Goal: Task Accomplishment & Management: Manage account settings

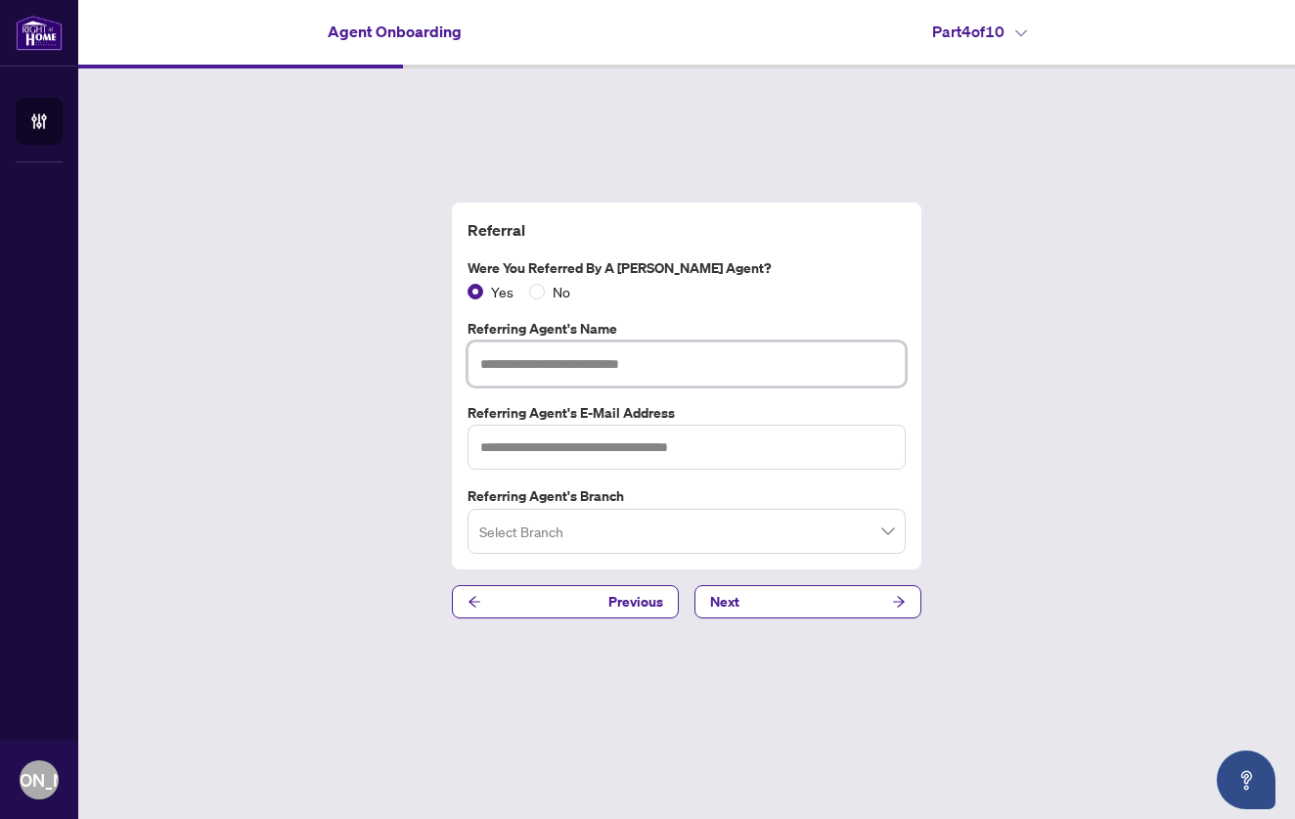
click at [588, 358] on input "text" at bounding box center [687, 363] width 438 height 45
click at [573, 373] on input "text" at bounding box center [687, 363] width 438 height 45
type input "******"
type input "**********"
click at [557, 530] on input "search" at bounding box center [677, 534] width 397 height 43
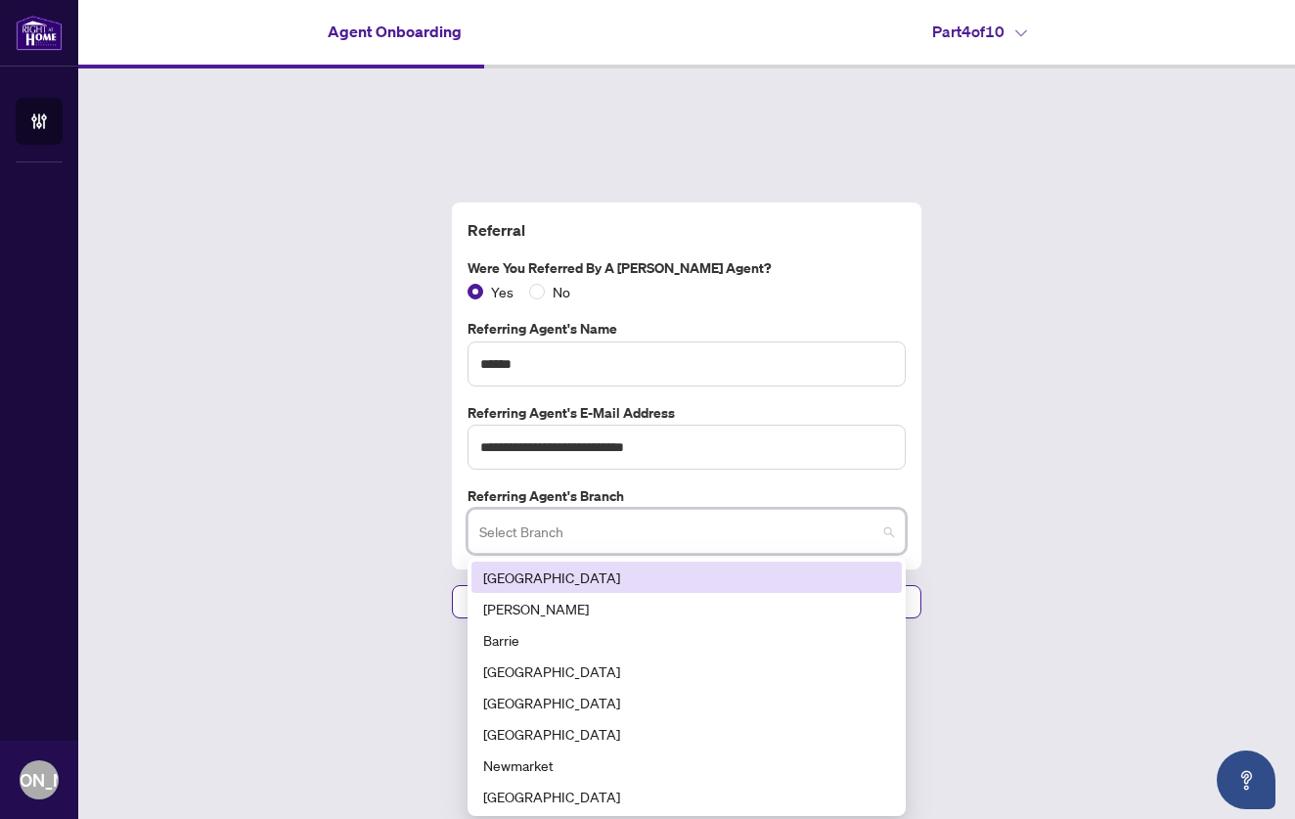
click at [1041, 528] on div "**********" at bounding box center [686, 410] width 1217 height 684
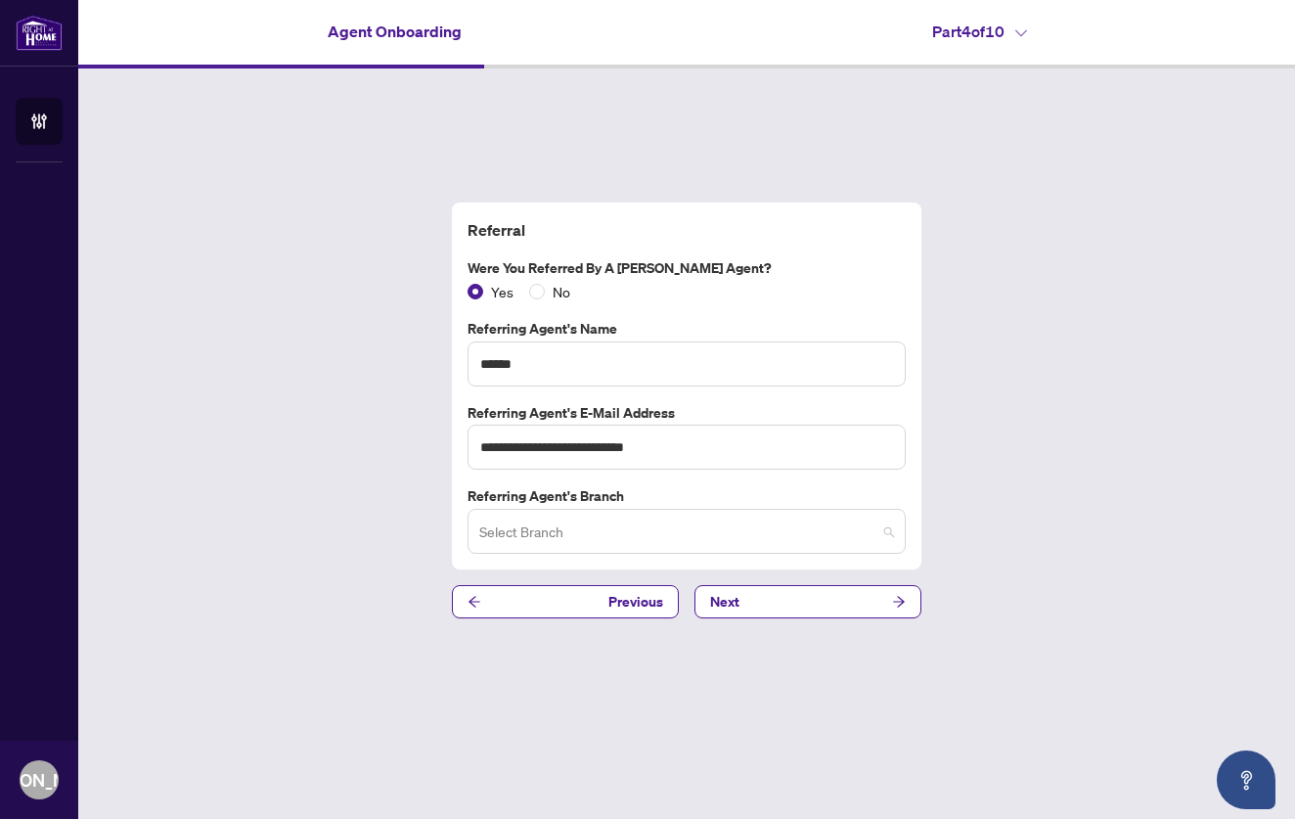
click at [892, 532] on span at bounding box center [686, 531] width 415 height 37
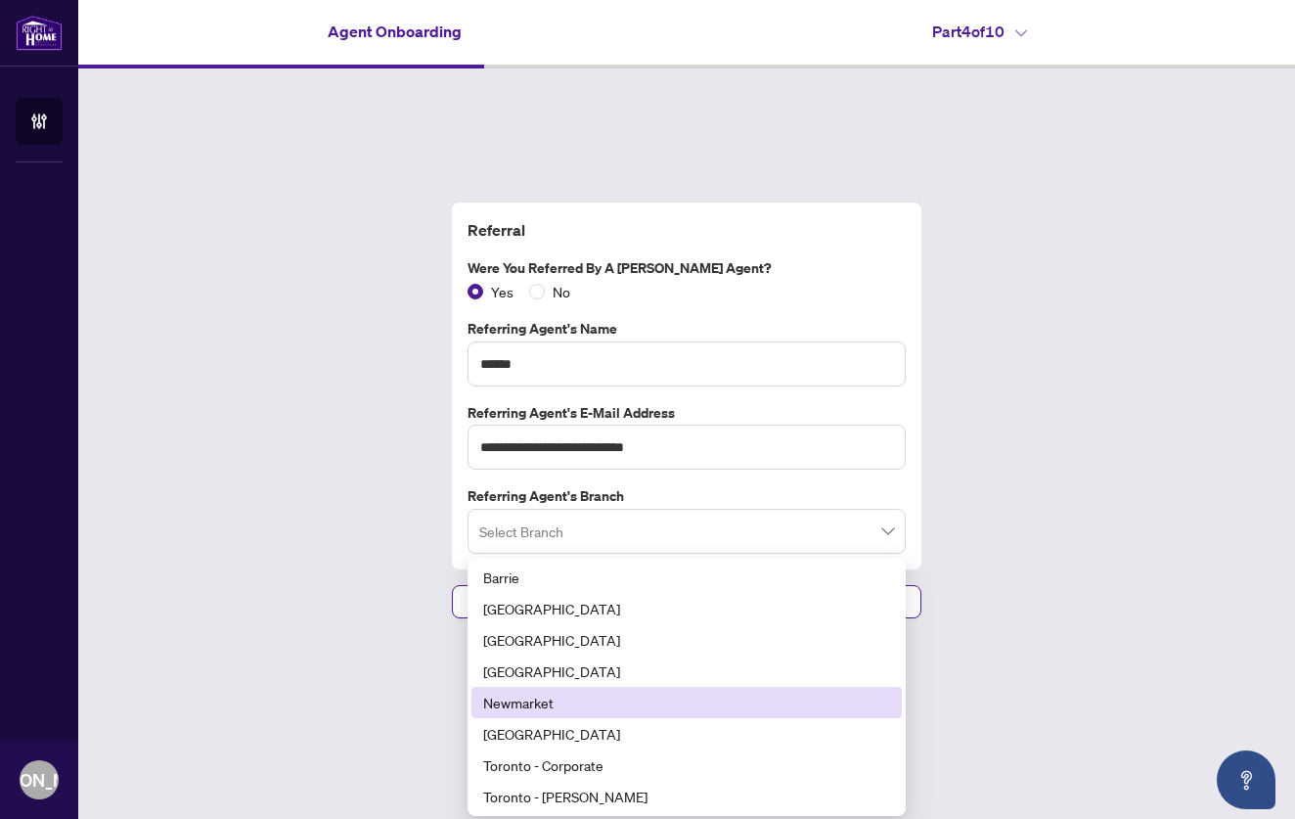
click at [993, 590] on div "**********" at bounding box center [686, 410] width 1217 height 684
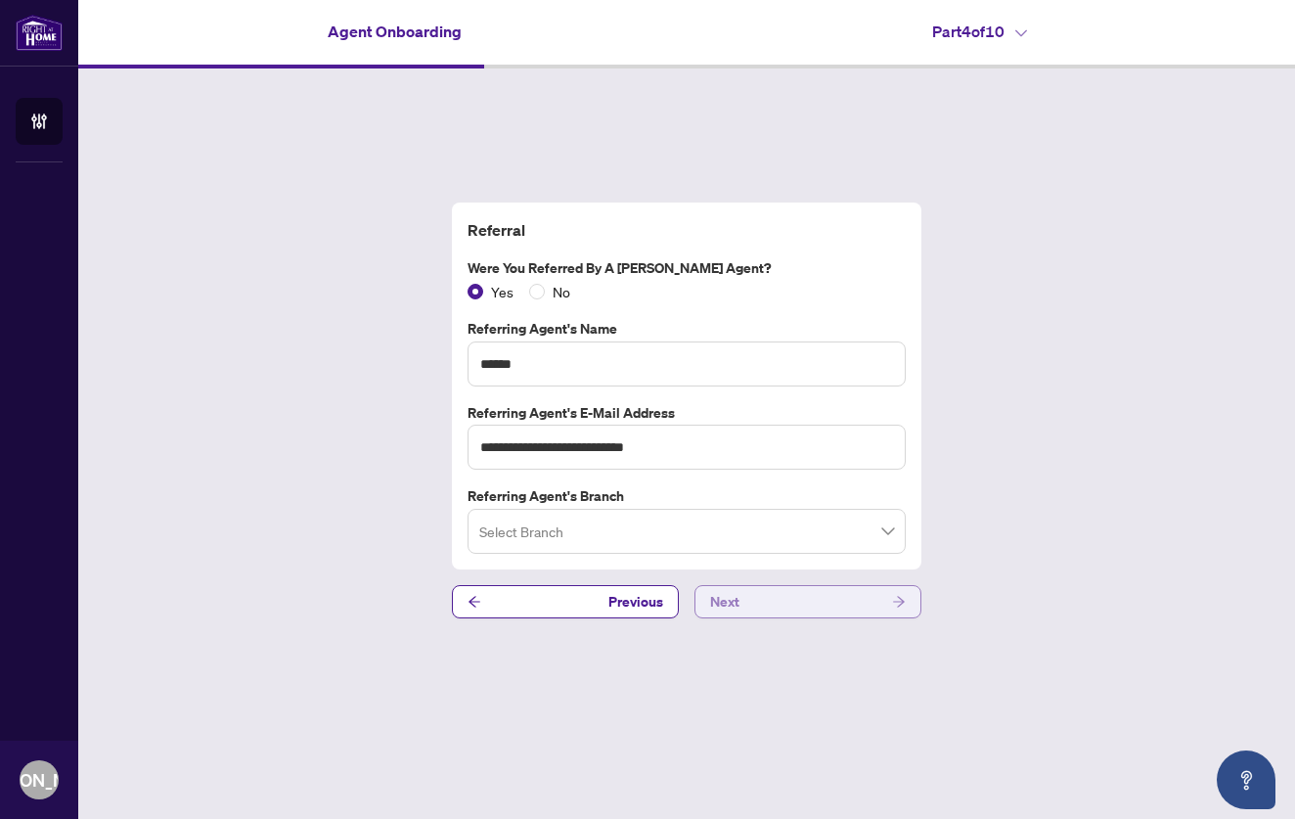
click at [858, 602] on button "Next" at bounding box center [808, 601] width 227 height 33
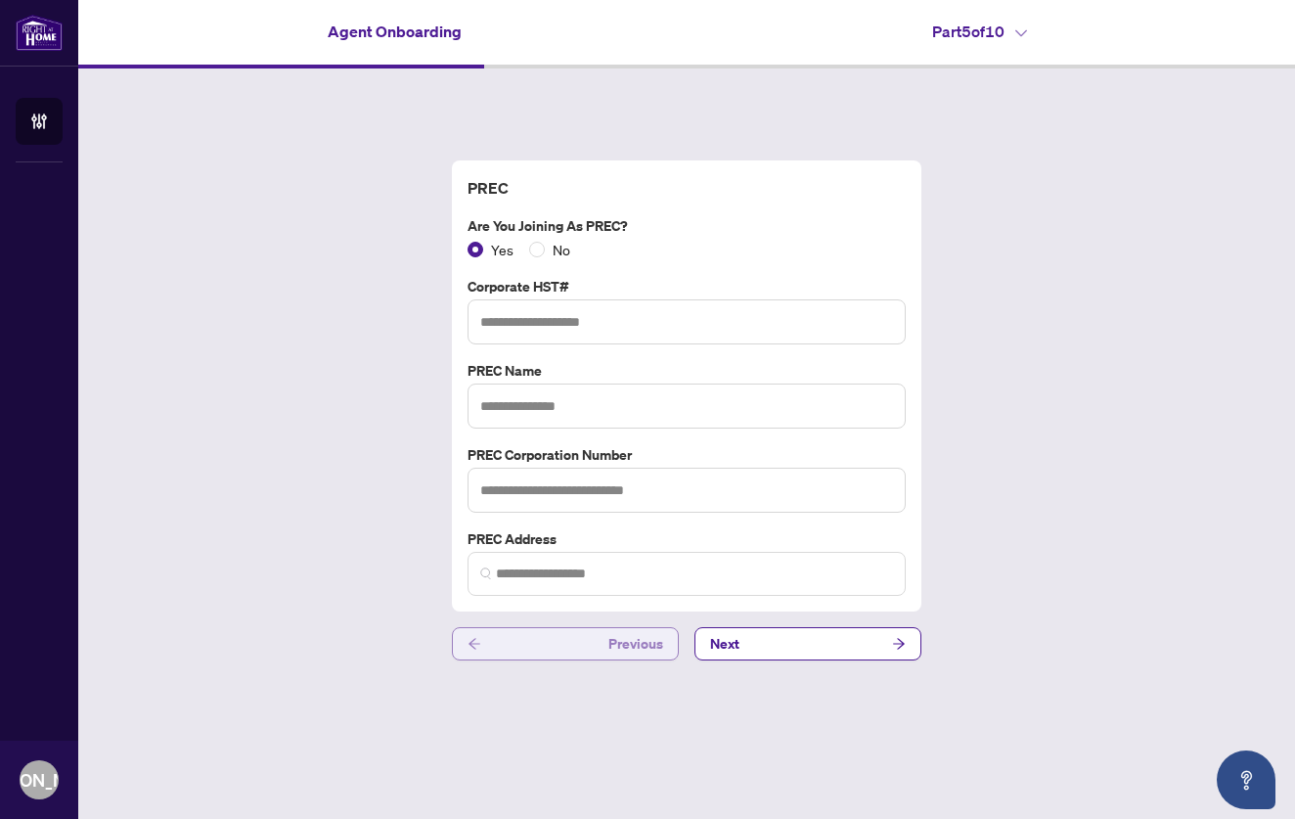
click at [587, 635] on button "Previous" at bounding box center [565, 643] width 227 height 33
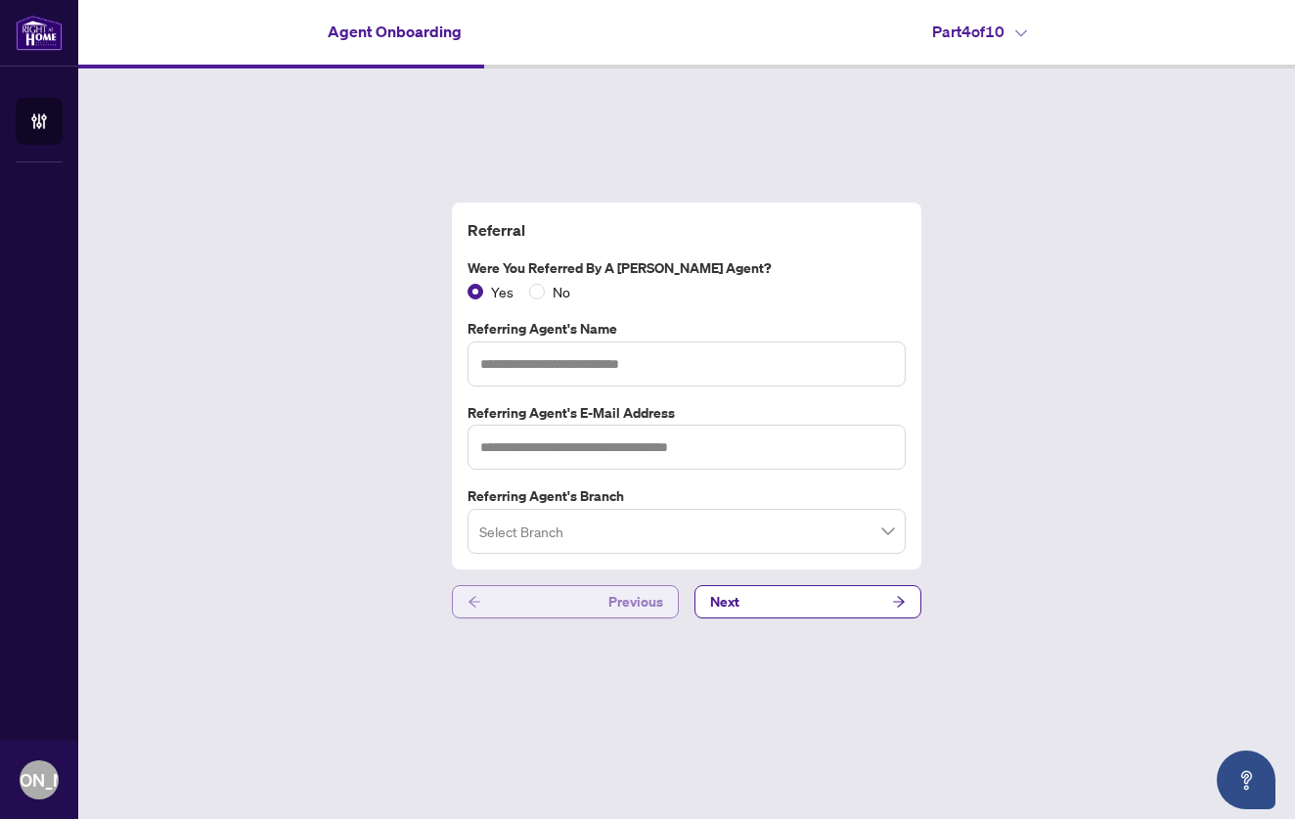
type input "******"
type input "**********"
click at [787, 544] on input "search" at bounding box center [677, 534] width 397 height 43
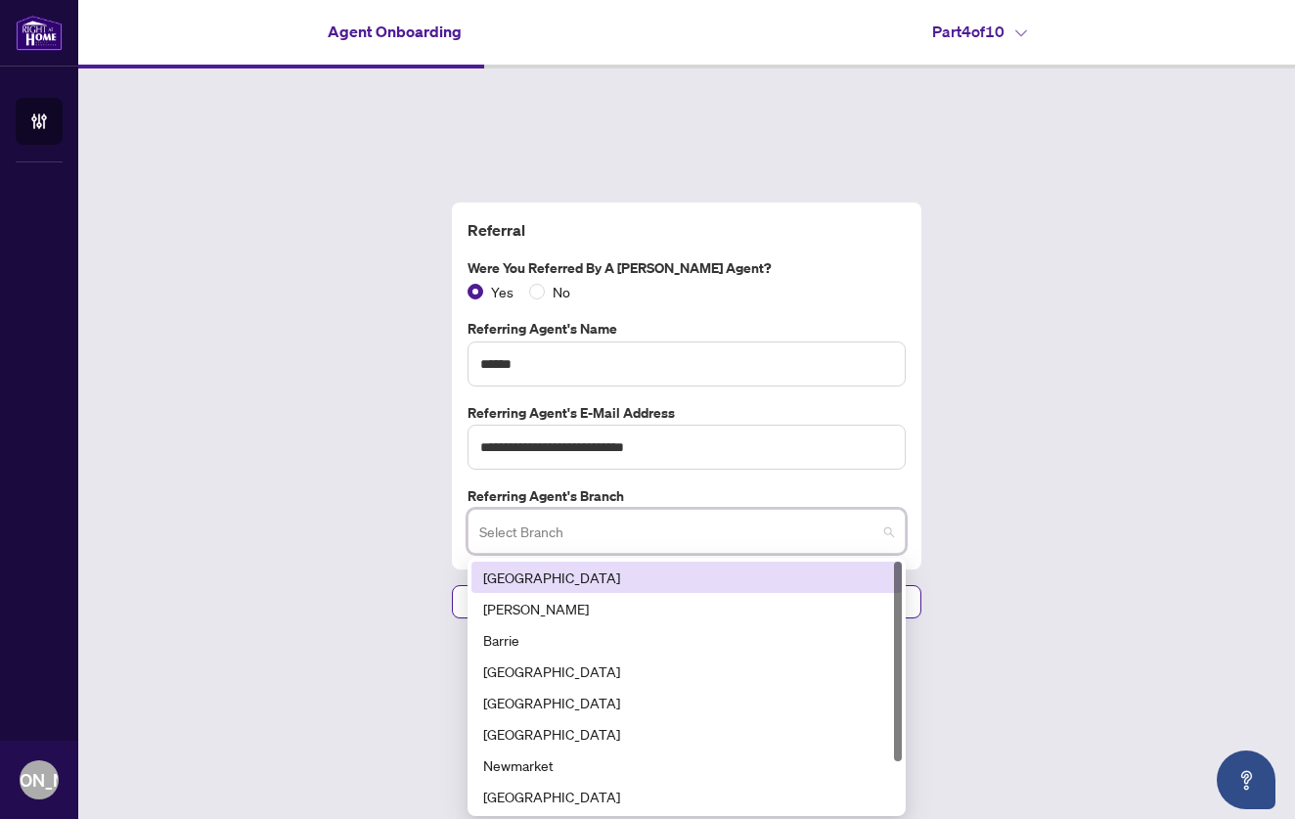
click at [972, 563] on div "**********" at bounding box center [686, 410] width 1217 height 684
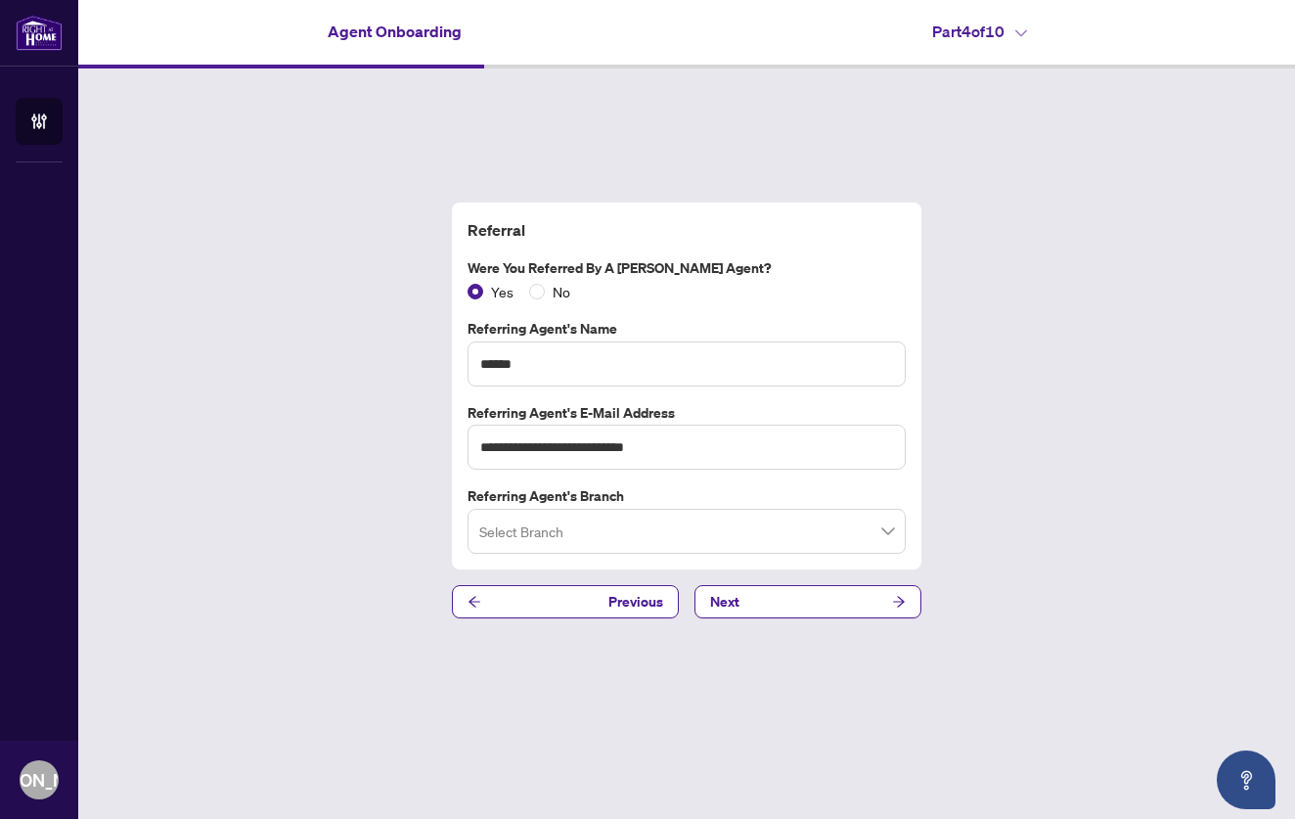
click at [891, 535] on span at bounding box center [686, 531] width 415 height 37
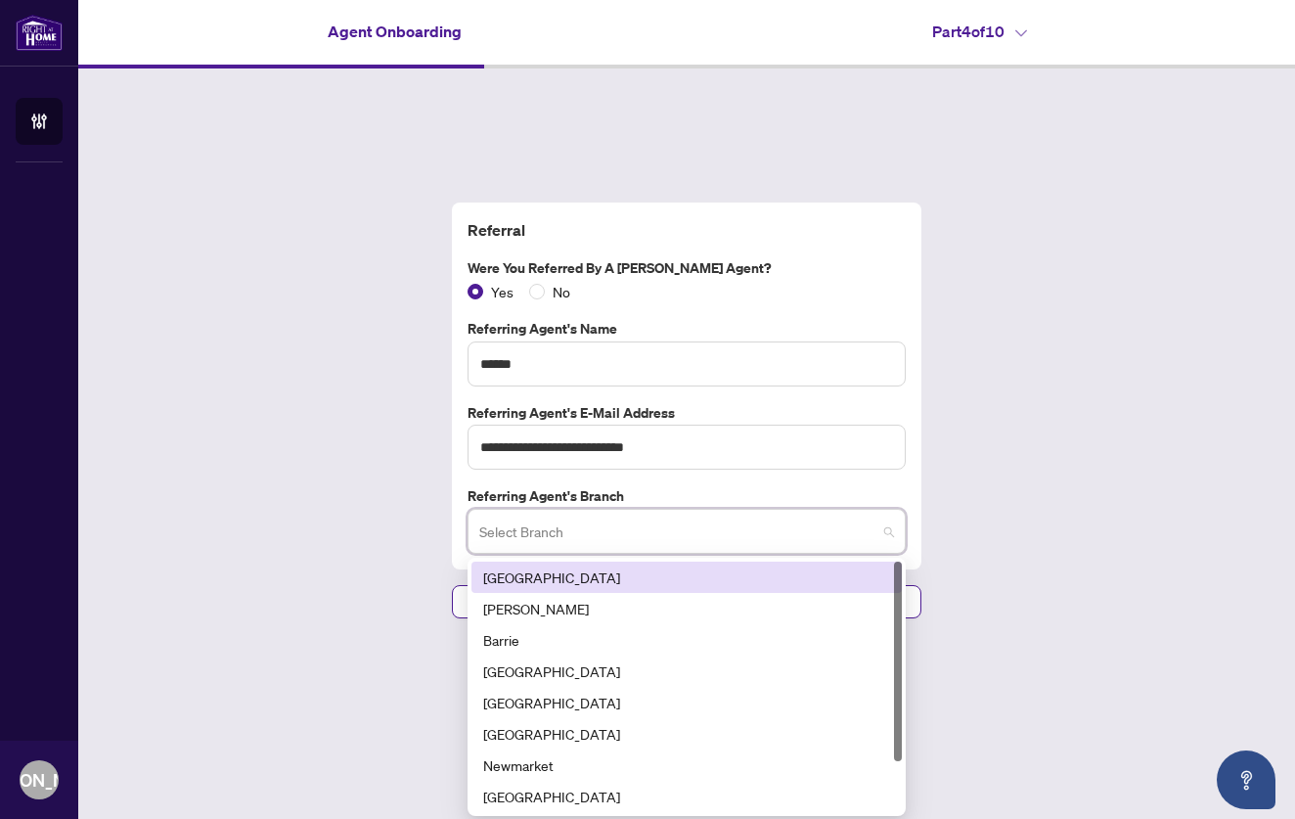
click at [958, 527] on div "**********" at bounding box center [686, 410] width 1217 height 684
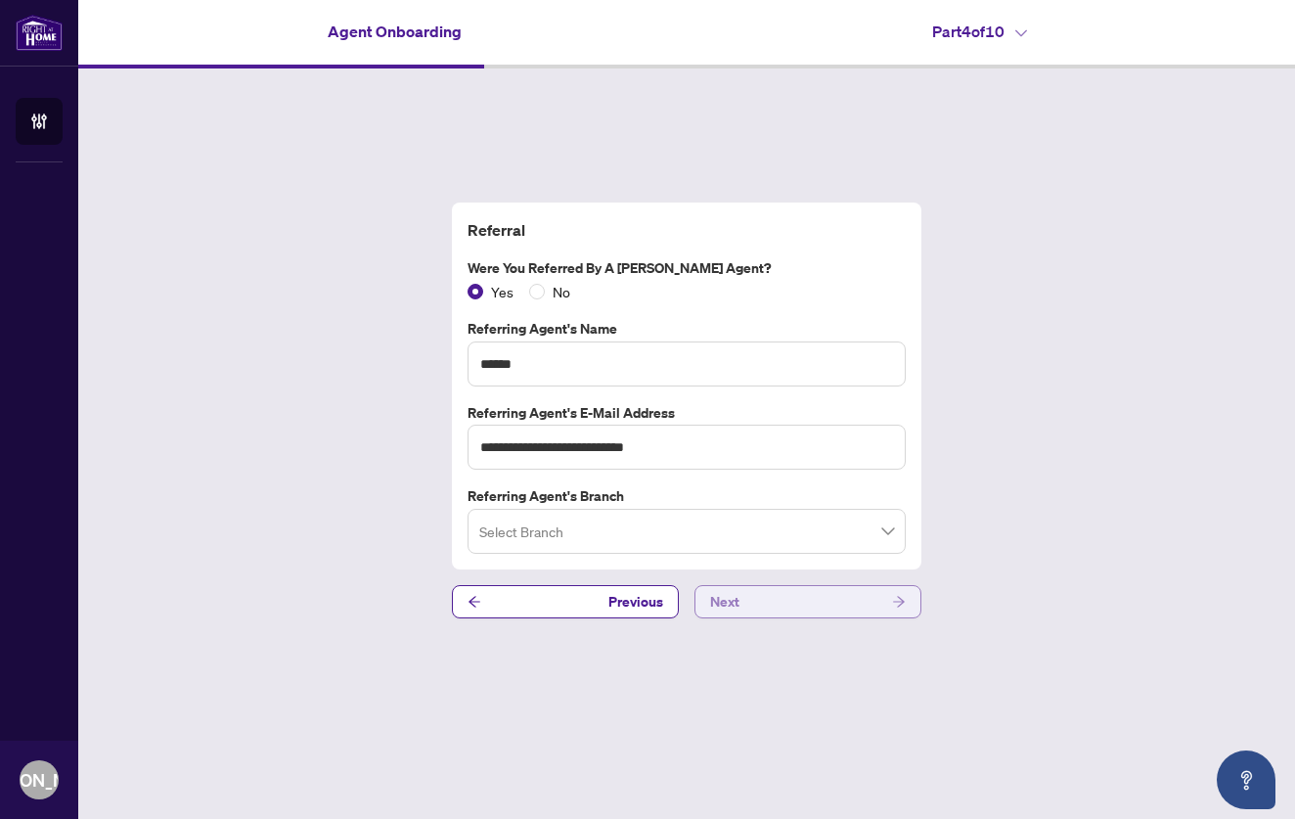
click at [861, 595] on button "Next" at bounding box center [808, 601] width 227 height 33
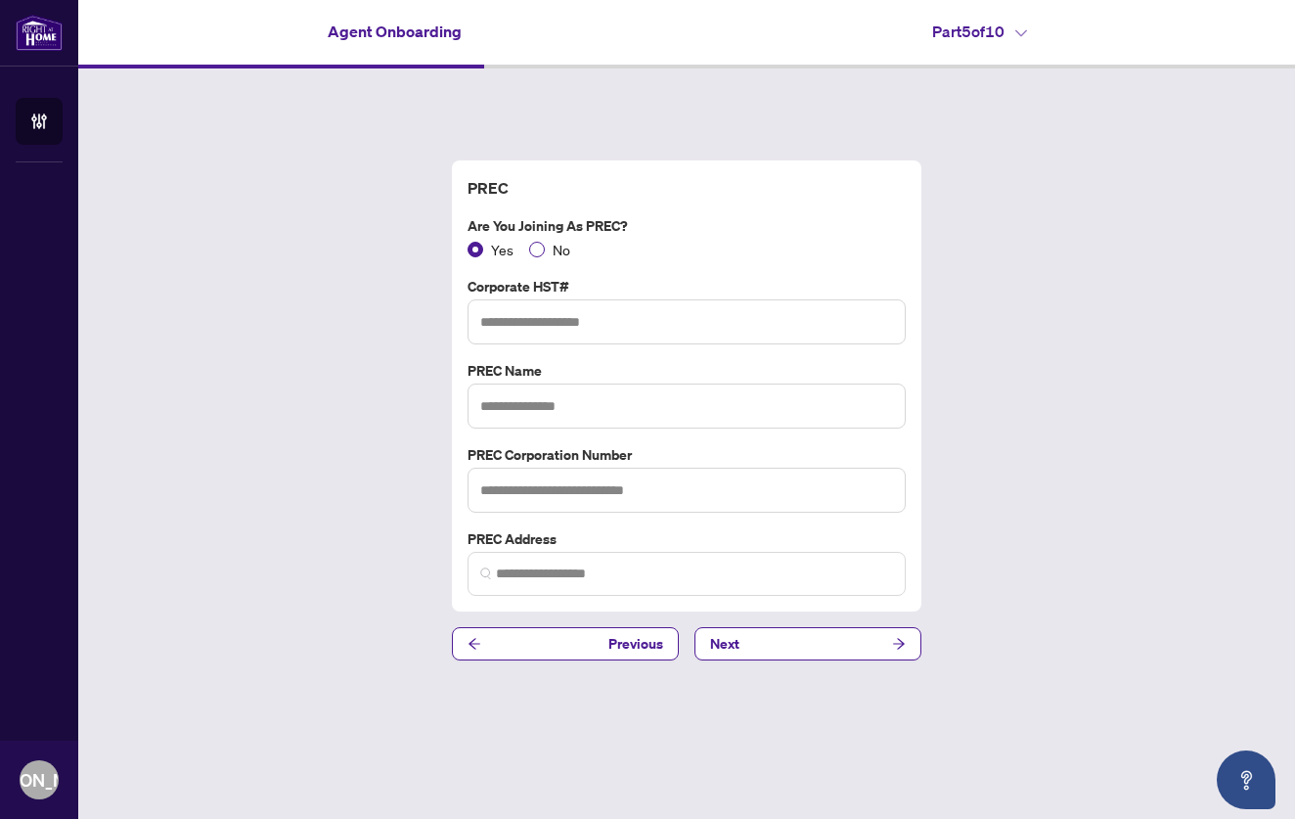
click at [543, 252] on span at bounding box center [537, 250] width 16 height 16
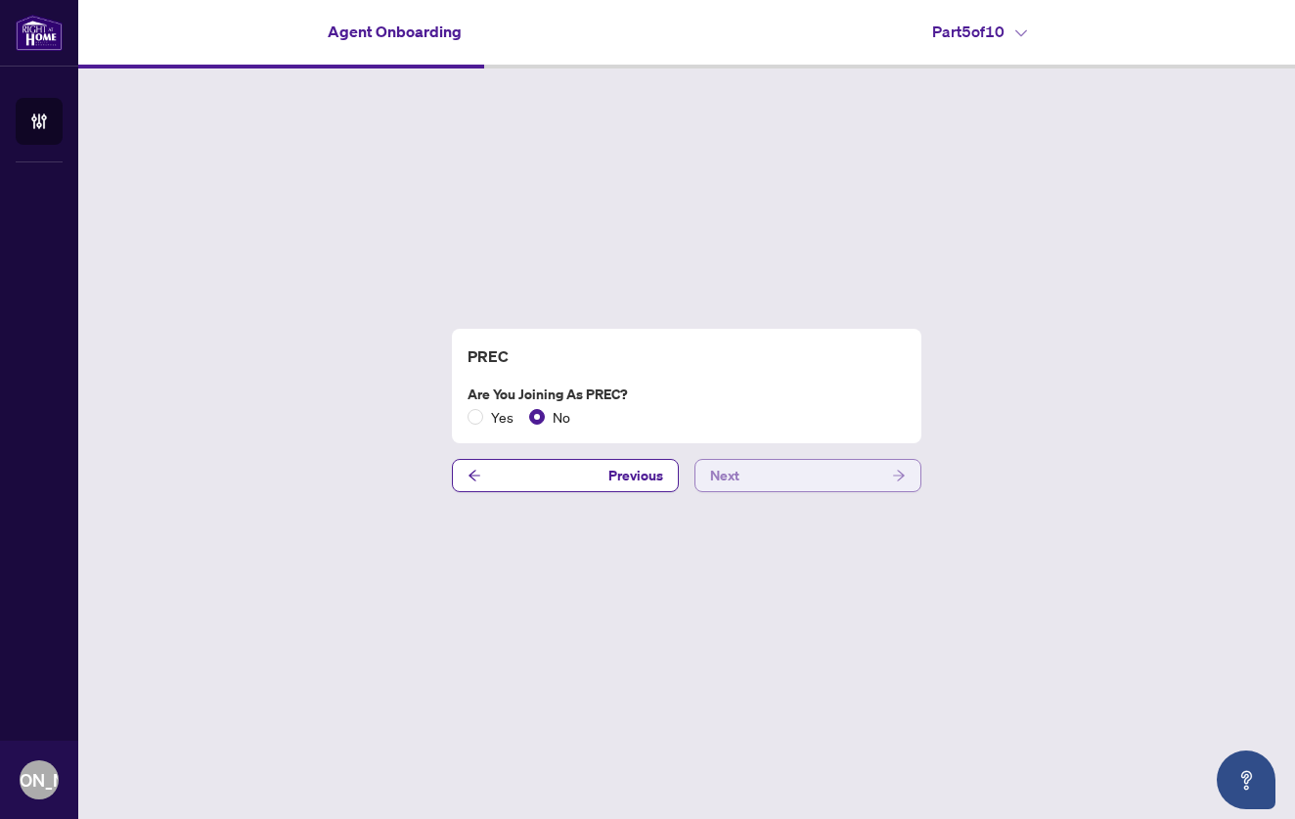
click at [723, 476] on span "Next" at bounding box center [724, 475] width 29 height 31
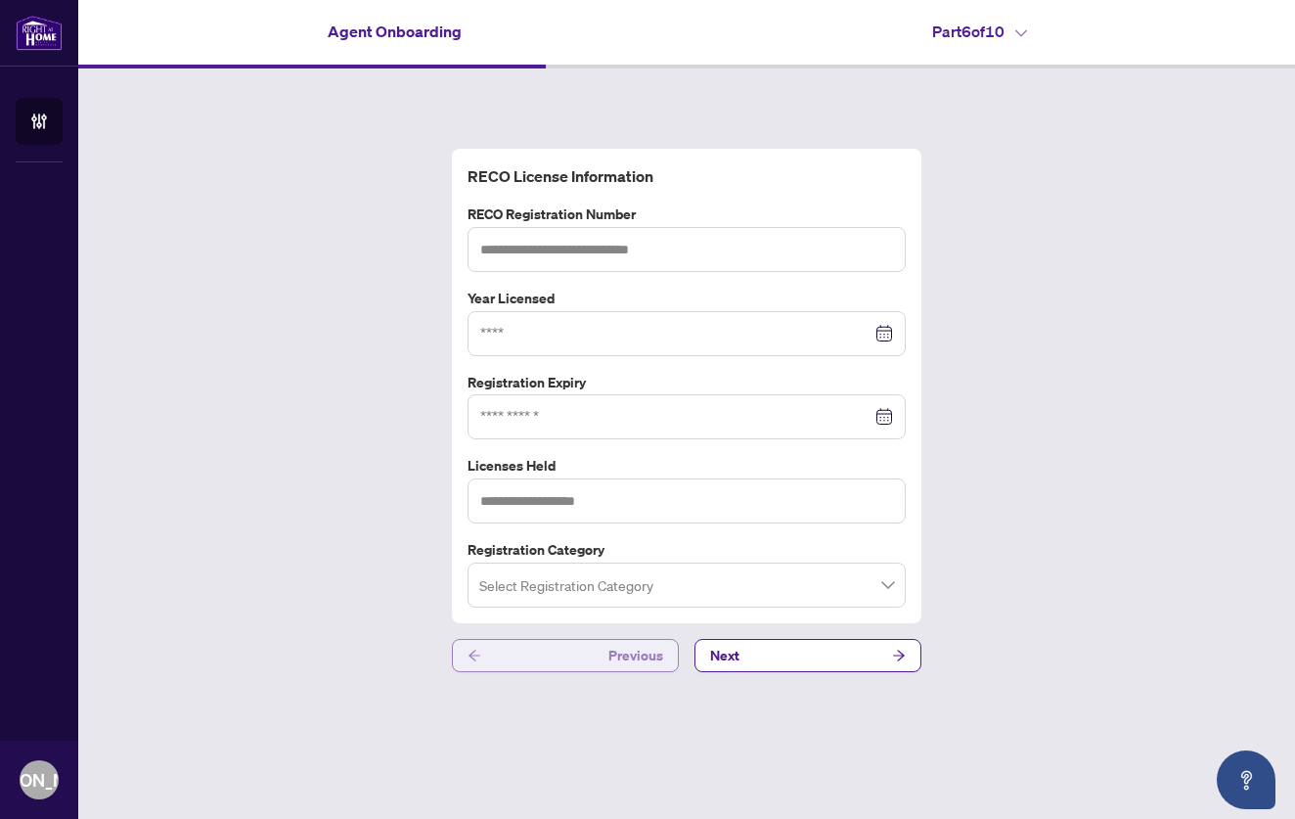
click at [569, 654] on button "Previous" at bounding box center [565, 655] width 227 height 33
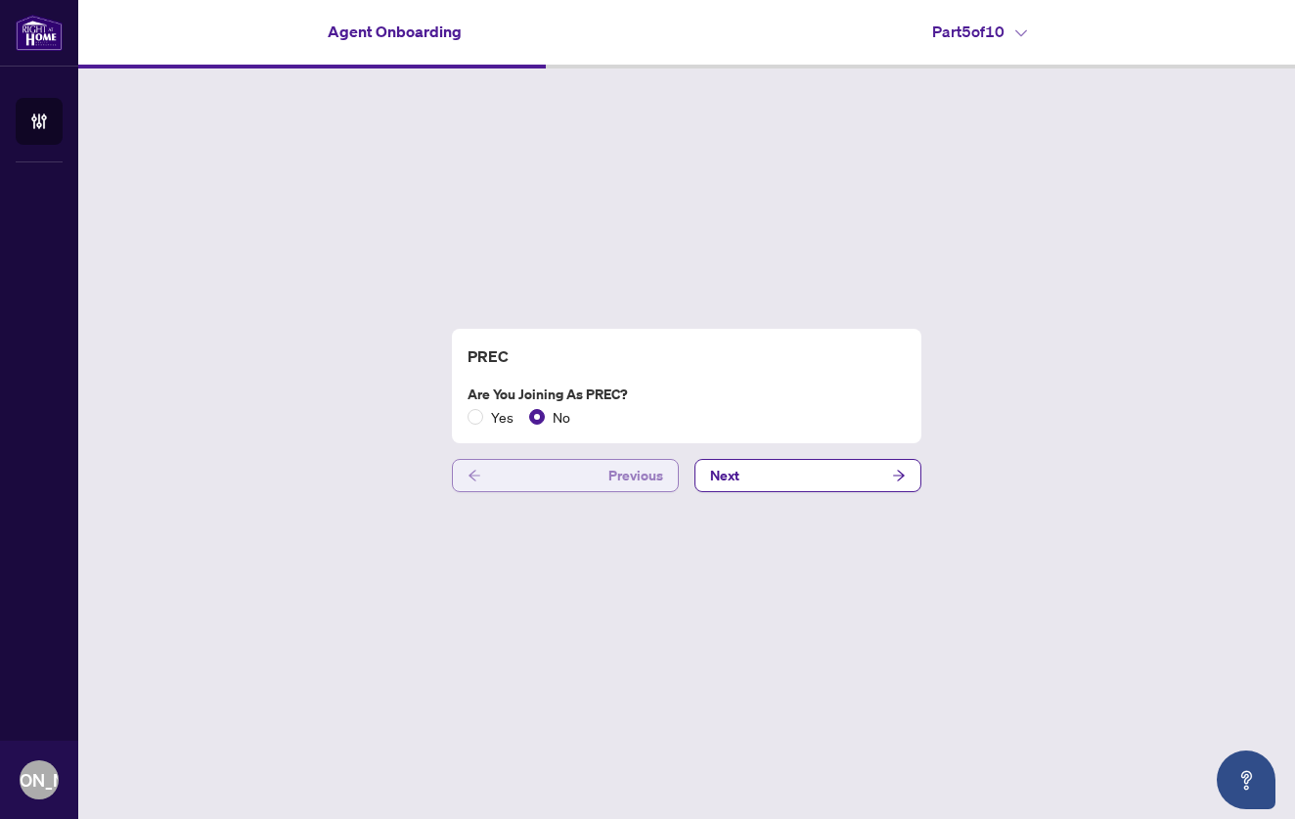
click at [572, 476] on button "Previous" at bounding box center [565, 475] width 227 height 33
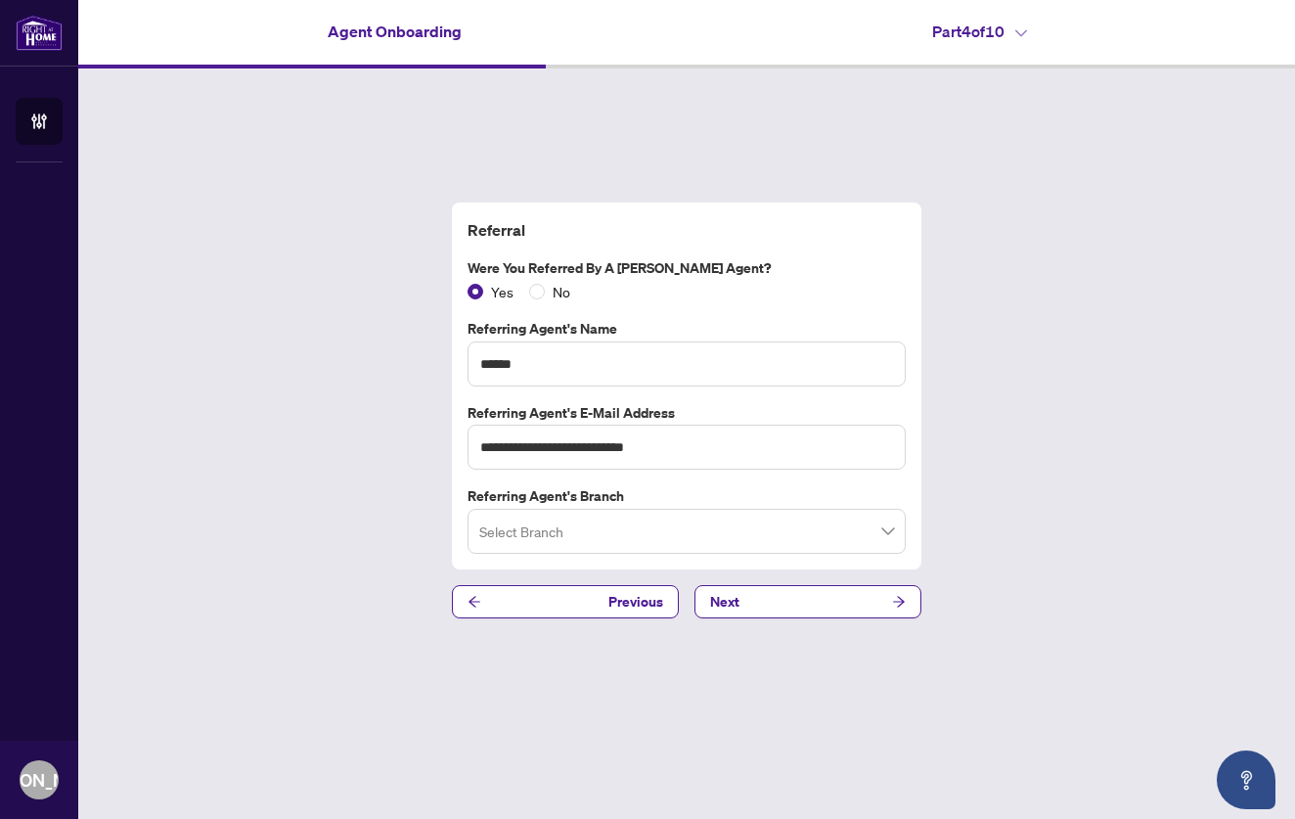
click at [598, 524] on input "search" at bounding box center [677, 534] width 397 height 43
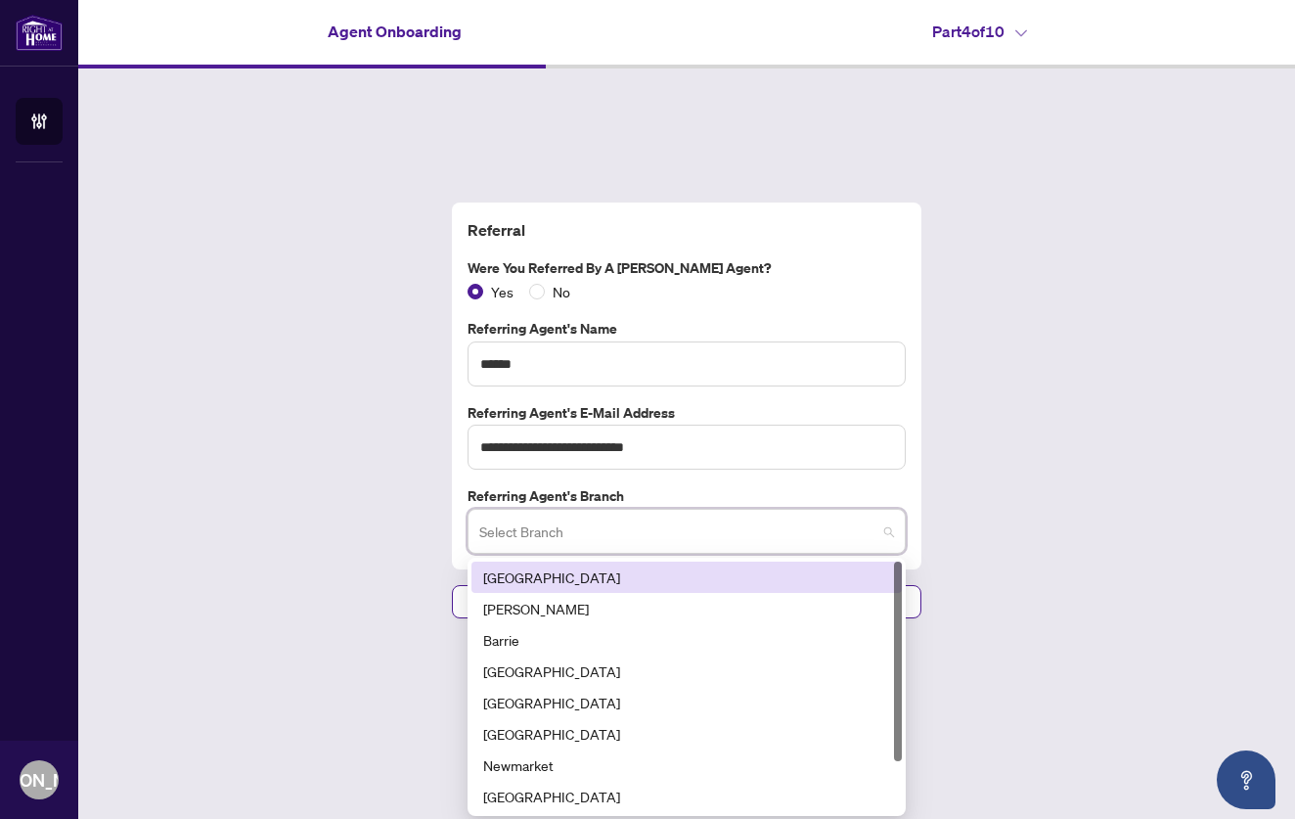
click at [976, 484] on div "**********" at bounding box center [686, 410] width 1217 height 684
click at [798, 544] on input "search" at bounding box center [677, 534] width 397 height 43
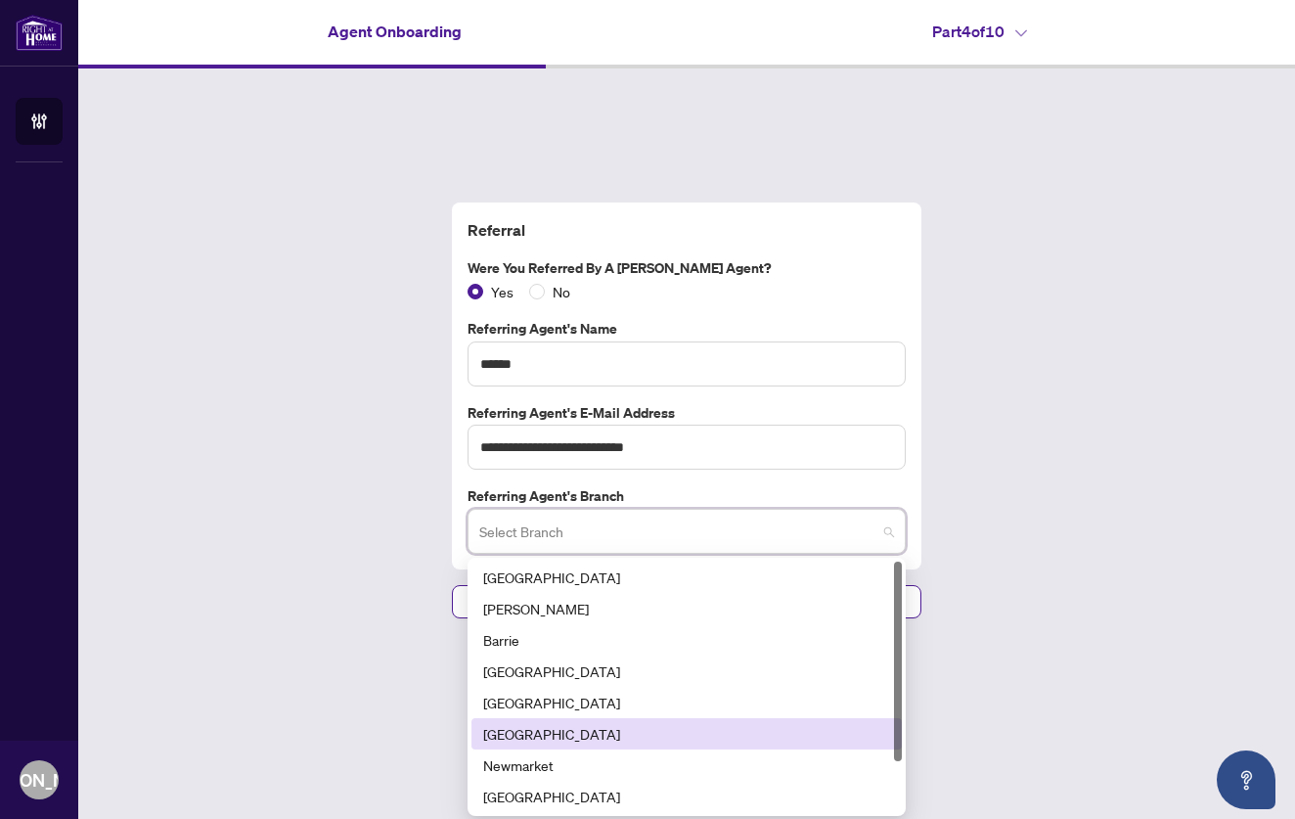
click at [596, 730] on div "[GEOGRAPHIC_DATA]" at bounding box center [686, 734] width 407 height 22
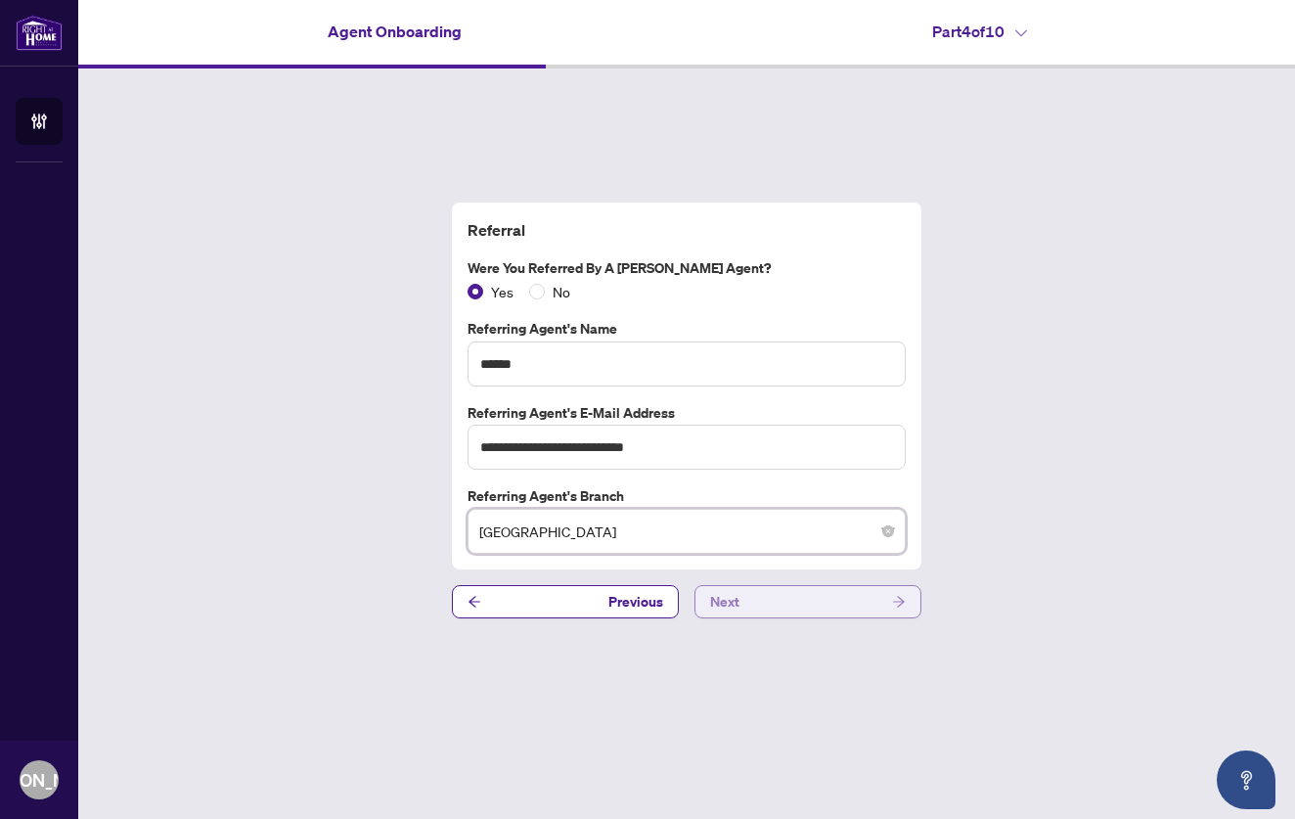
click at [785, 597] on button "Next" at bounding box center [808, 601] width 227 height 33
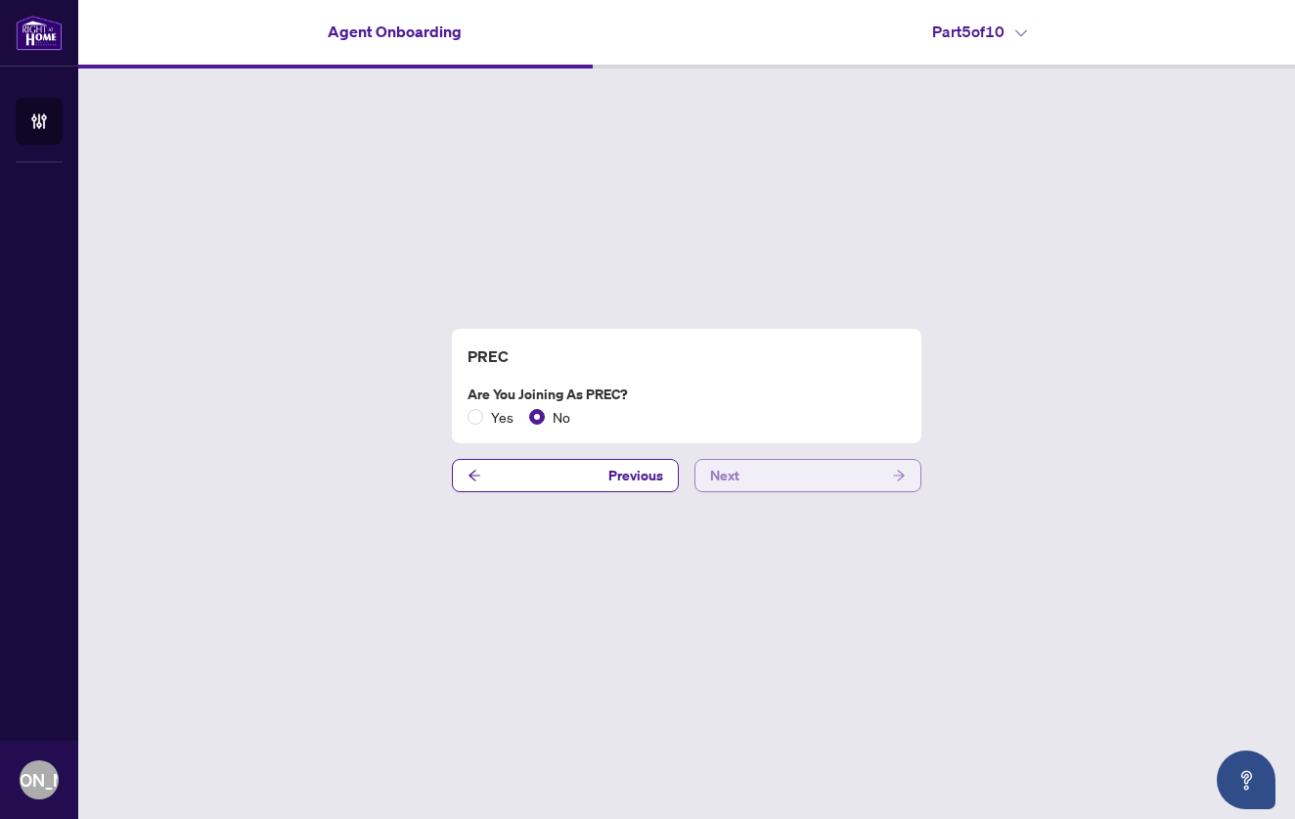
click at [740, 473] on button "Next" at bounding box center [808, 475] width 227 height 33
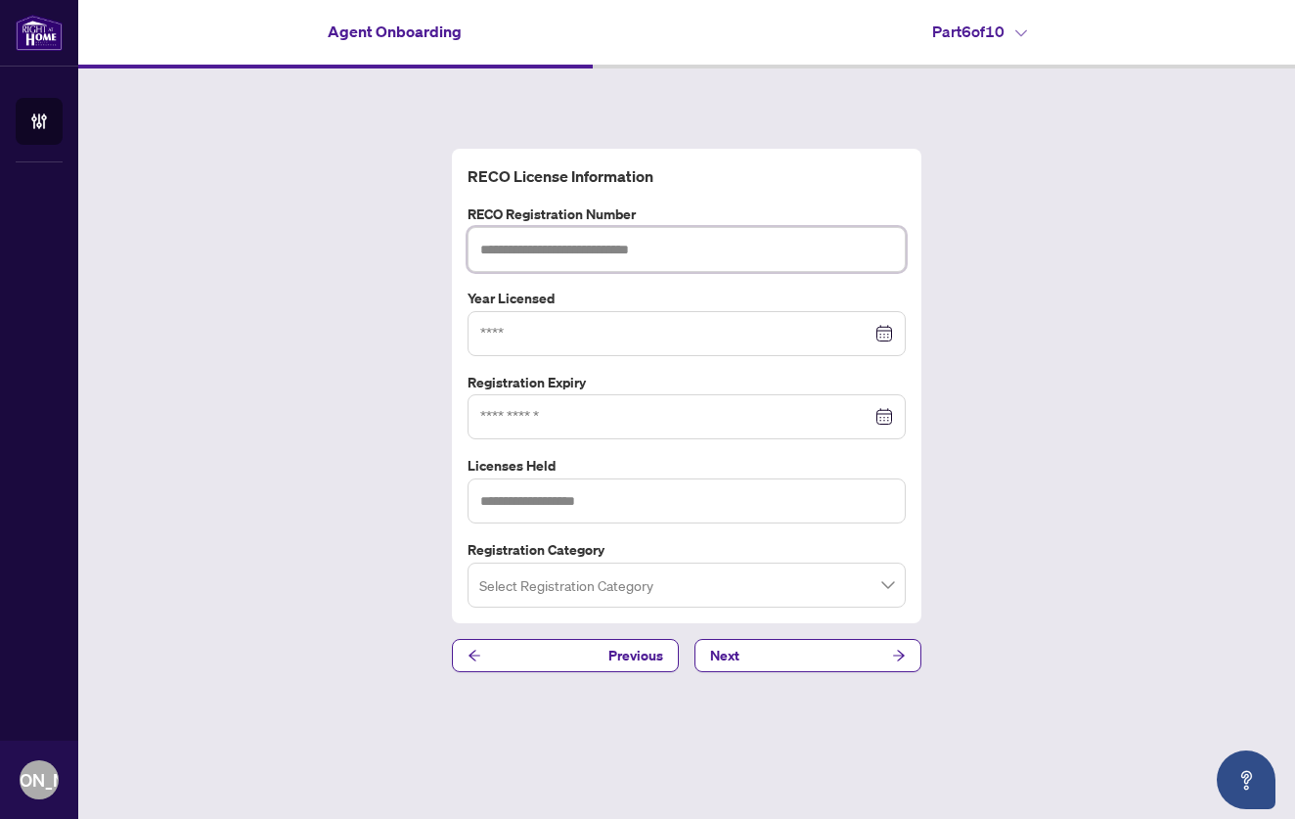
click at [653, 247] on input "text" at bounding box center [687, 249] width 438 height 45
click at [513, 254] on input "text" at bounding box center [687, 249] width 438 height 45
paste input "*******"
type input "*******"
click at [645, 337] on input at bounding box center [675, 334] width 391 height 22
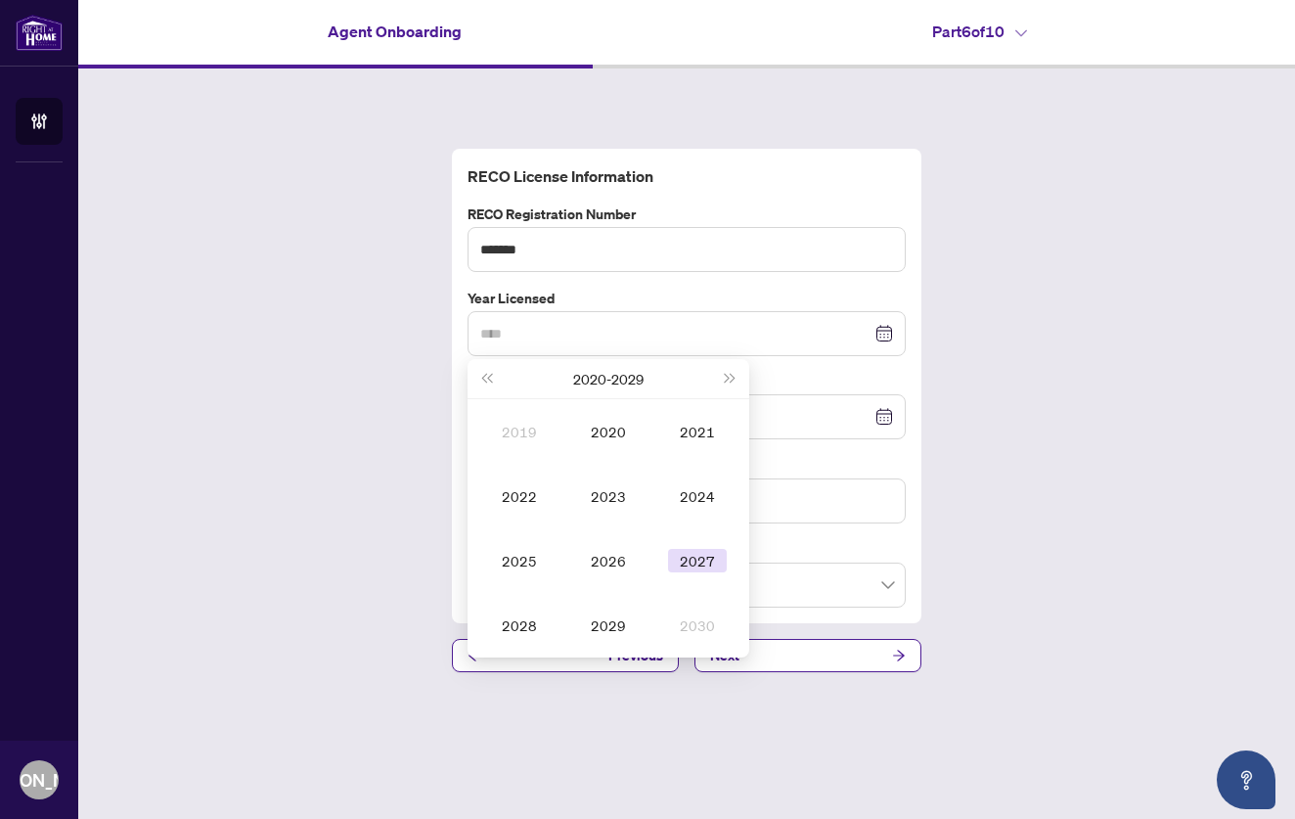
click at [697, 554] on div "2027" at bounding box center [697, 560] width 59 height 23
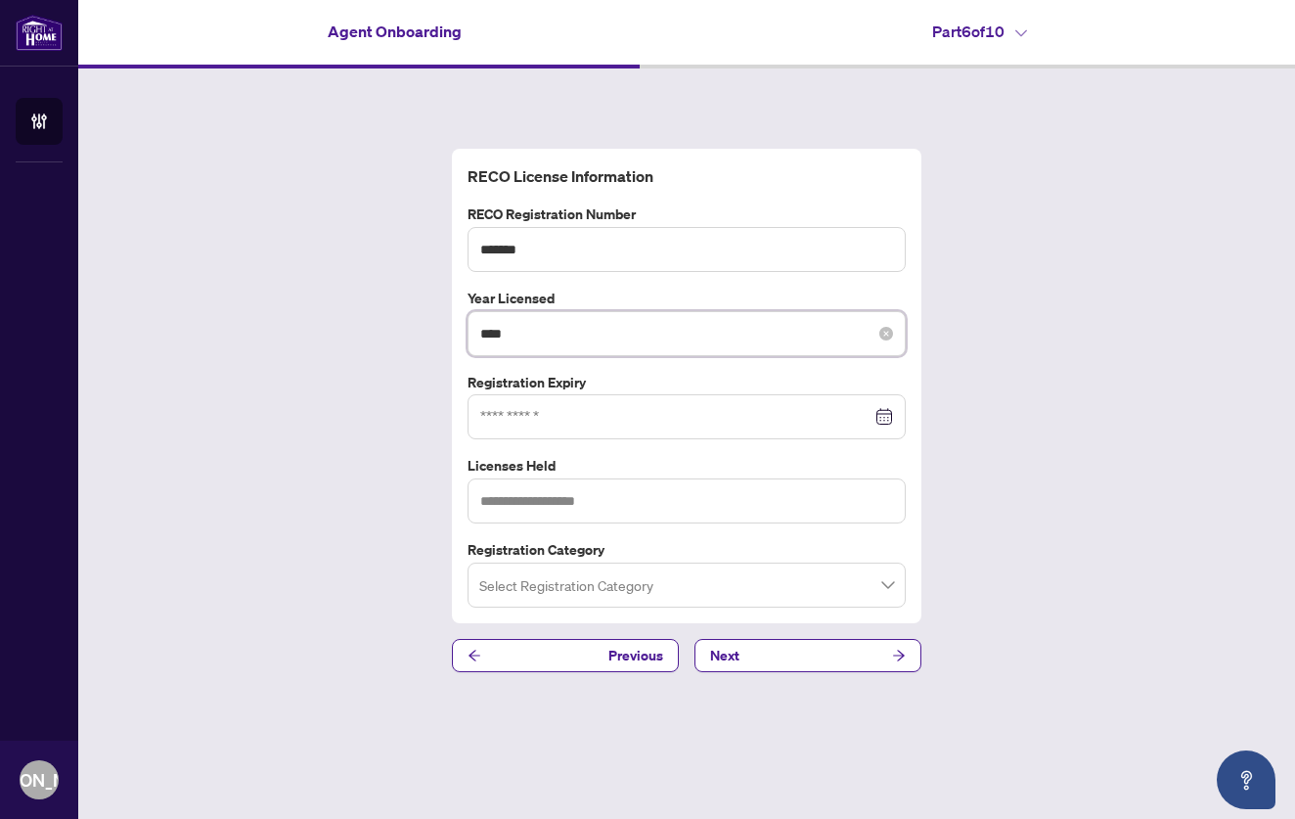
click at [669, 337] on input "****" at bounding box center [675, 334] width 391 height 22
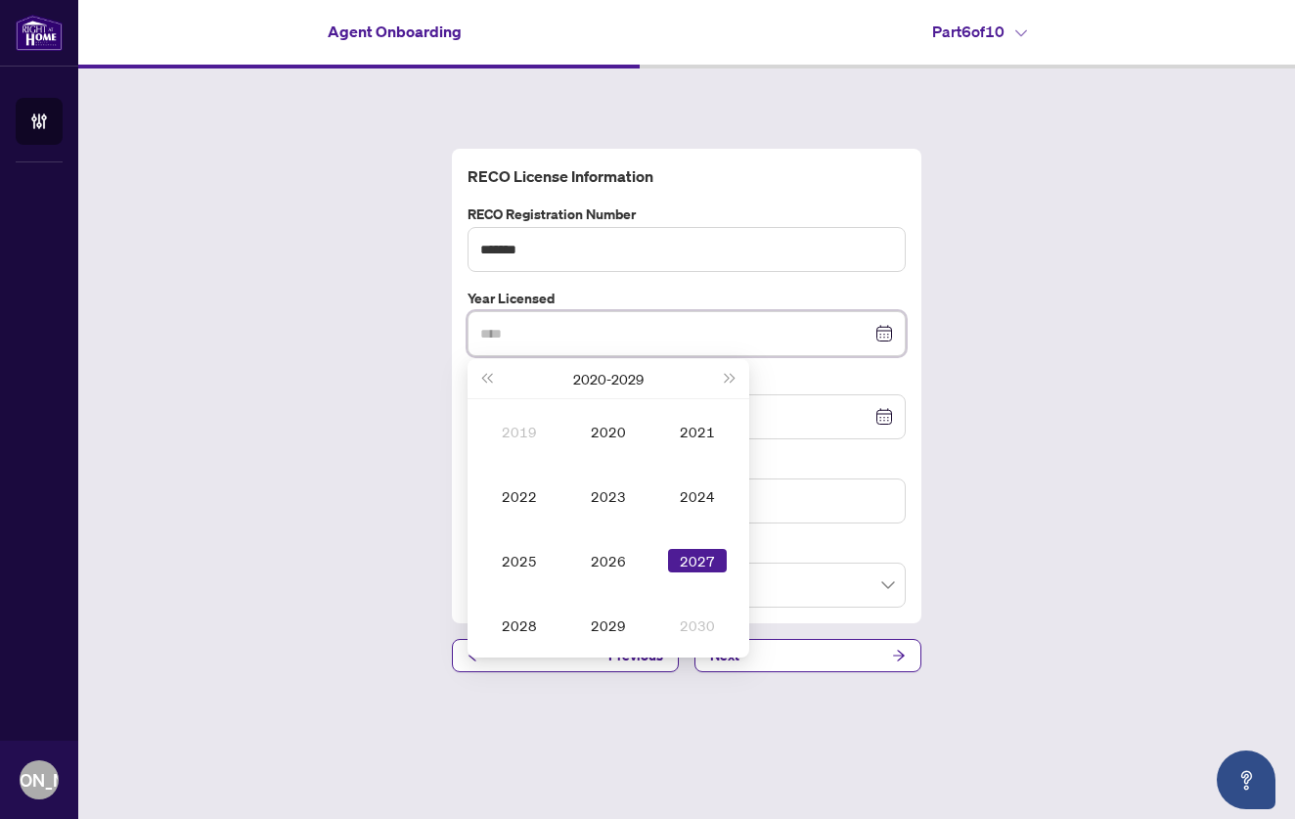
type input "****"
click at [887, 333] on icon "close-circle" at bounding box center [887, 334] width 14 height 14
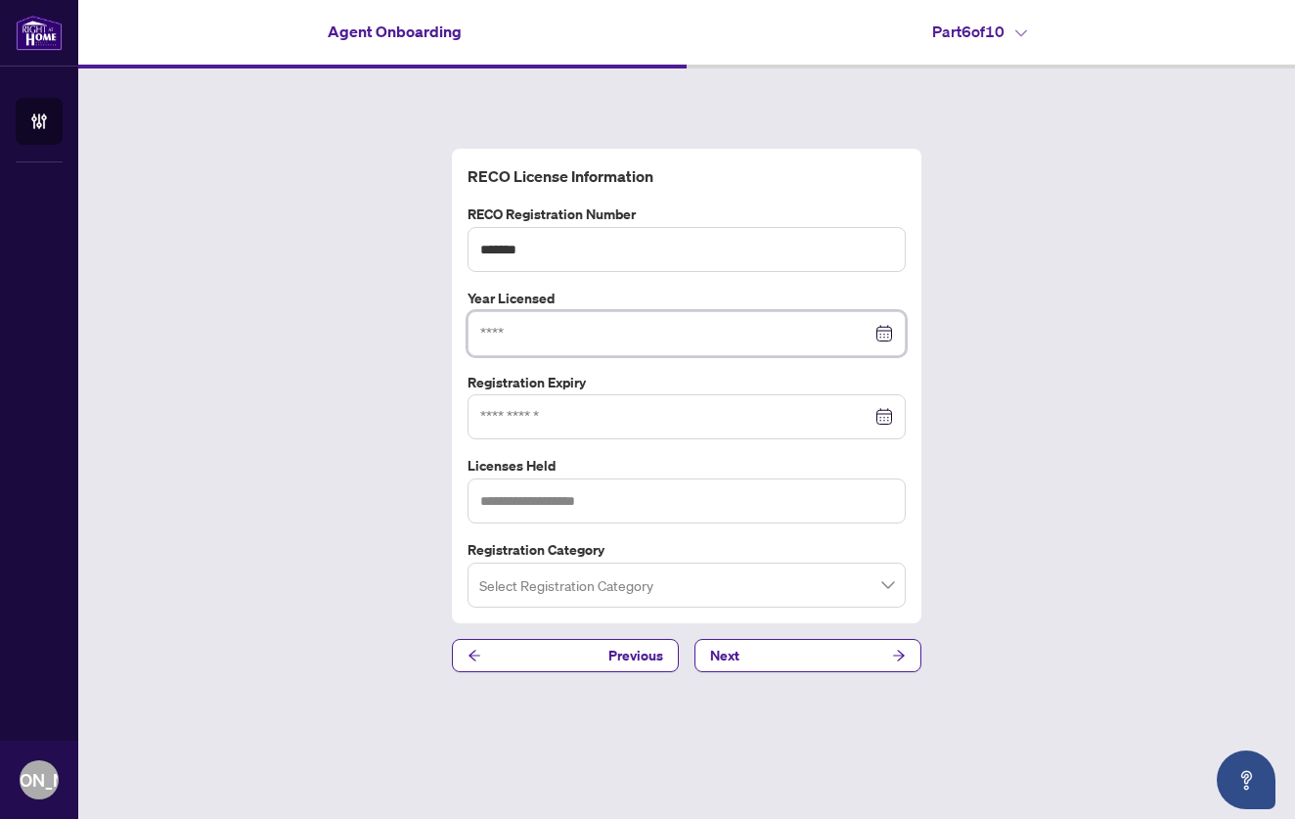
click at [880, 333] on div at bounding box center [686, 334] width 413 height 22
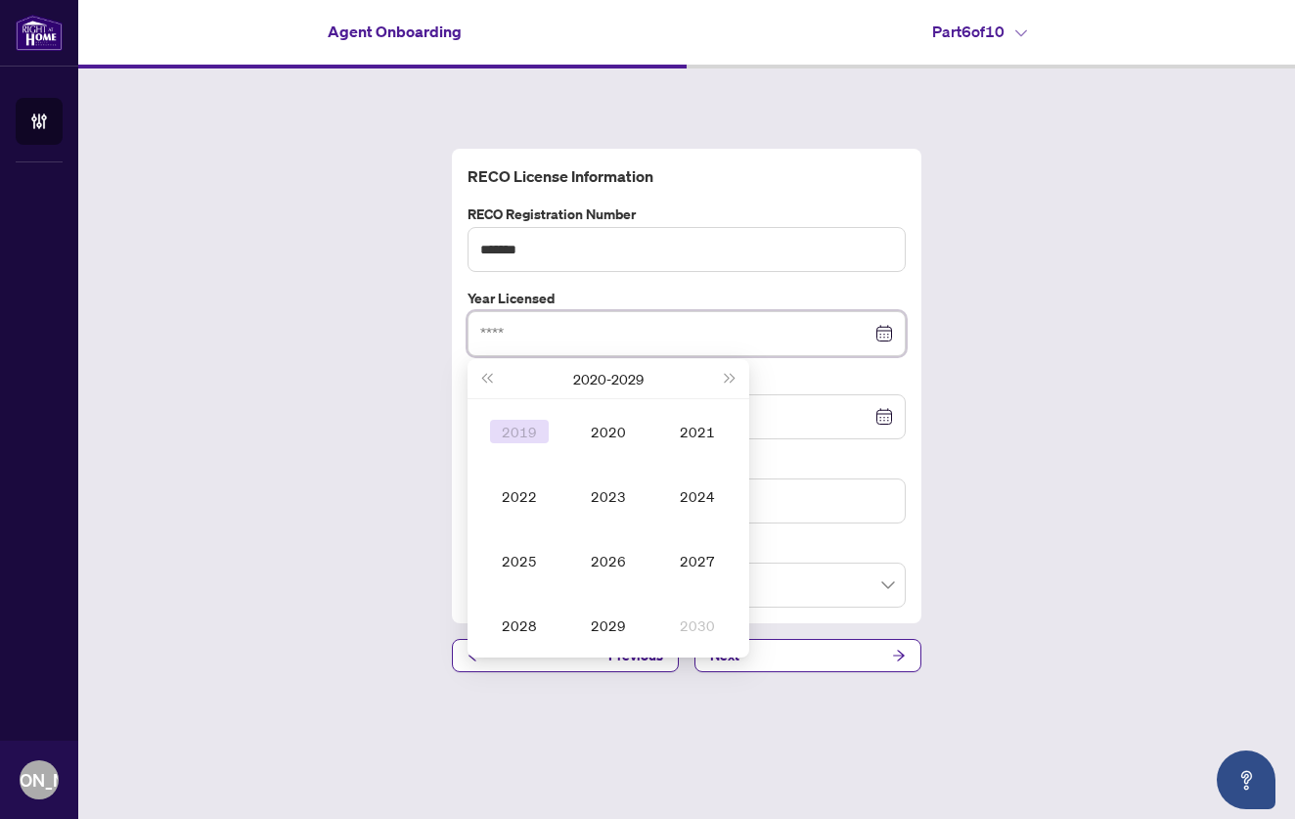
type input "****"
click at [489, 382] on span "Last year (Control + left)" at bounding box center [486, 379] width 10 height 10
type input "****"
click at [618, 620] on div "2019" at bounding box center [608, 624] width 59 height 23
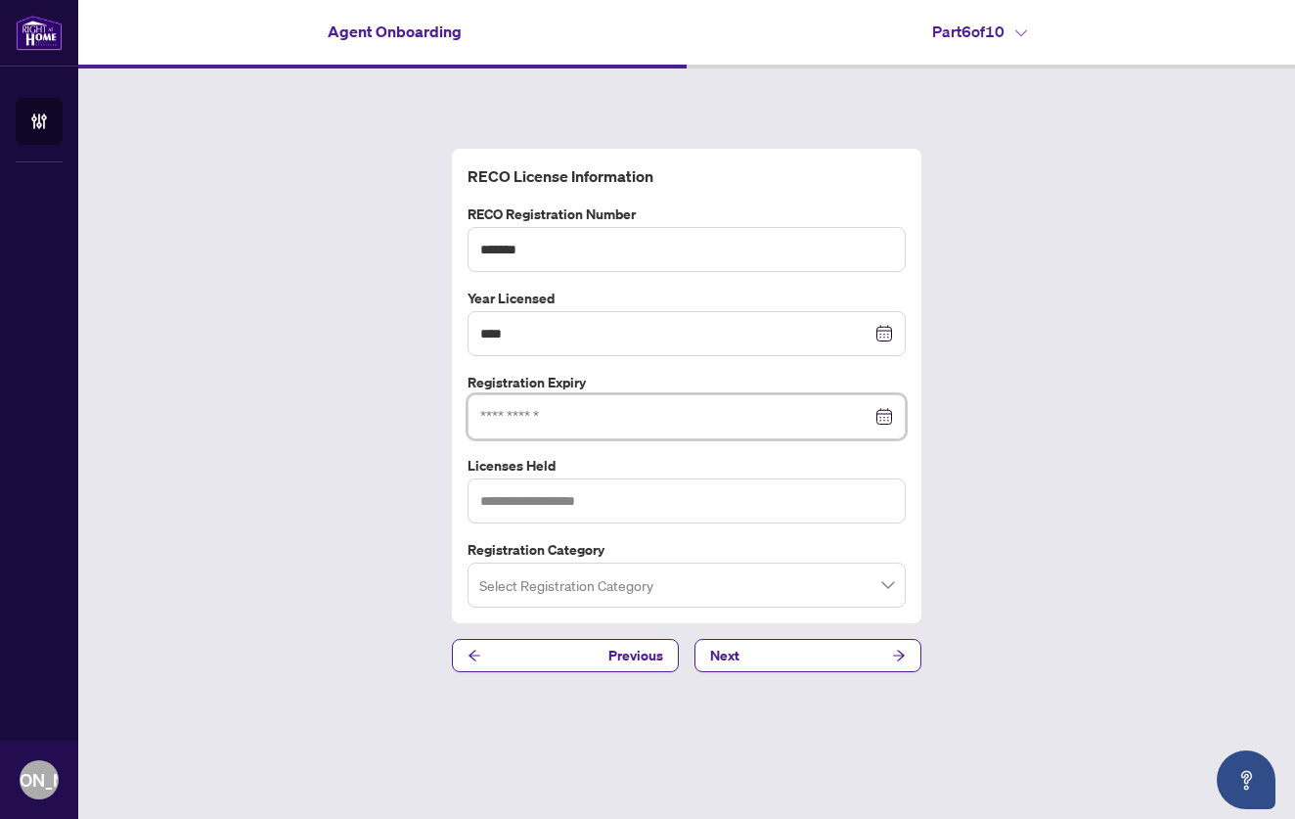
click at [839, 420] on input at bounding box center [675, 417] width 391 height 22
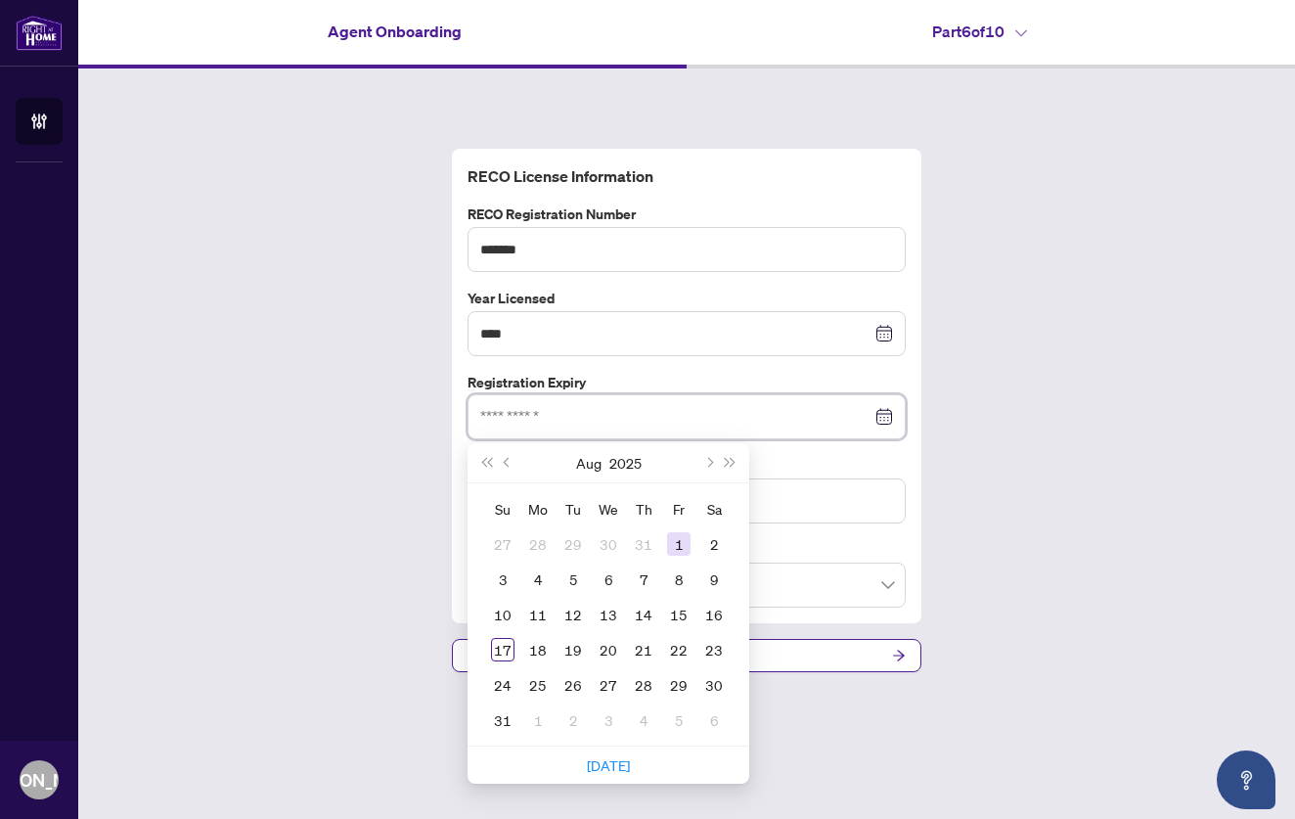
type input "**********"
click at [739, 458] on button "Next year (Control + right)" at bounding box center [731, 462] width 22 height 39
click at [736, 459] on button "Next year (Control + right)" at bounding box center [731, 462] width 22 height 39
click at [508, 460] on span "Previous month (PageUp)" at bounding box center [509, 463] width 10 height 10
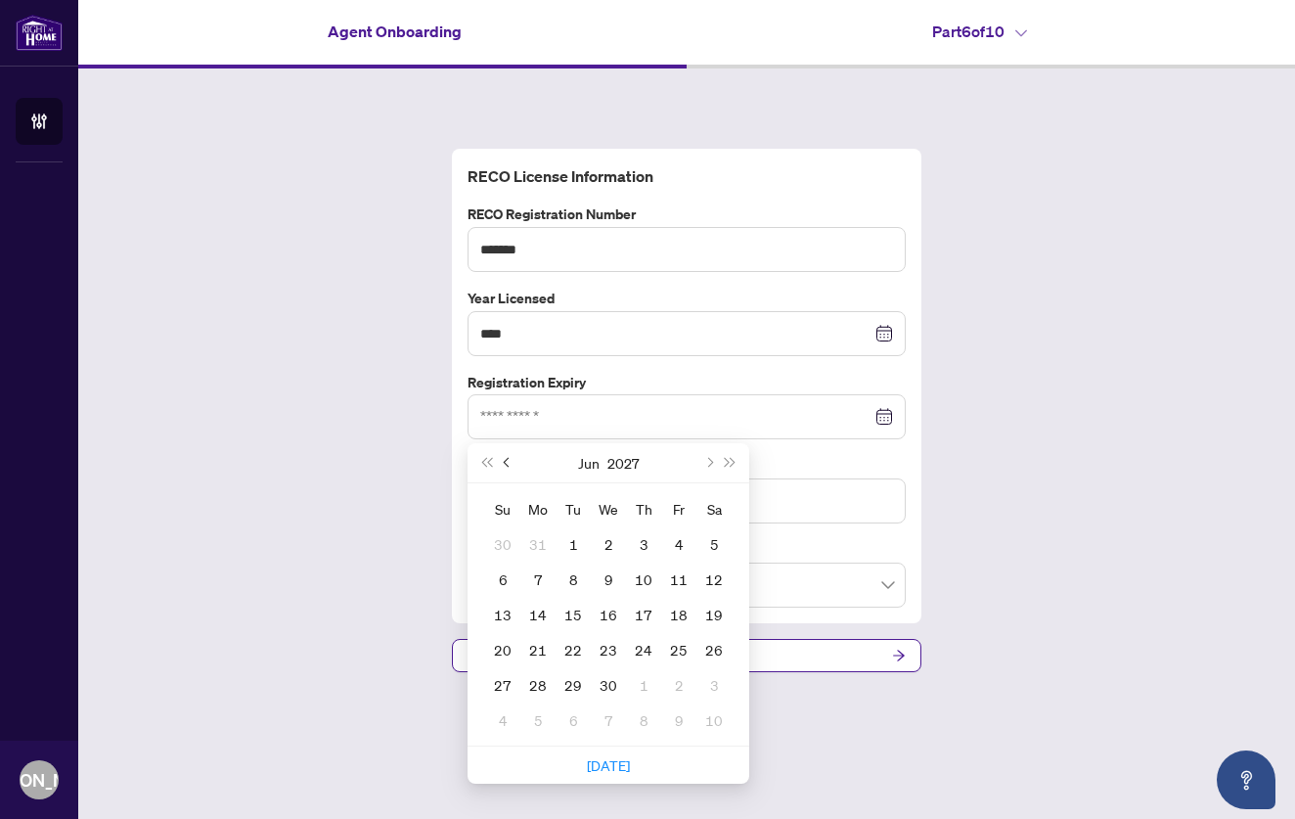
click at [508, 460] on span "Previous month (PageUp)" at bounding box center [509, 463] width 10 height 10
click at [710, 463] on span "Next month (PageDown)" at bounding box center [708, 463] width 10 height 10
type input "**********"
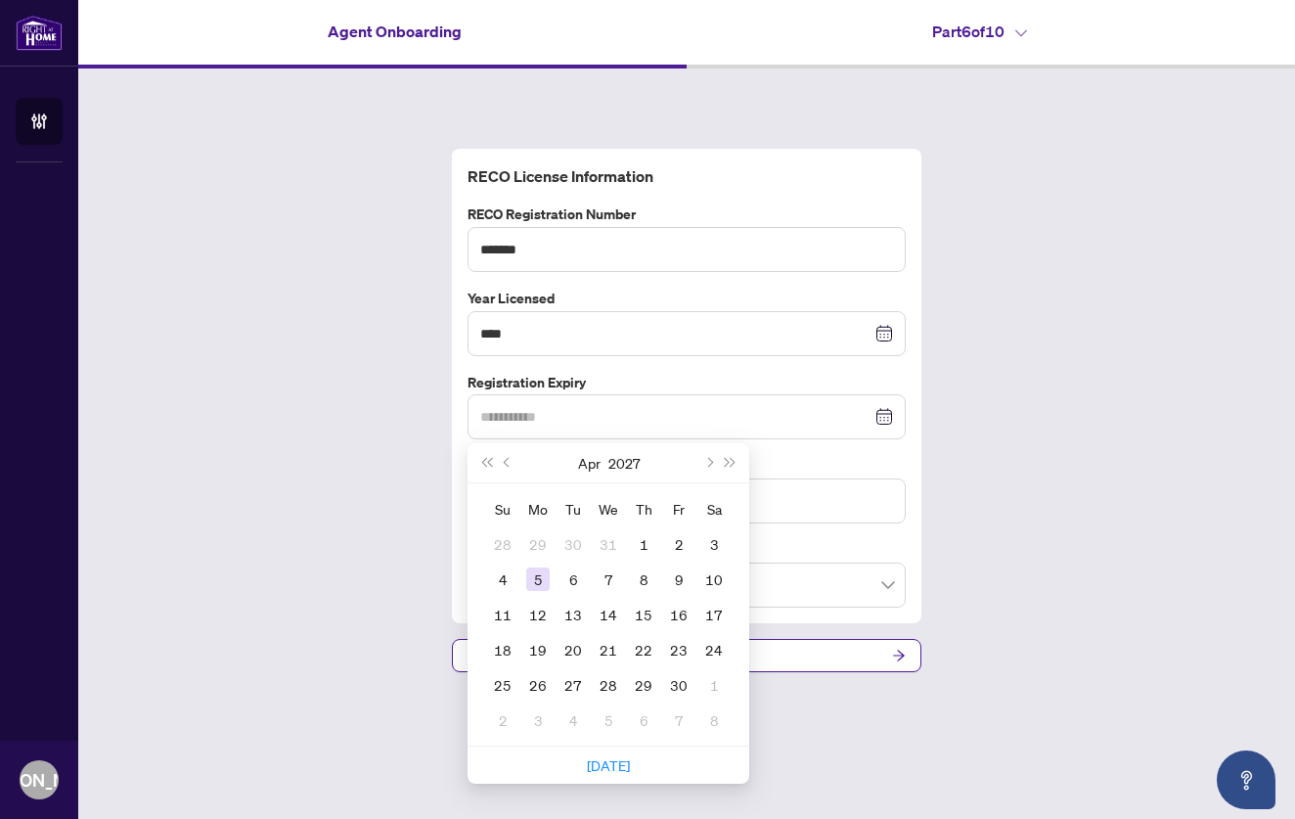
type input "**********"
click at [535, 572] on div "5" at bounding box center [537, 578] width 23 height 23
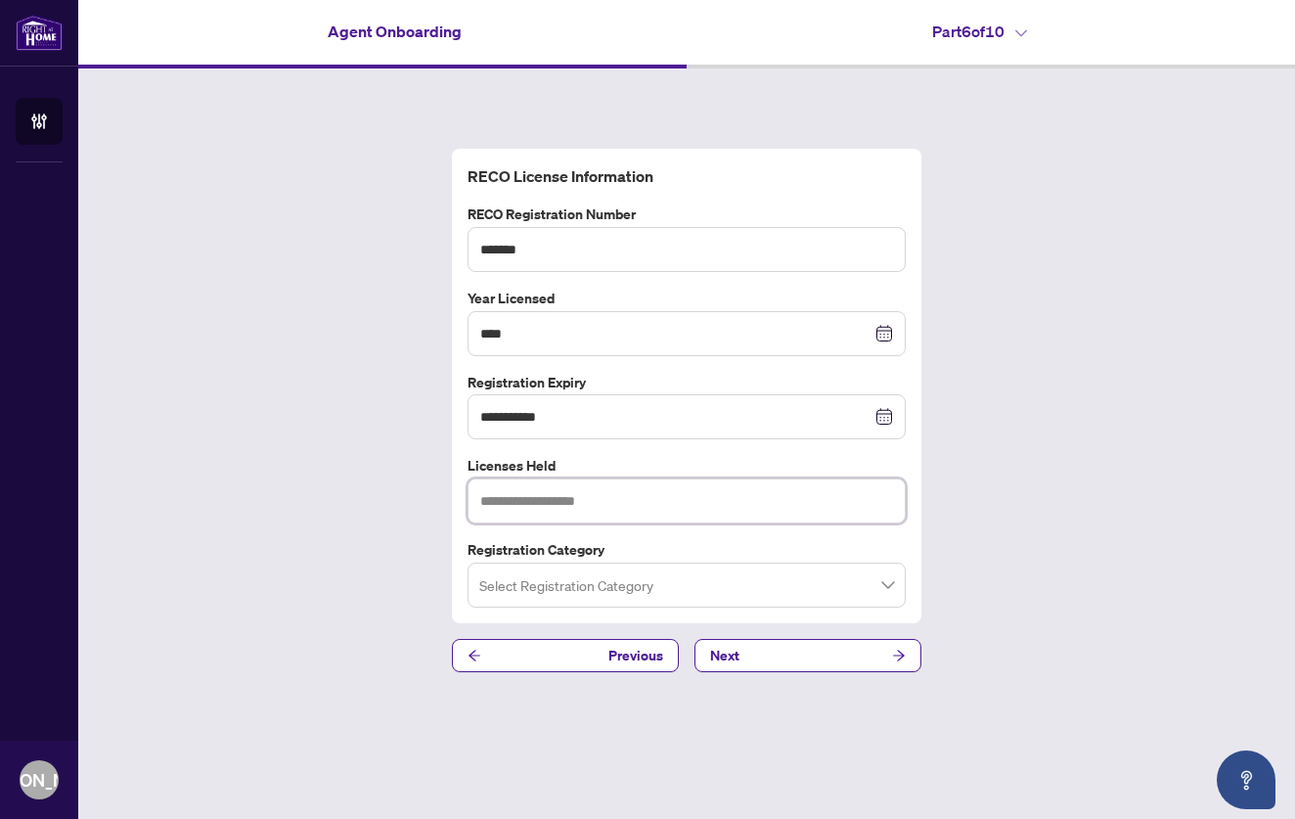
click at [856, 500] on input "text" at bounding box center [687, 500] width 438 height 45
click at [809, 573] on input "search" at bounding box center [677, 587] width 397 height 43
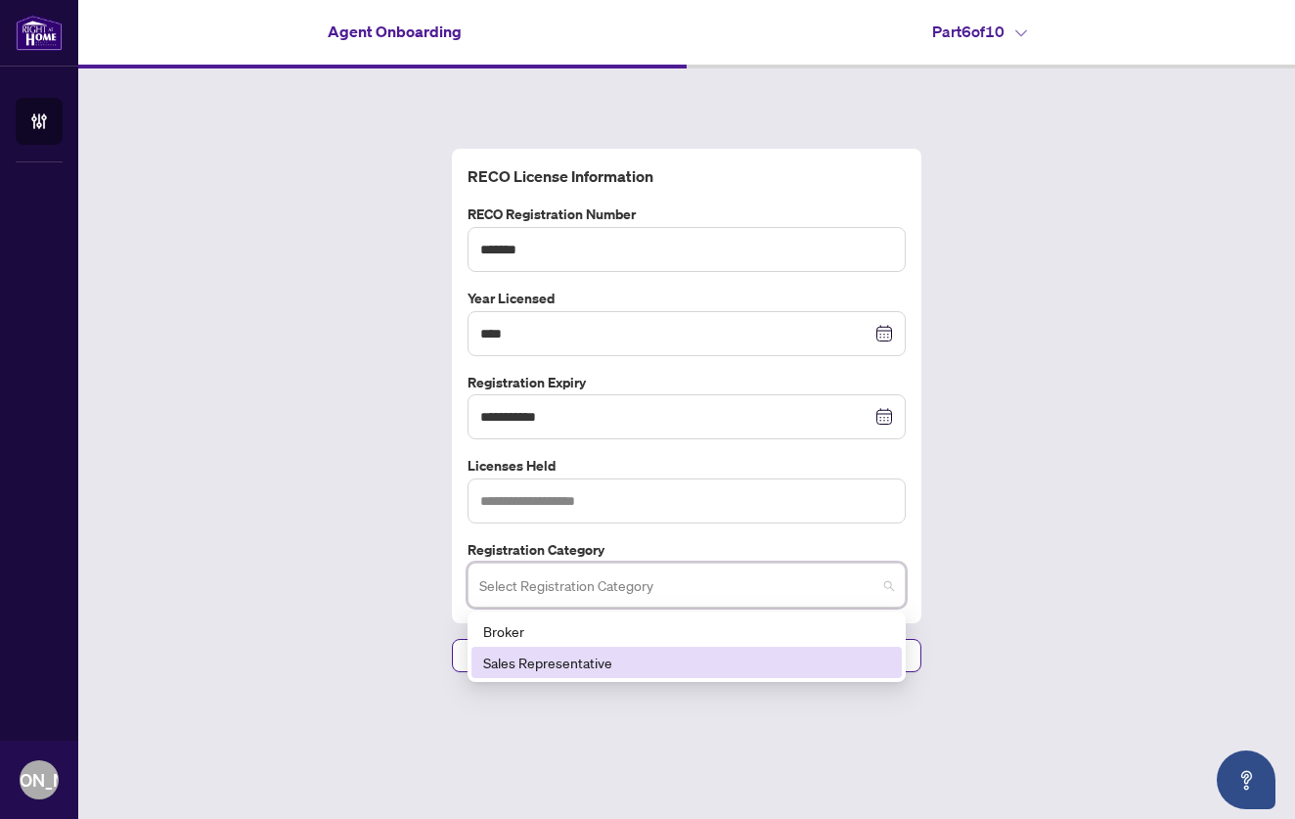
click at [763, 653] on div "Sales Representative" at bounding box center [686, 663] width 407 height 22
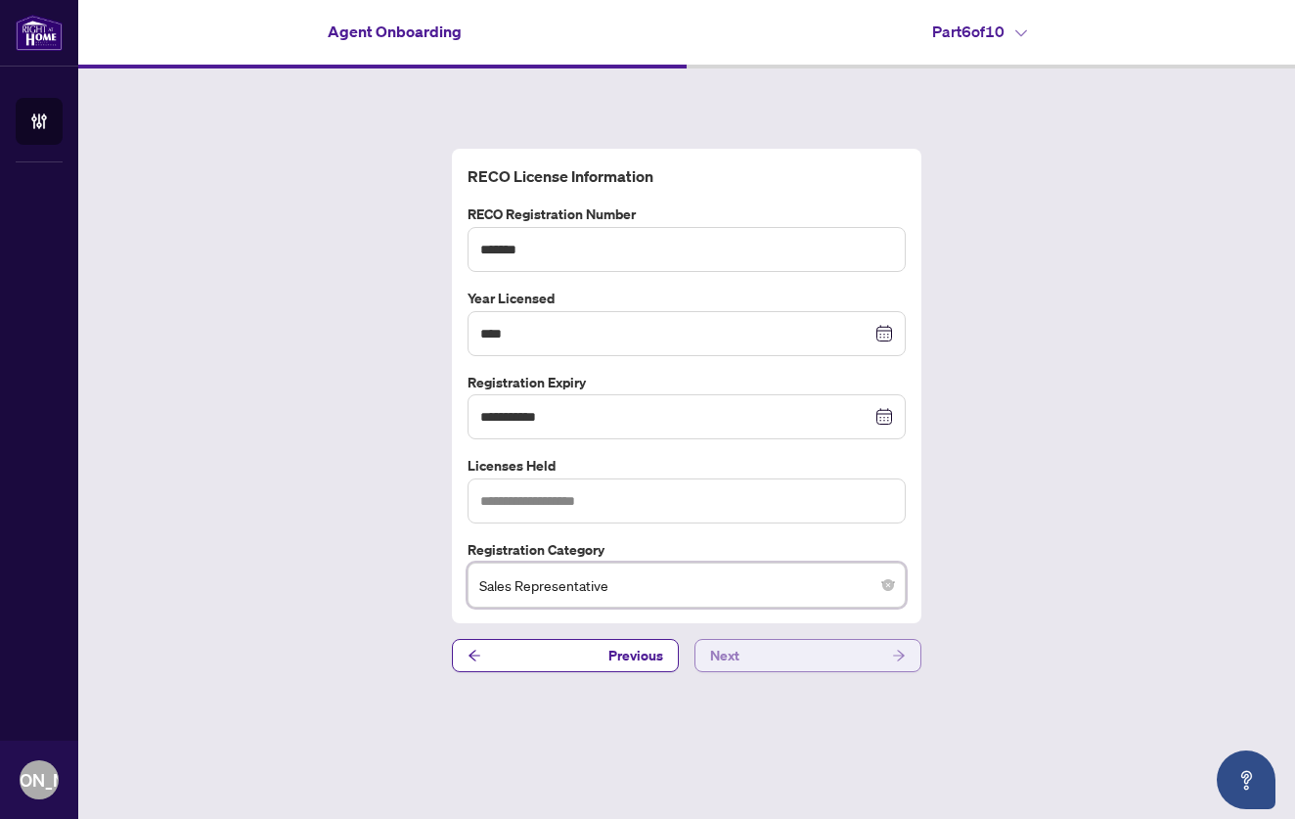
click at [826, 656] on button "Next" at bounding box center [808, 655] width 227 height 33
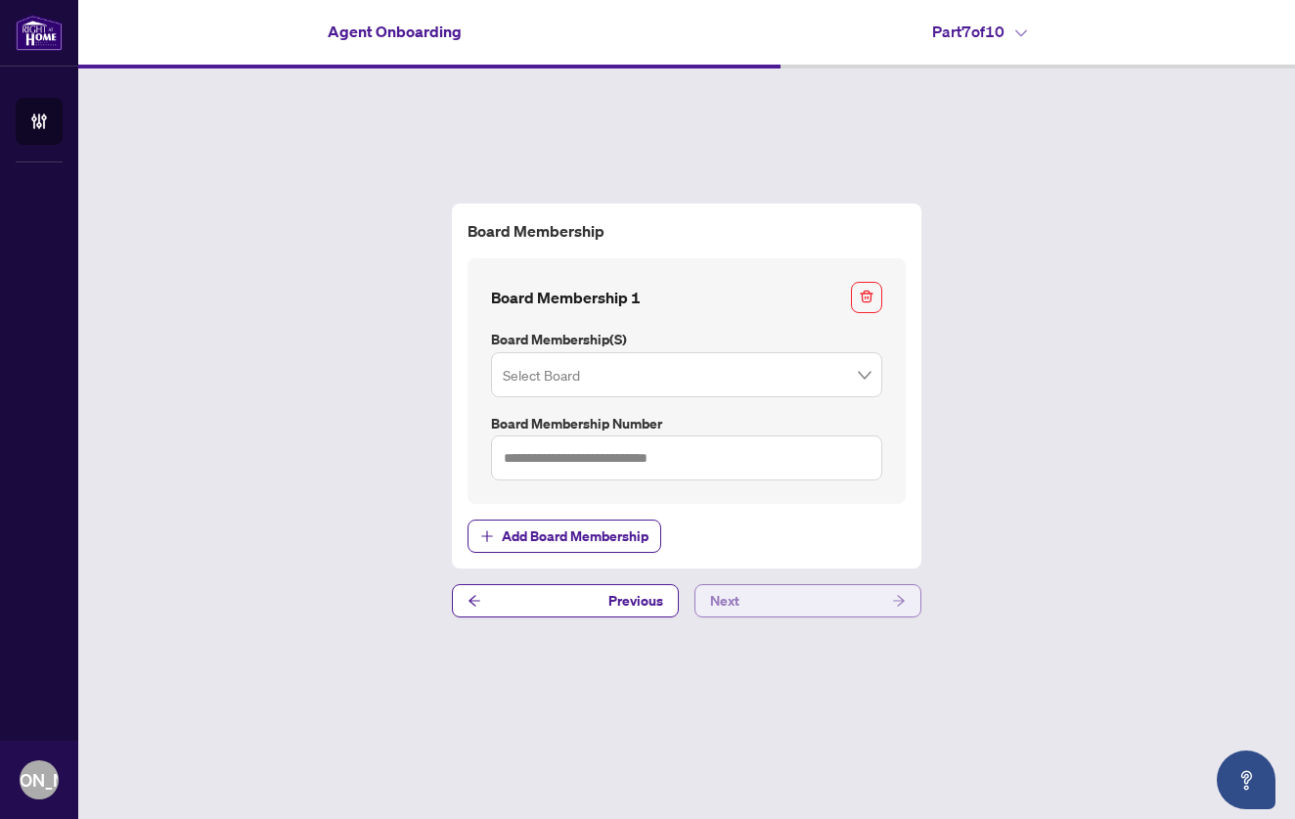
click at [817, 602] on button "Next" at bounding box center [808, 600] width 227 height 33
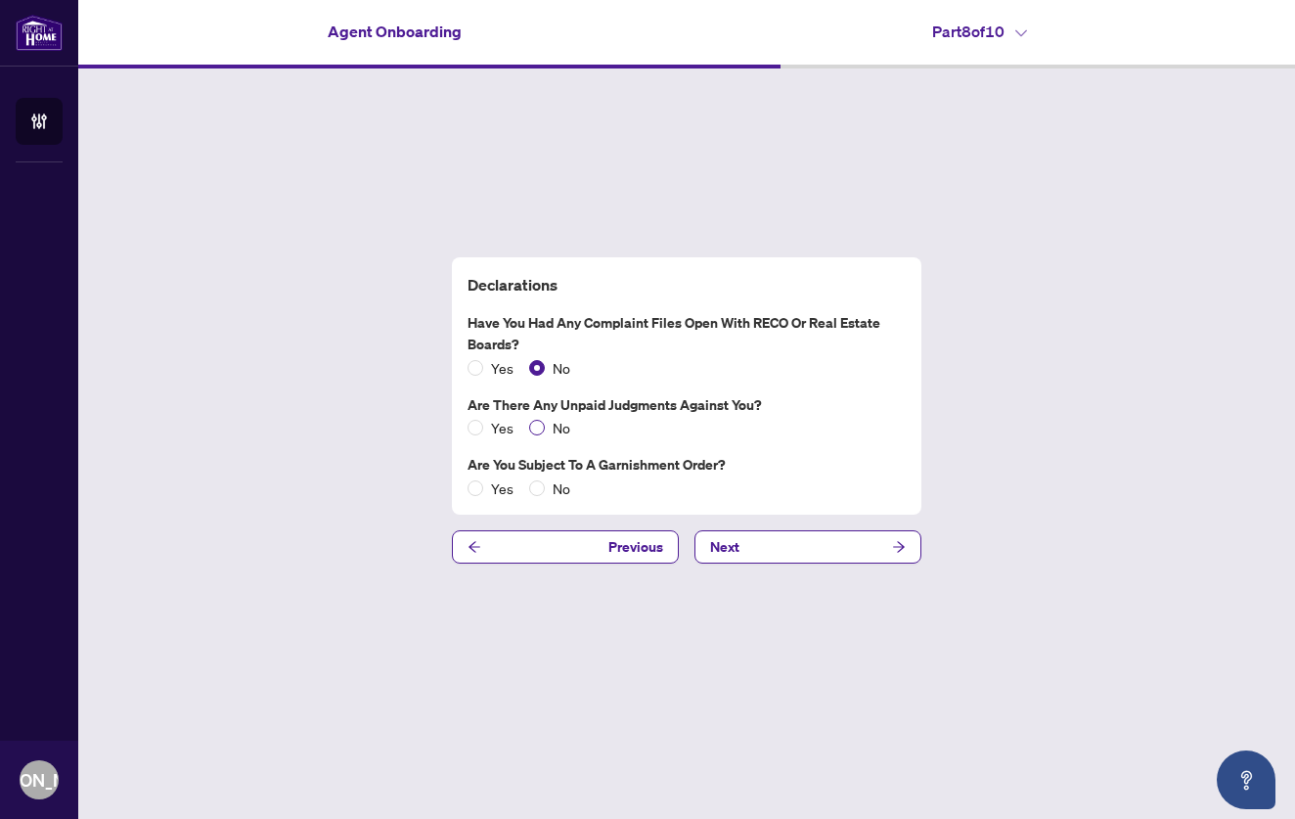
click at [540, 425] on span at bounding box center [537, 428] width 16 height 16
click at [540, 483] on span at bounding box center [537, 488] width 16 height 16
click at [753, 541] on button "Next" at bounding box center [808, 546] width 227 height 33
click at [747, 547] on button "Next" at bounding box center [808, 546] width 227 height 33
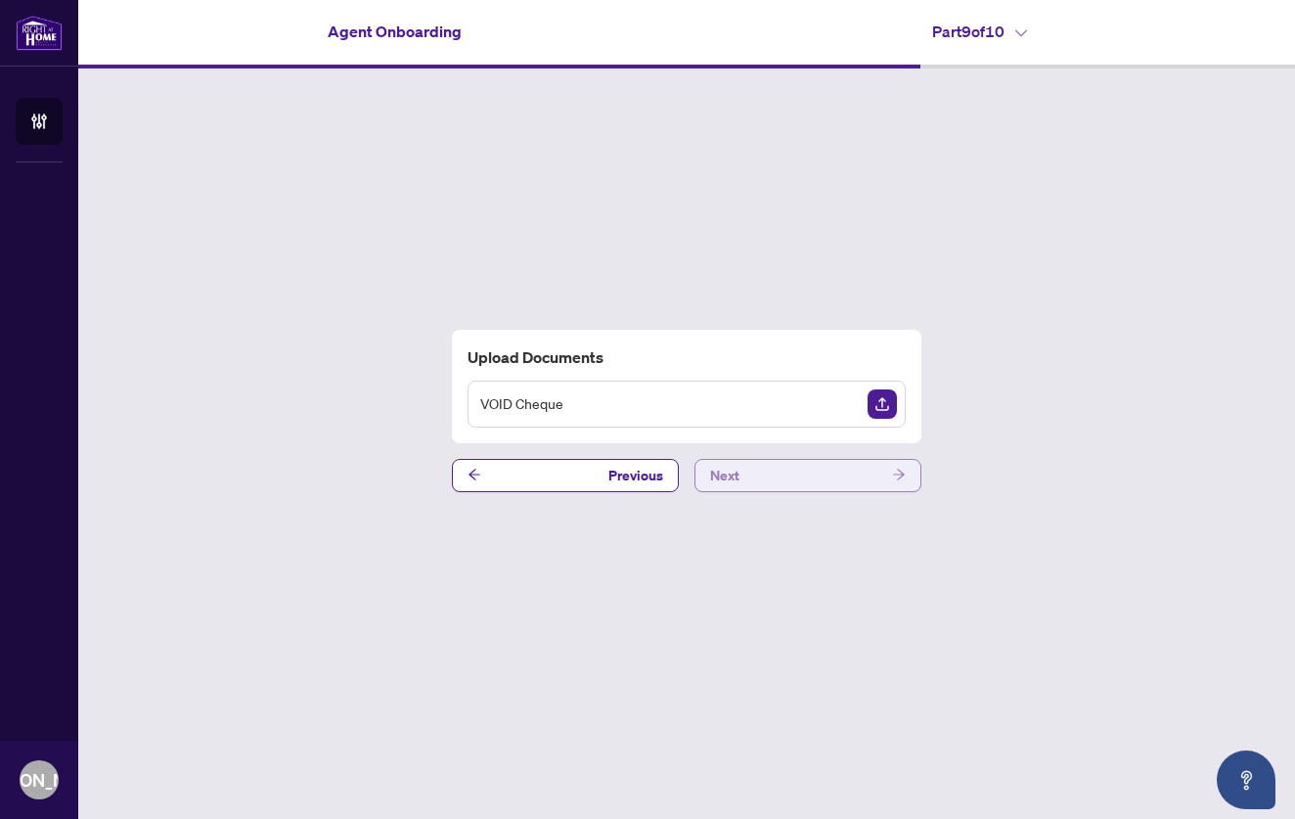
click at [843, 465] on button "Next" at bounding box center [808, 475] width 227 height 33
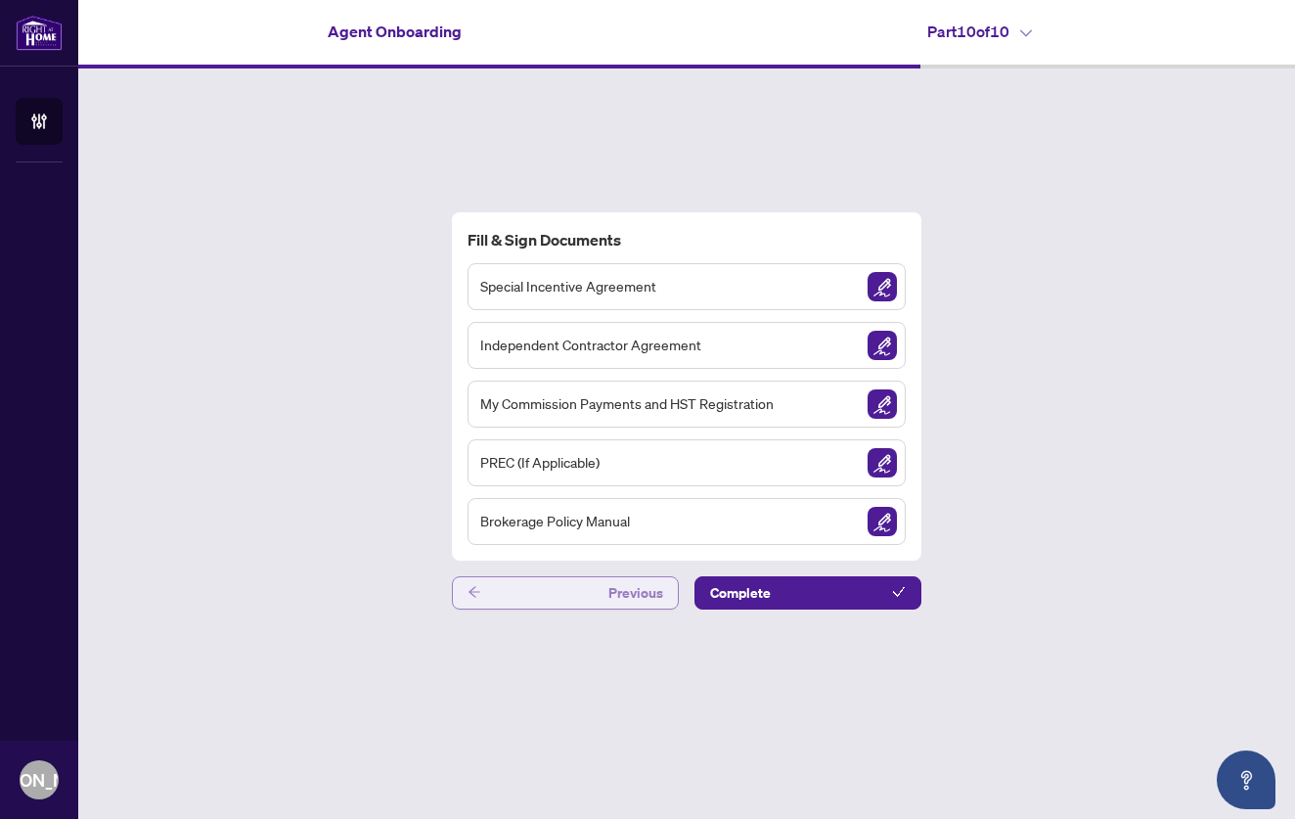
click at [615, 590] on span "Previous" at bounding box center [636, 592] width 55 height 31
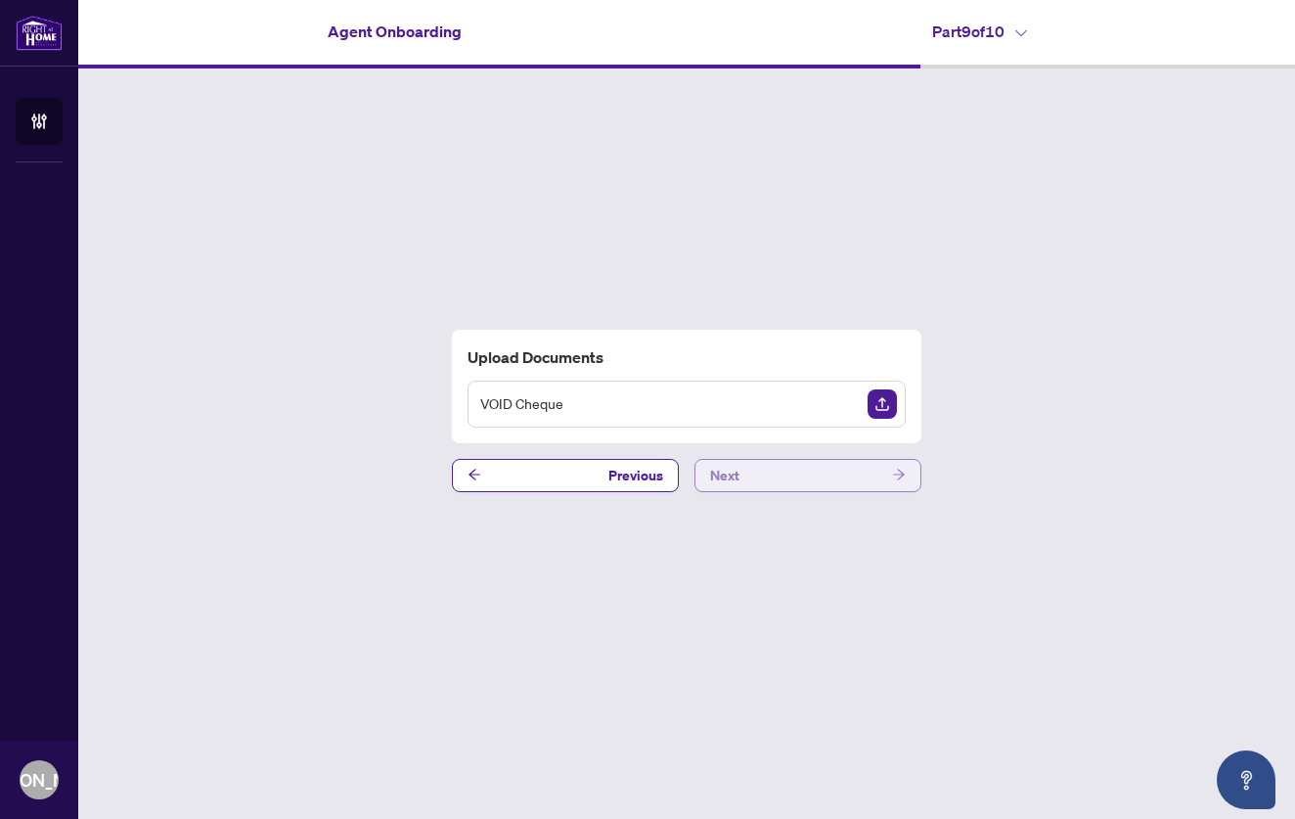
click at [780, 475] on button "Next" at bounding box center [808, 475] width 227 height 33
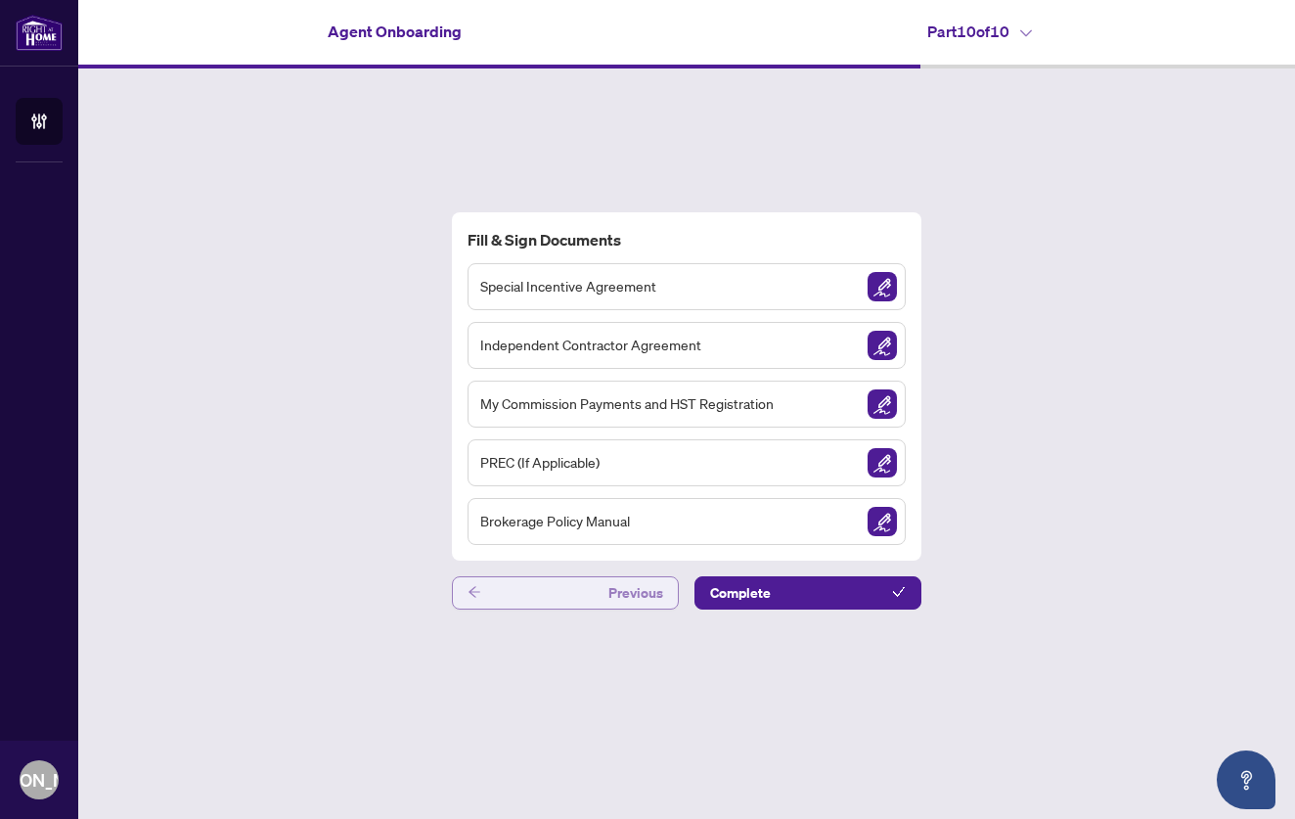
click at [628, 599] on span "Previous" at bounding box center [636, 592] width 55 height 31
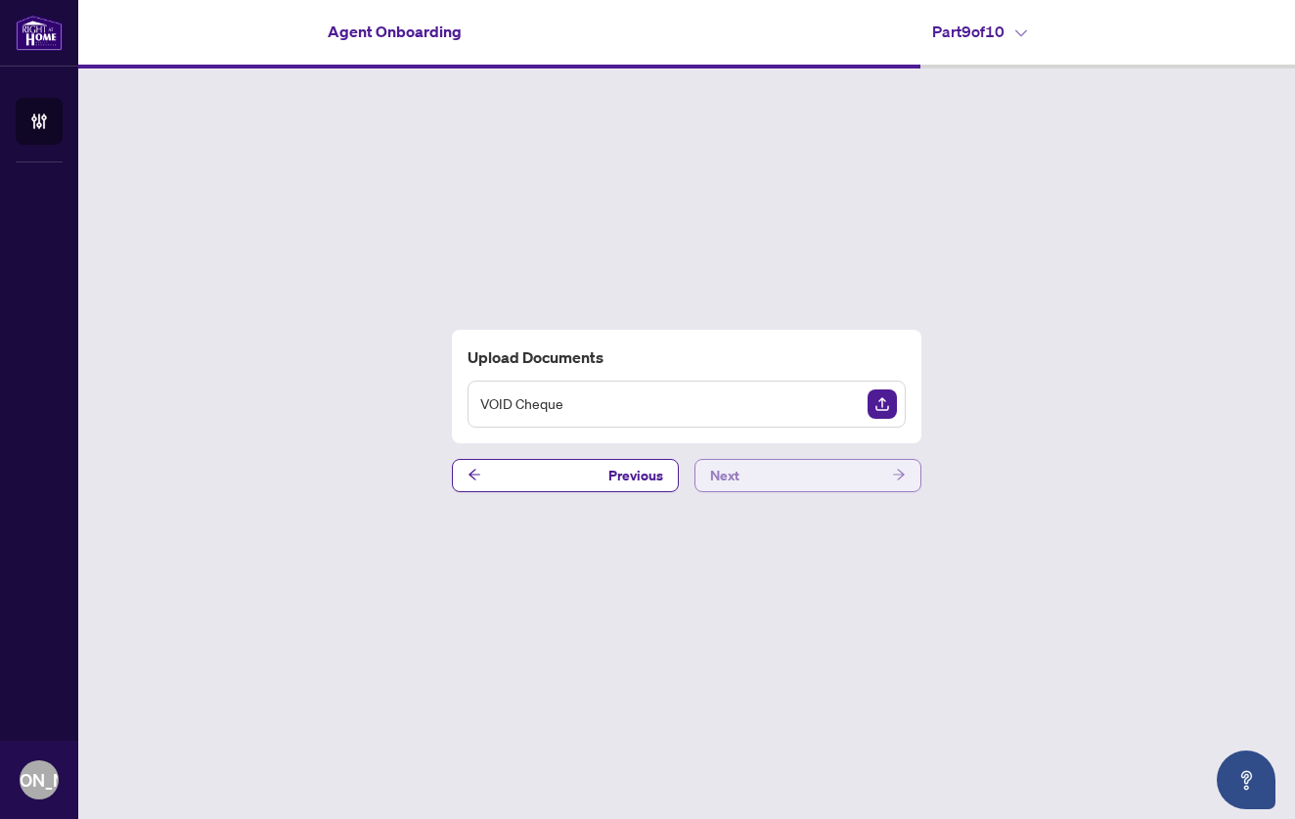
click at [793, 472] on button "Next" at bounding box center [808, 475] width 227 height 33
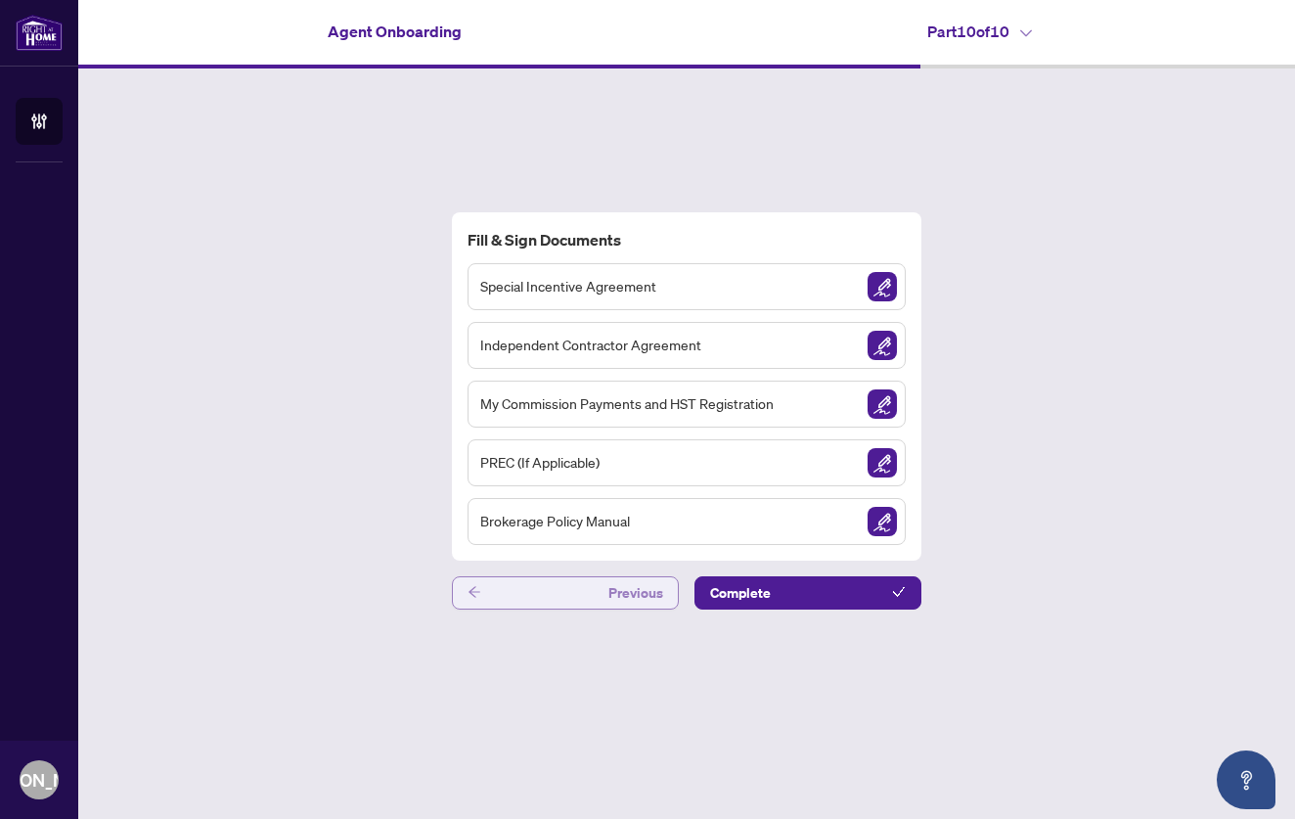
click at [511, 592] on button "Previous" at bounding box center [565, 592] width 227 height 33
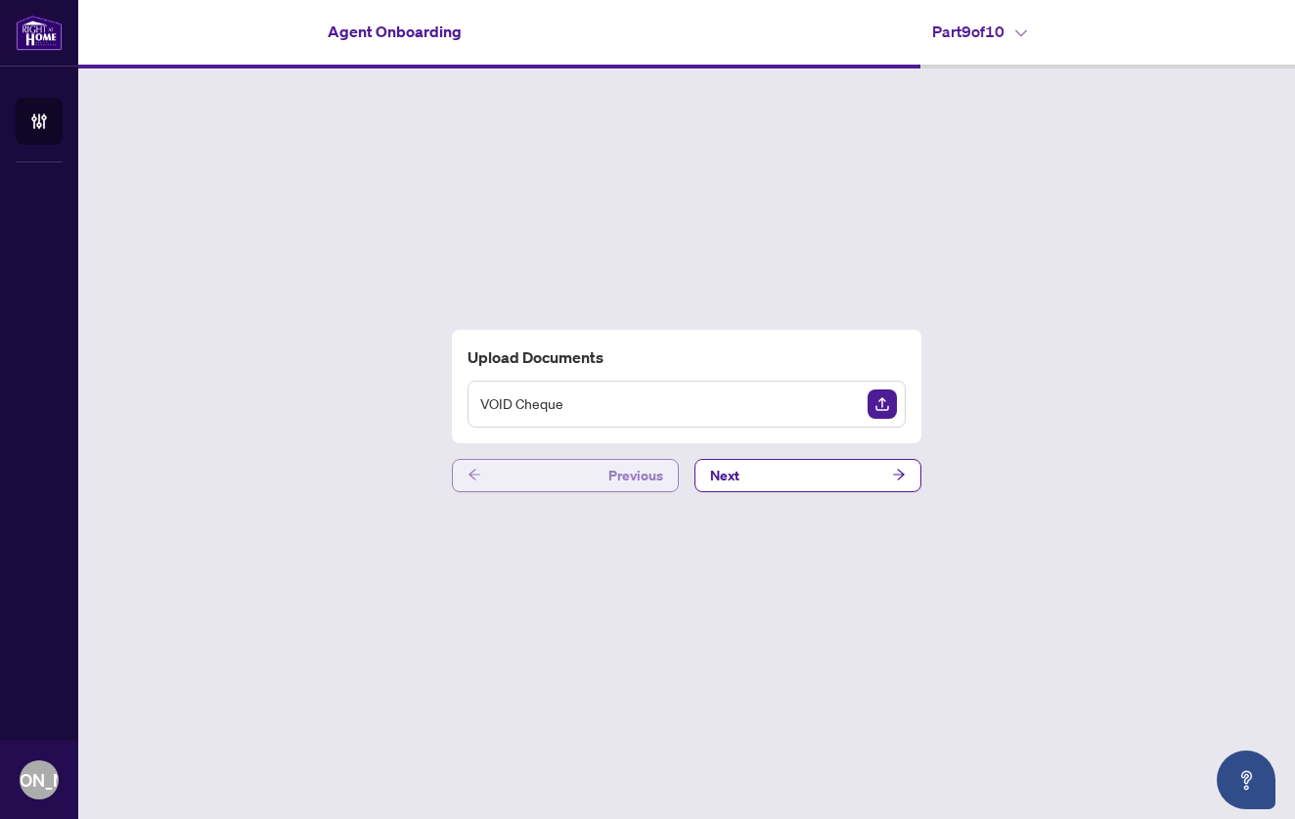
click at [472, 472] on icon "arrow-left" at bounding box center [475, 475] width 14 height 14
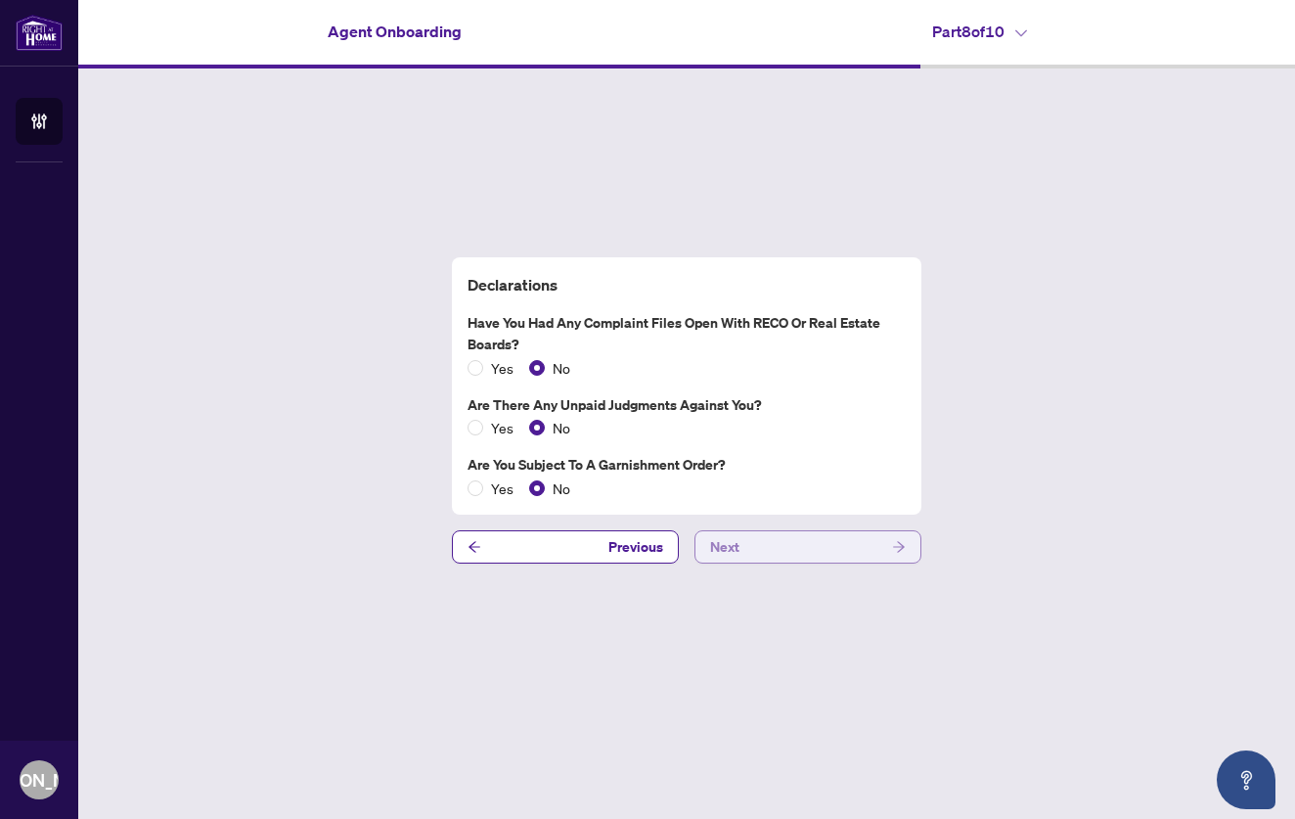
click at [782, 548] on button "Next" at bounding box center [808, 546] width 227 height 33
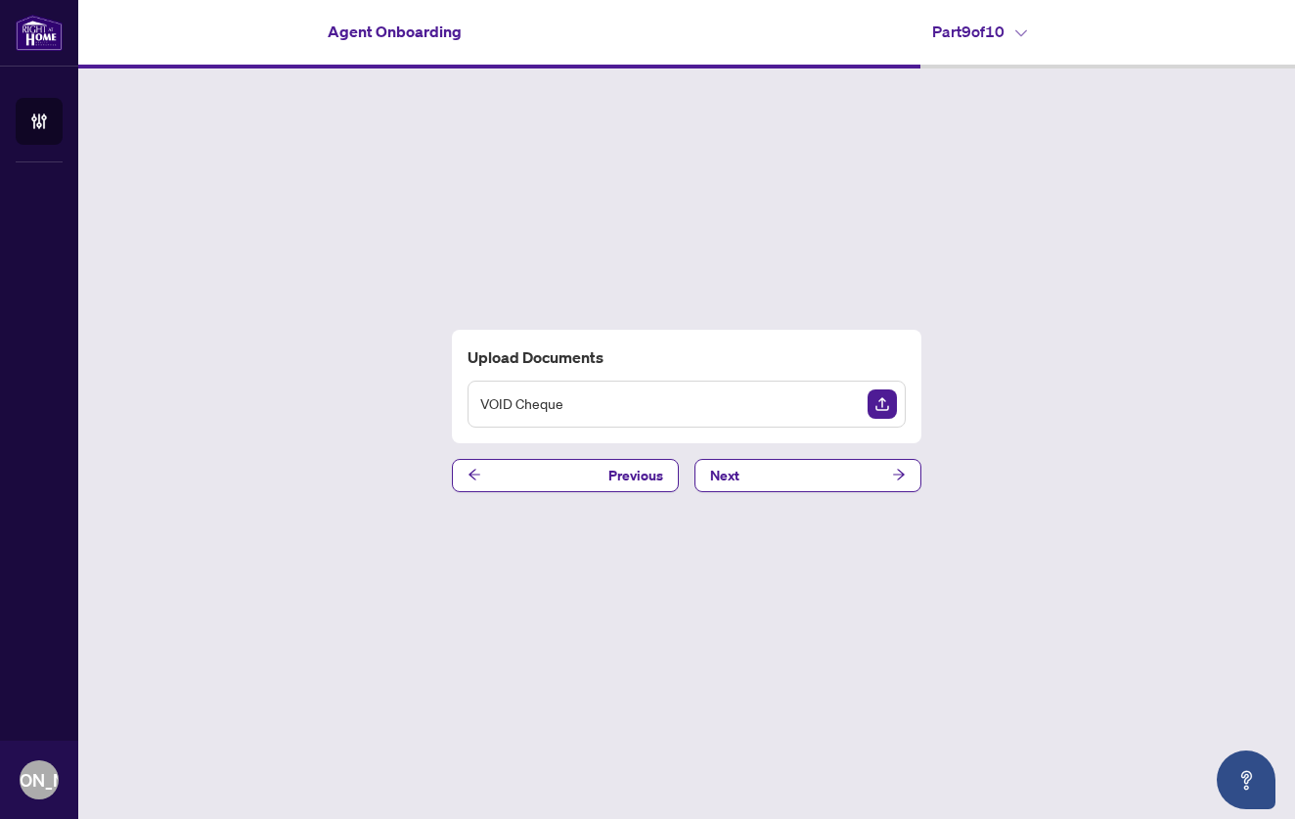
click at [891, 400] on img "Upload Document" at bounding box center [882, 403] width 29 height 29
click at [880, 399] on img "Upload Document" at bounding box center [882, 403] width 29 height 29
click at [841, 404] on icon "View Document" at bounding box center [845, 404] width 14 height 14
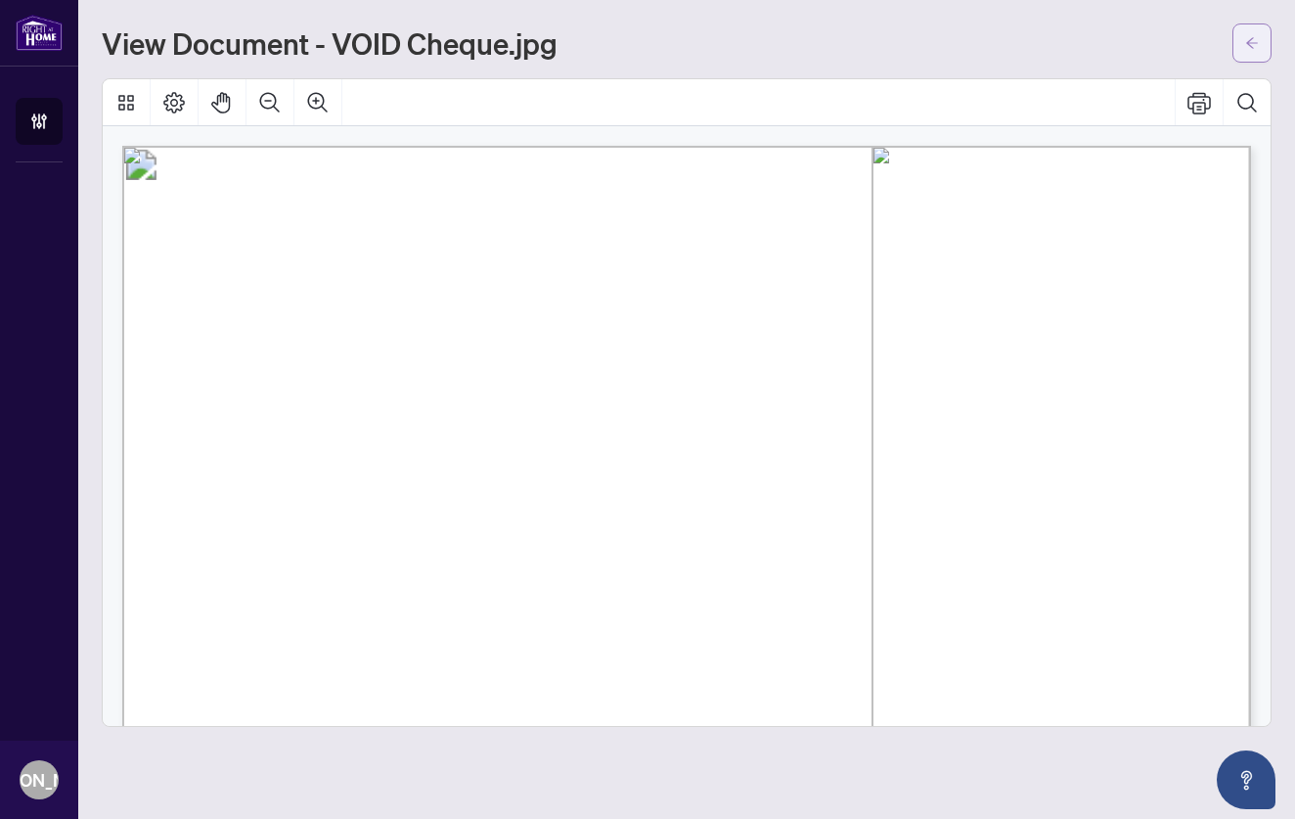
click at [1245, 38] on icon "arrow-left" at bounding box center [1252, 43] width 14 height 14
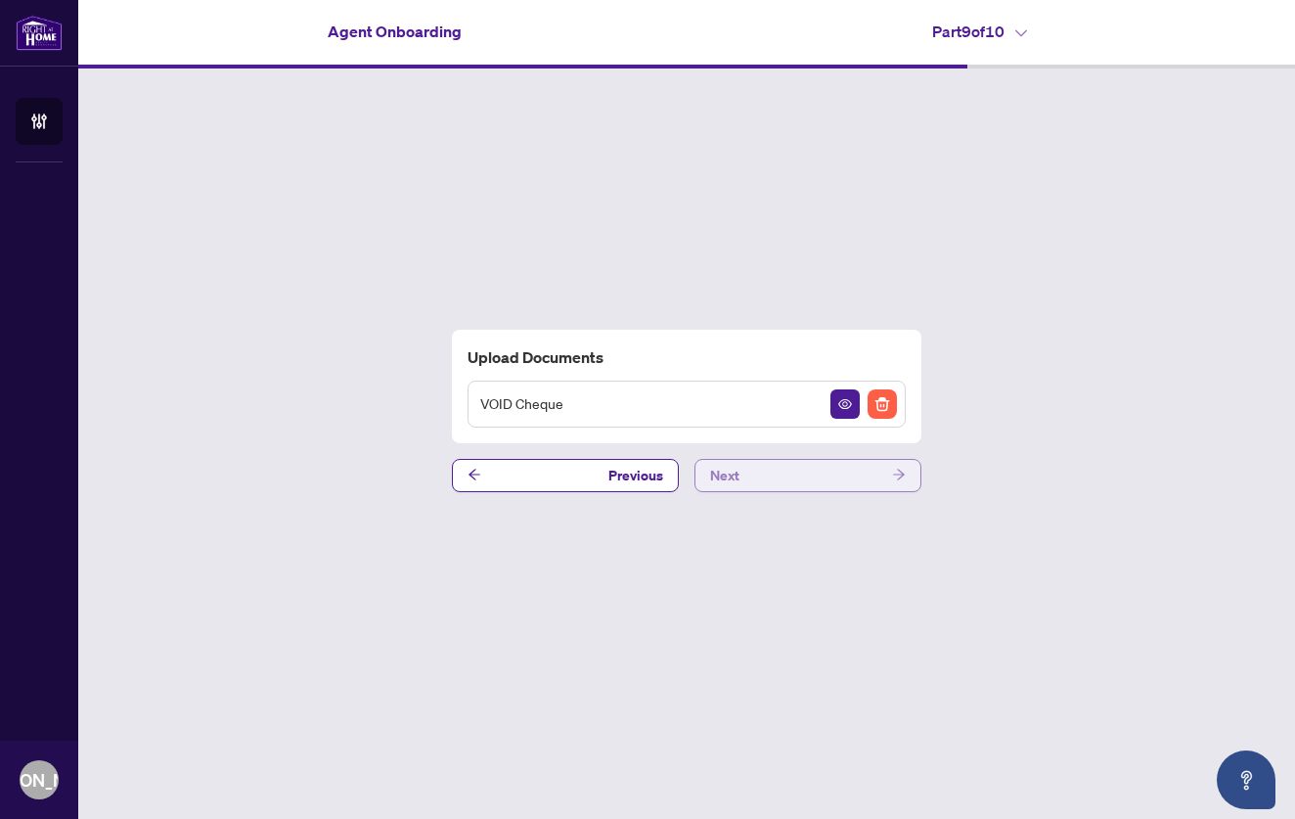
click at [835, 472] on button "Next" at bounding box center [808, 475] width 227 height 33
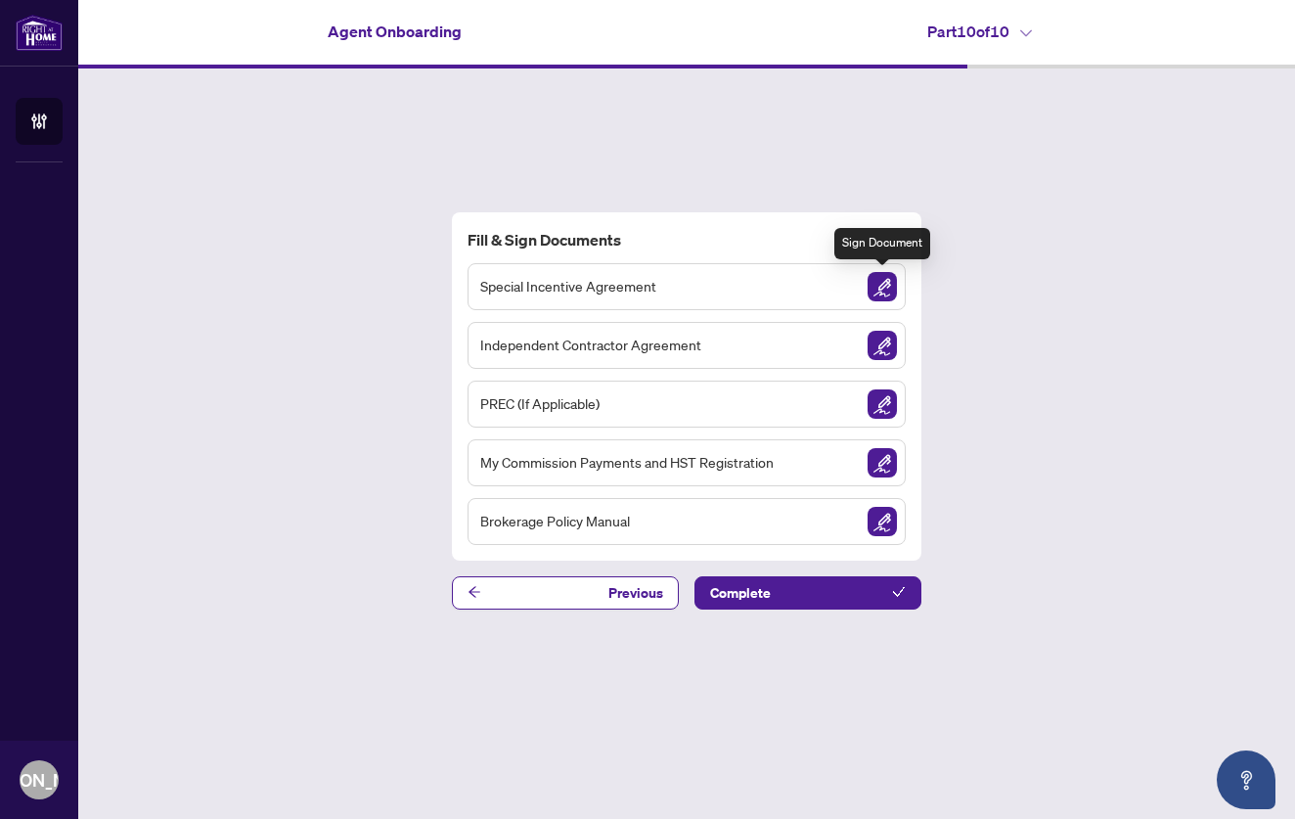
click at [884, 288] on img "Sign Document" at bounding box center [882, 286] width 29 height 29
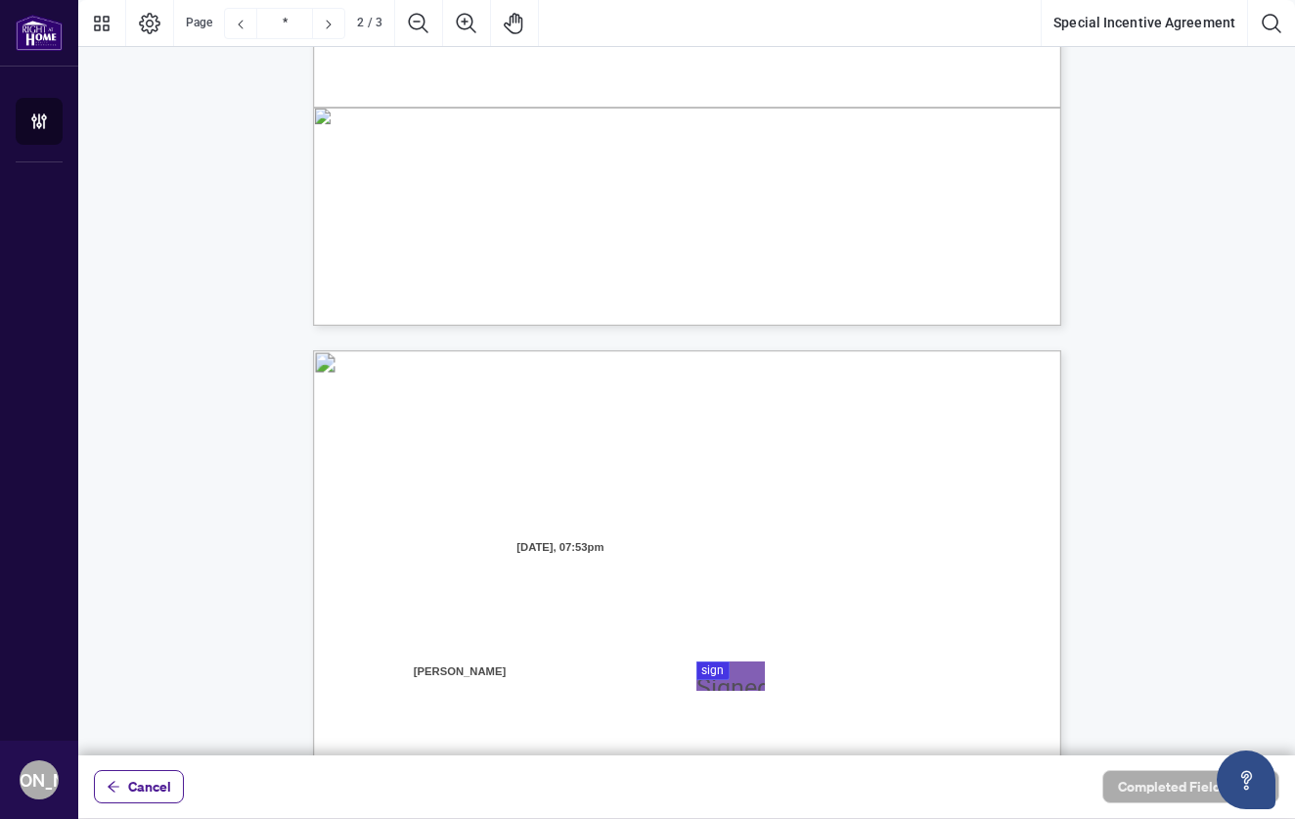
type input "*"
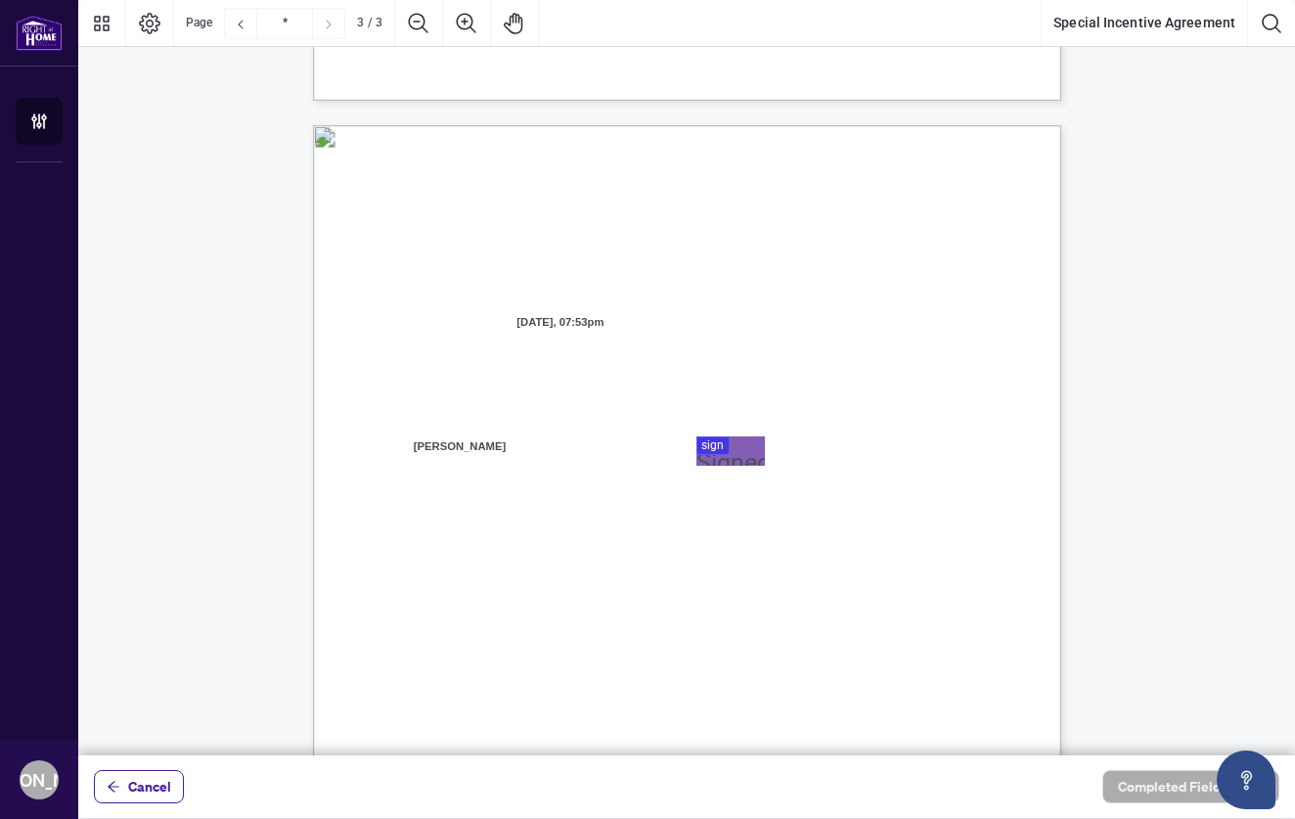
scroll to position [1970, 0]
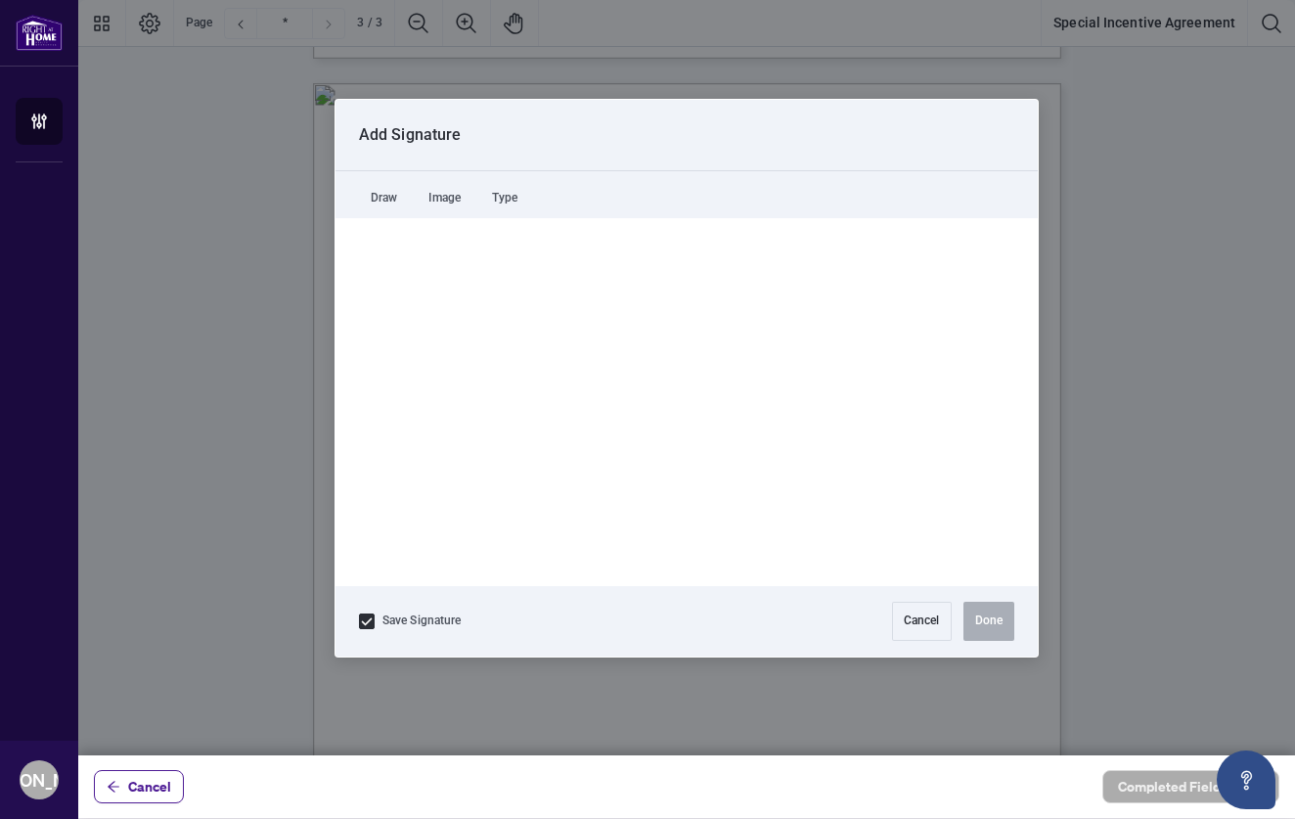
click at [738, 410] on div at bounding box center [686, 377] width 1217 height 755
drag, startPoint x: 487, startPoint y: 334, endPoint x: 496, endPoint y: 396, distance: 63.2
click at [693, 548] on button "Clear Signature" at bounding box center [687, 554] width 97 height 31
drag, startPoint x: 498, startPoint y: 382, endPoint x: 505, endPoint y: 443, distance: 62.0
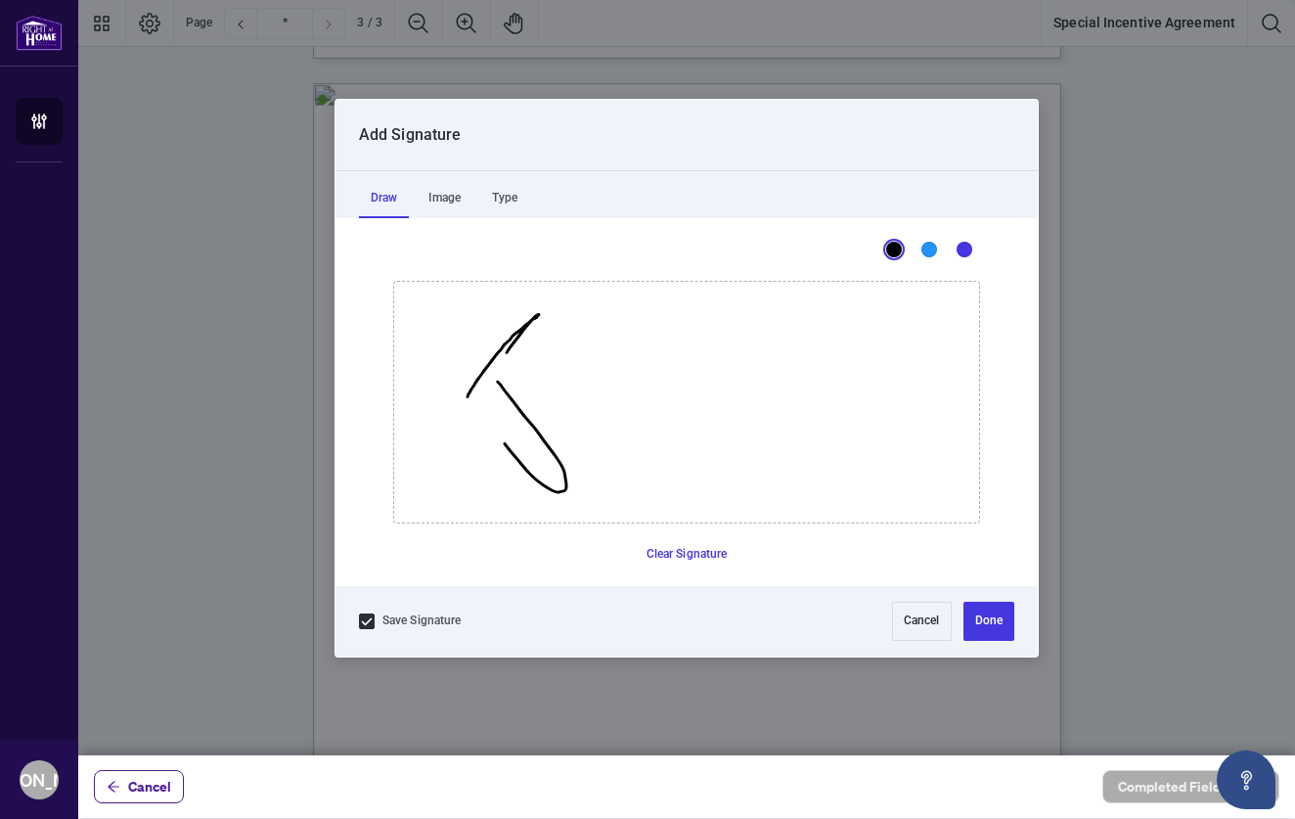
drag, startPoint x: 532, startPoint y: 319, endPoint x: 464, endPoint y: 402, distance: 107.7
drag, startPoint x: 521, startPoint y: 459, endPoint x: 533, endPoint y: 453, distance: 13.1
click at [671, 552] on button "Clear Signature" at bounding box center [687, 554] width 97 height 31
drag, startPoint x: 490, startPoint y: 359, endPoint x: 540, endPoint y: 453, distance: 106.4
drag, startPoint x: 479, startPoint y: 422, endPoint x: 530, endPoint y: 295, distance: 136.1
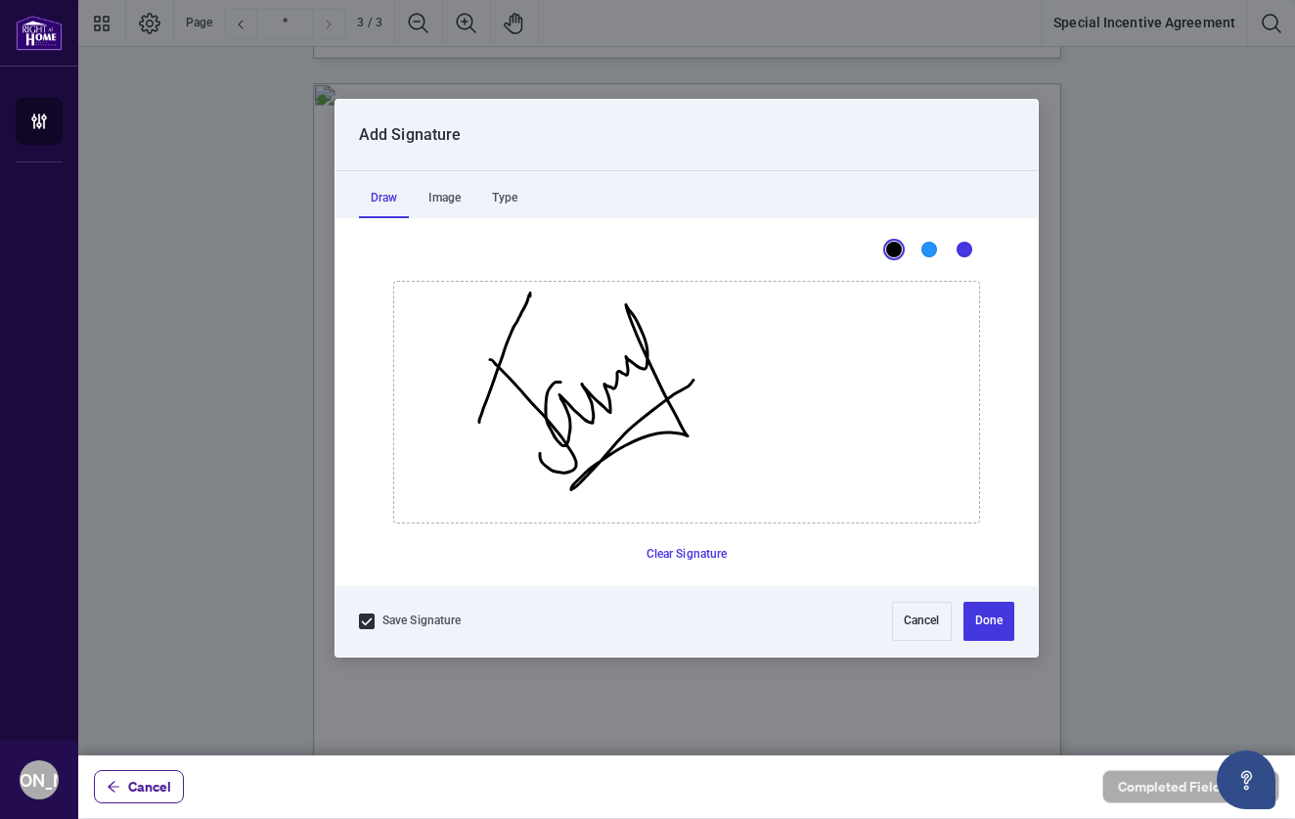
drag, startPoint x: 561, startPoint y: 382, endPoint x: 695, endPoint y: 380, distance: 134.1
click at [989, 620] on button "Done" at bounding box center [989, 621] width 51 height 39
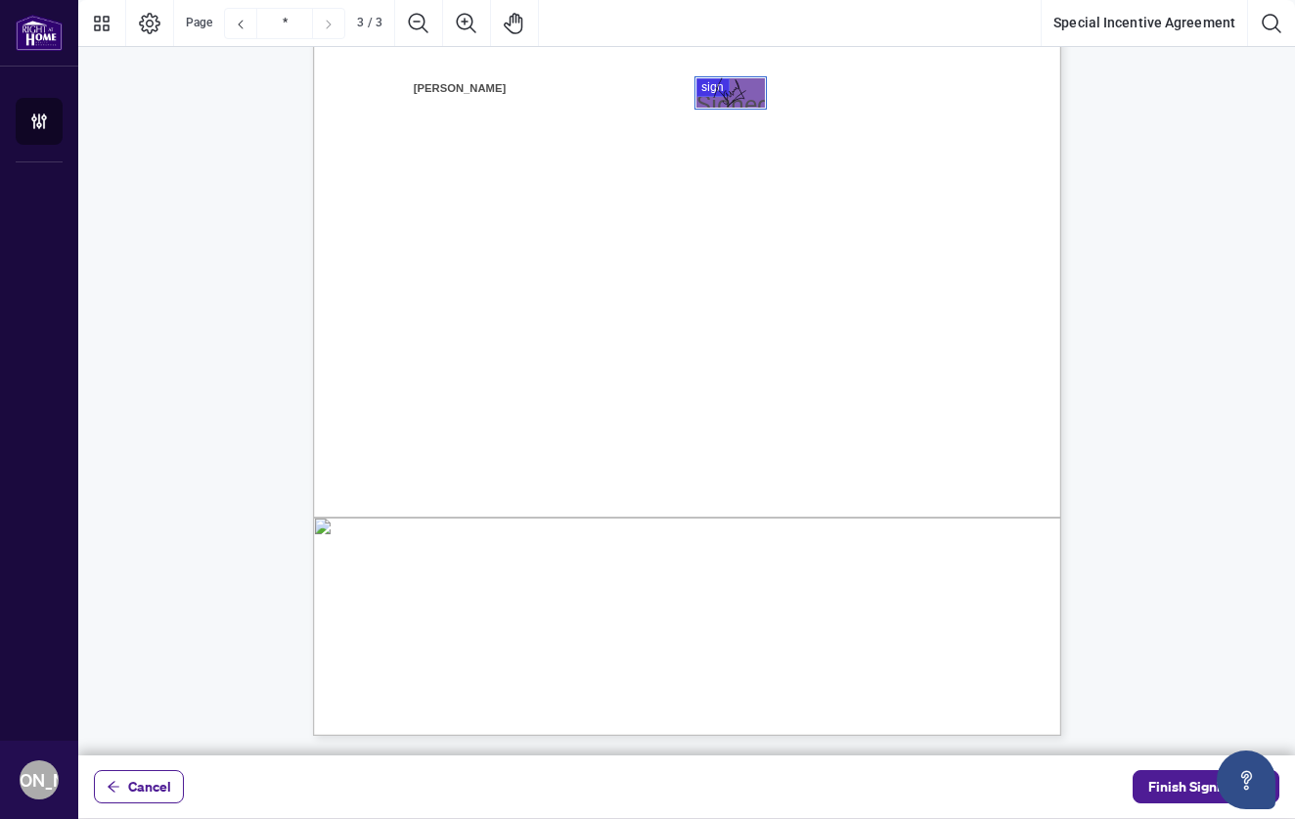
scroll to position [2286, 0]
click at [1160, 792] on span "Finish Signing" at bounding box center [1193, 786] width 88 height 31
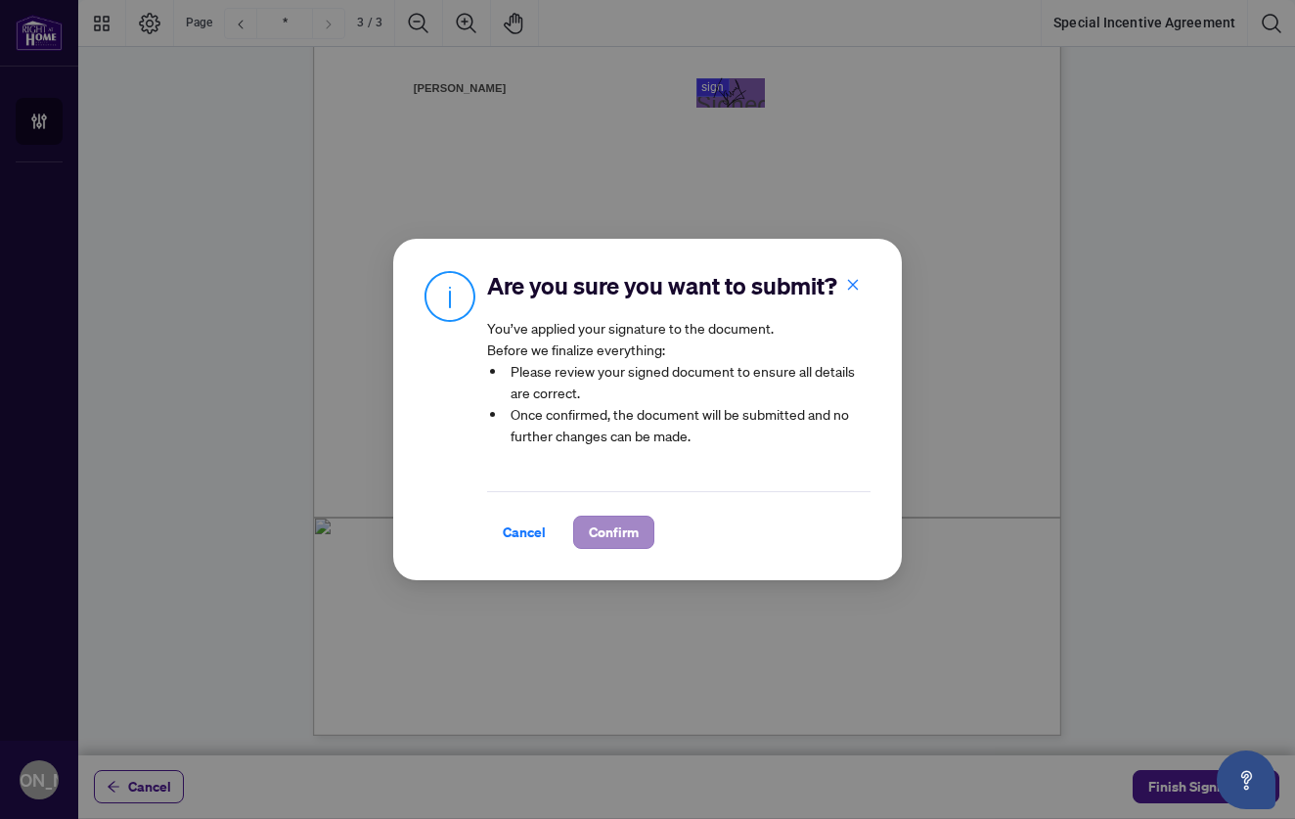
click at [620, 530] on span "Confirm" at bounding box center [614, 532] width 50 height 31
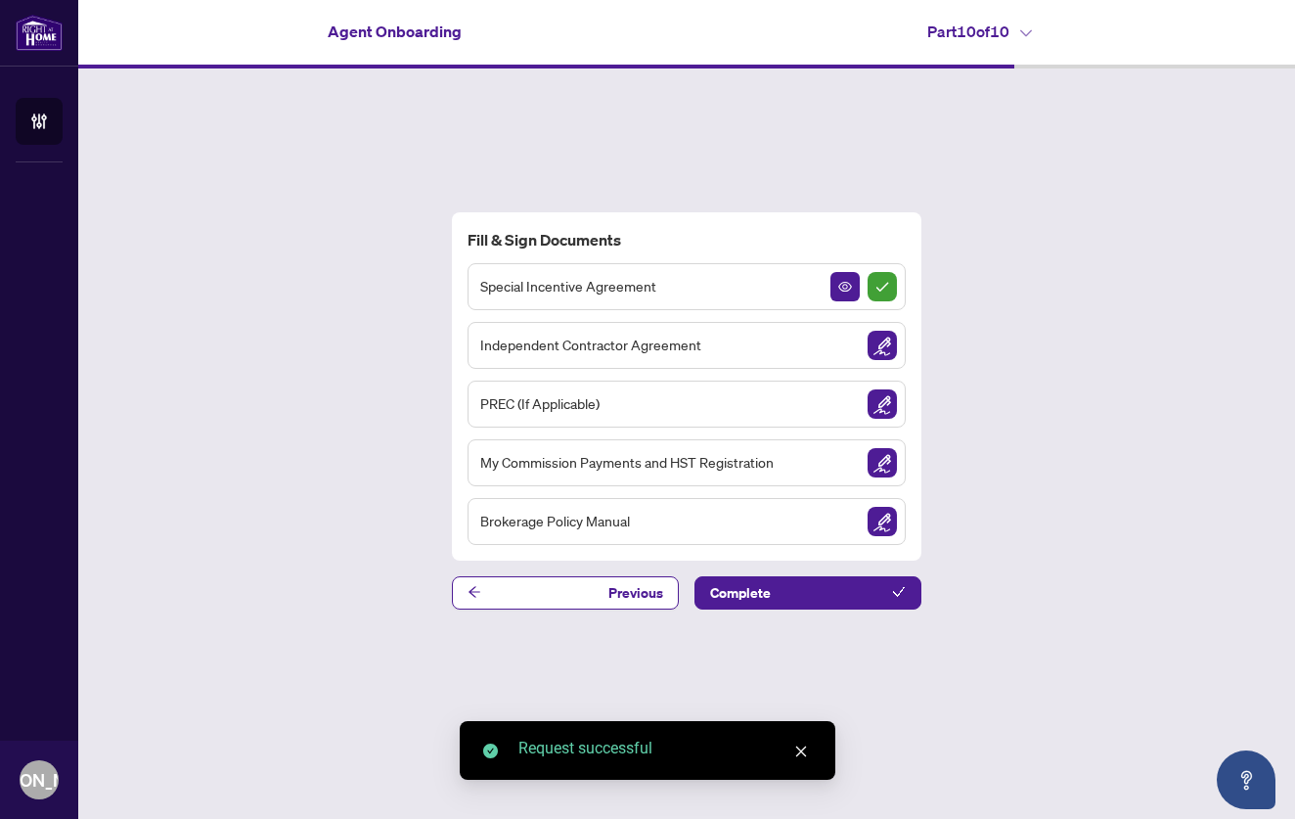
click at [885, 342] on img "Sign Document" at bounding box center [882, 345] width 29 height 29
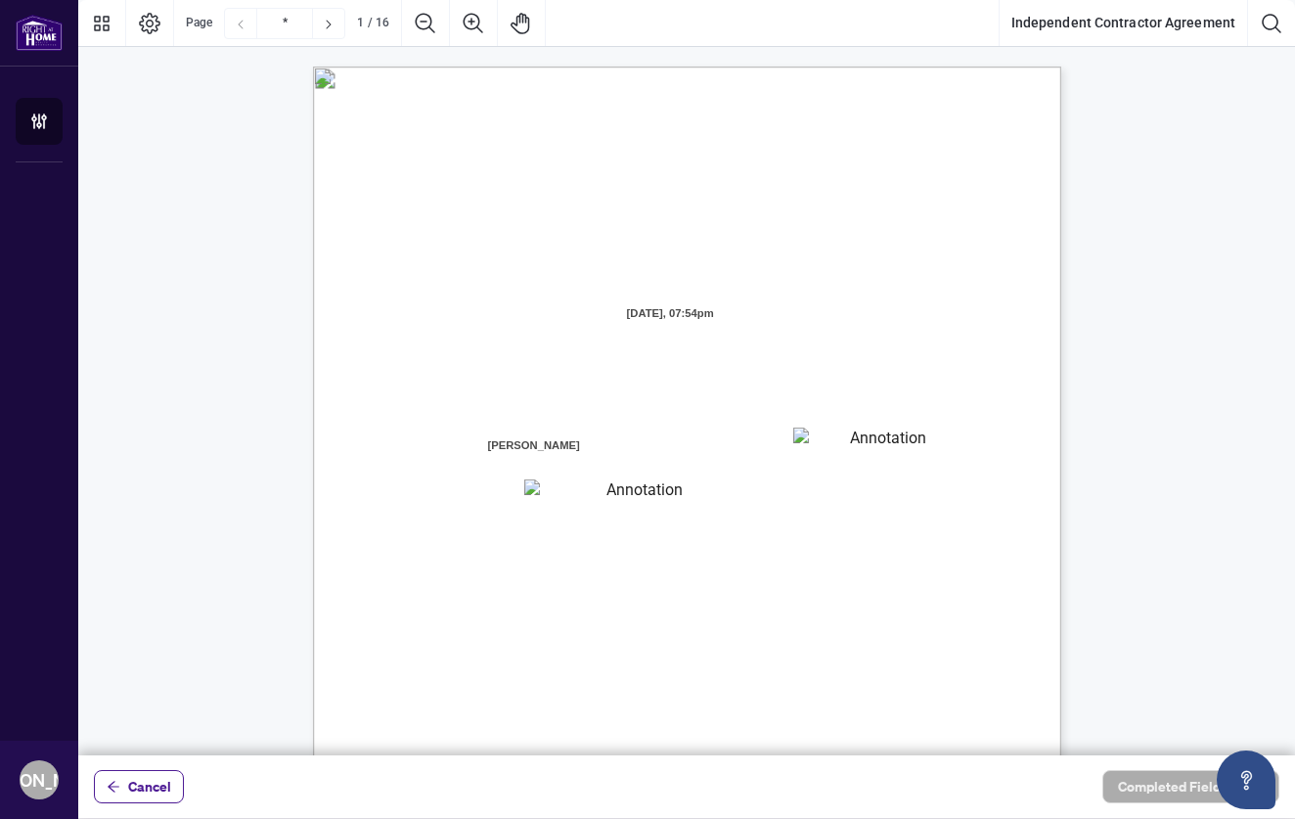
click at [855, 447] on textarea "01K2N7ZVXADQDZS13CP82GTG0Z" at bounding box center [881, 442] width 176 height 29
type textarea "**********"
click at [605, 498] on textarea "01K2N800VRNZWEDT7GS4268ZBH" at bounding box center [636, 491] width 224 height 25
type textarea "*"
type textarea "**********"
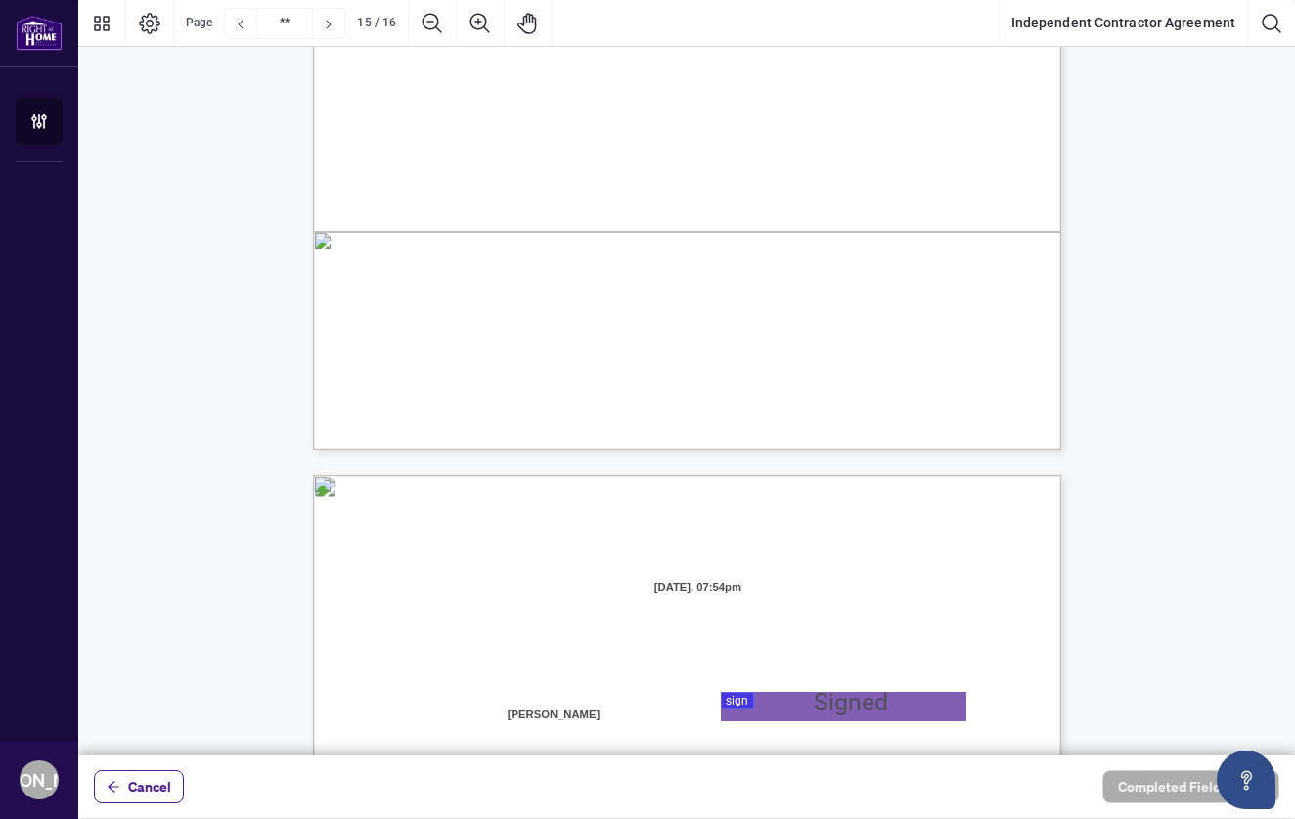
type input "**"
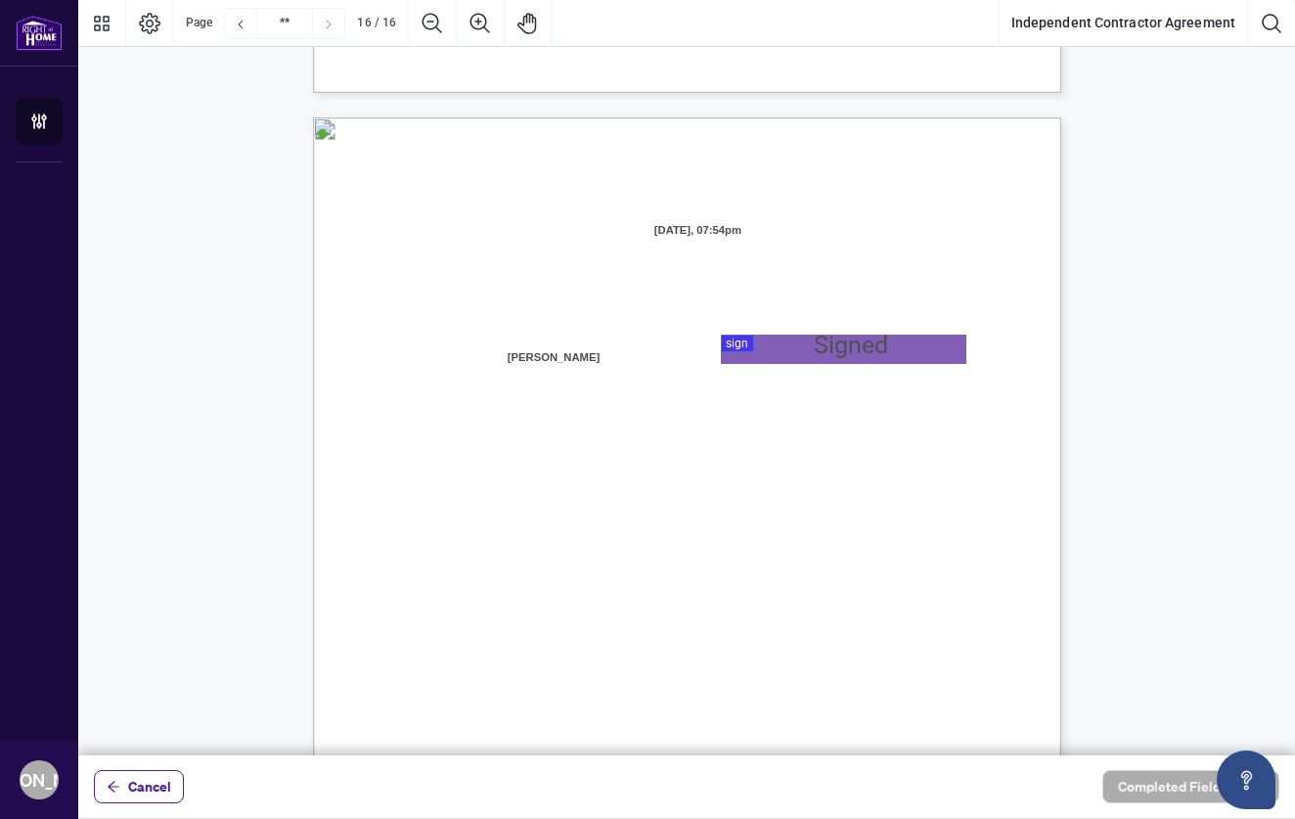
scroll to position [14848, 0]
click at [755, 344] on div at bounding box center [686, 377] width 1217 height 755
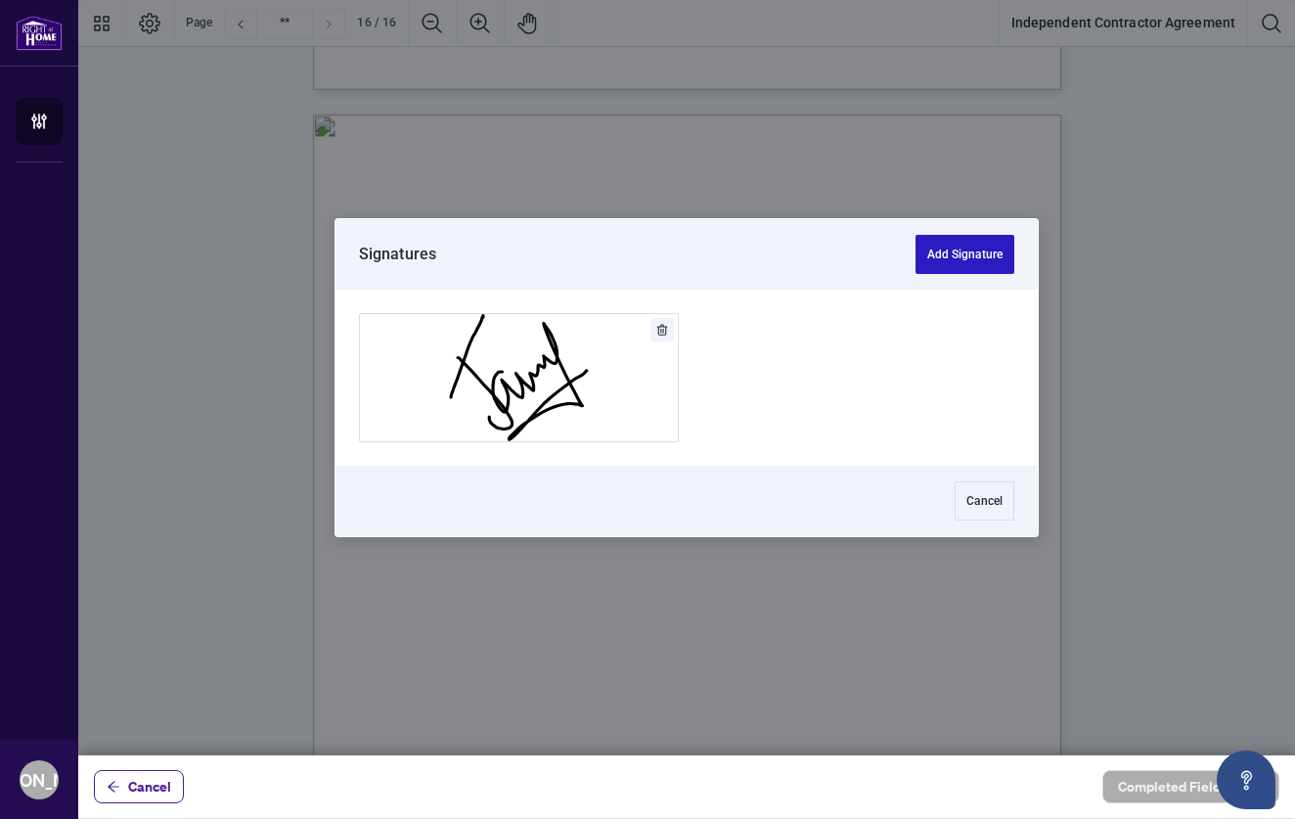
click at [953, 254] on button "Add Signature" at bounding box center [965, 254] width 99 height 39
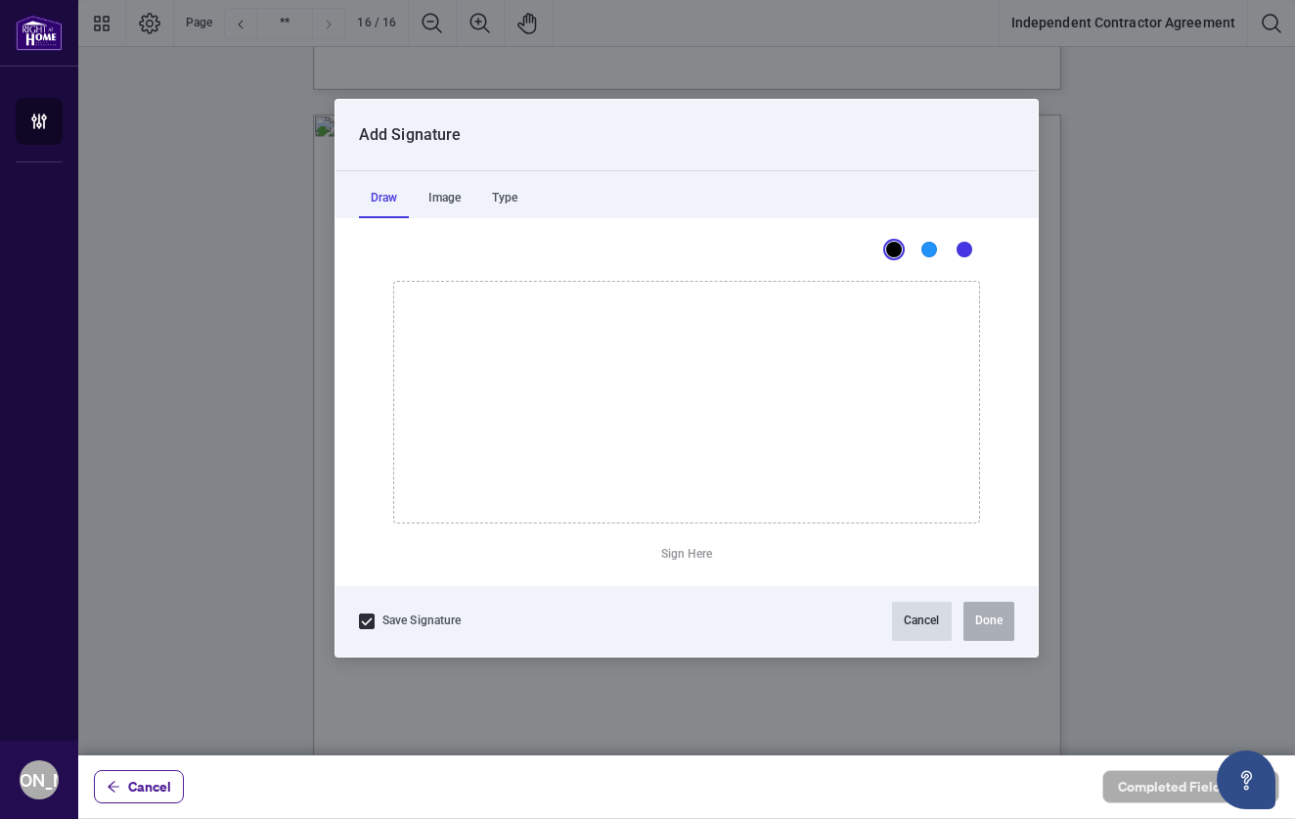
click at [903, 613] on button "Cancel" at bounding box center [922, 621] width 60 height 39
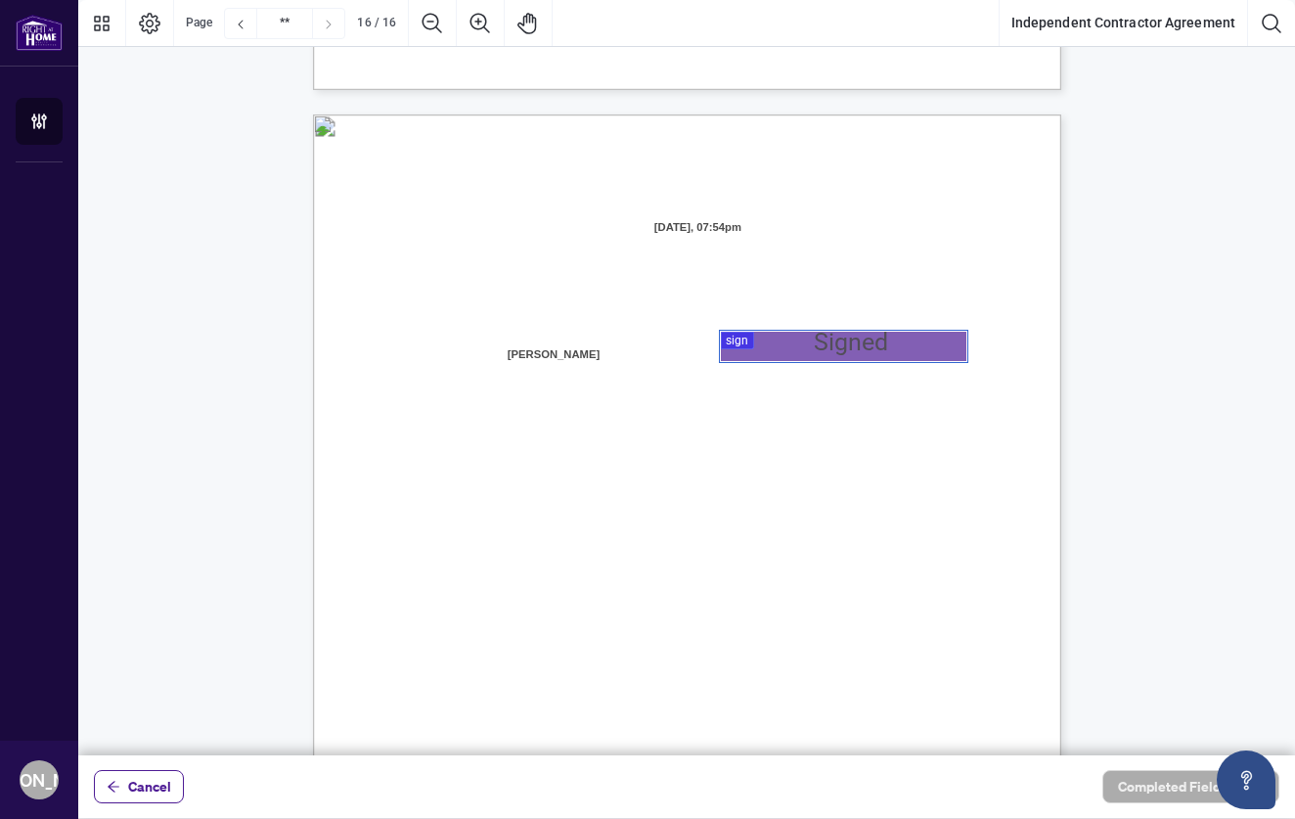
click at [773, 339] on div at bounding box center [686, 377] width 1217 height 755
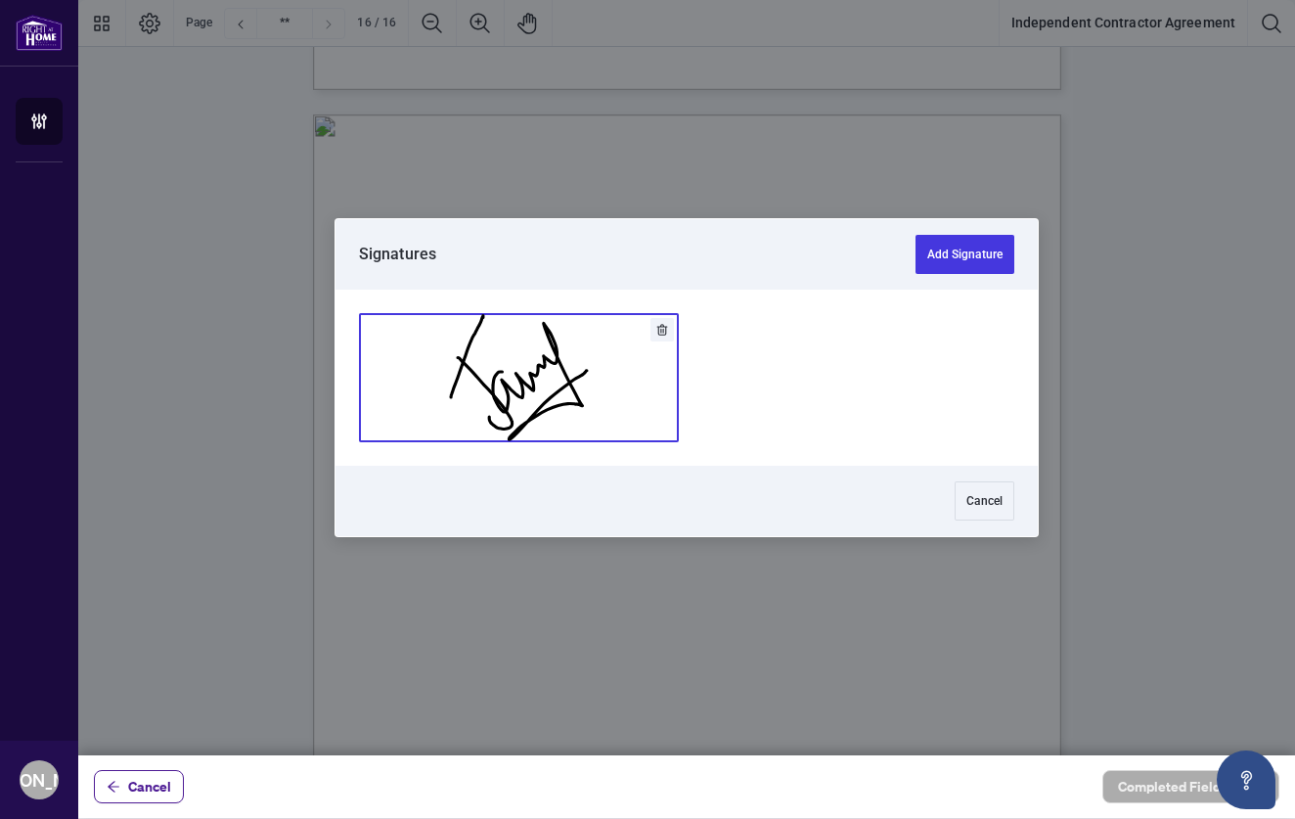
click at [587, 351] on button "Add Signature" at bounding box center [519, 377] width 318 height 127
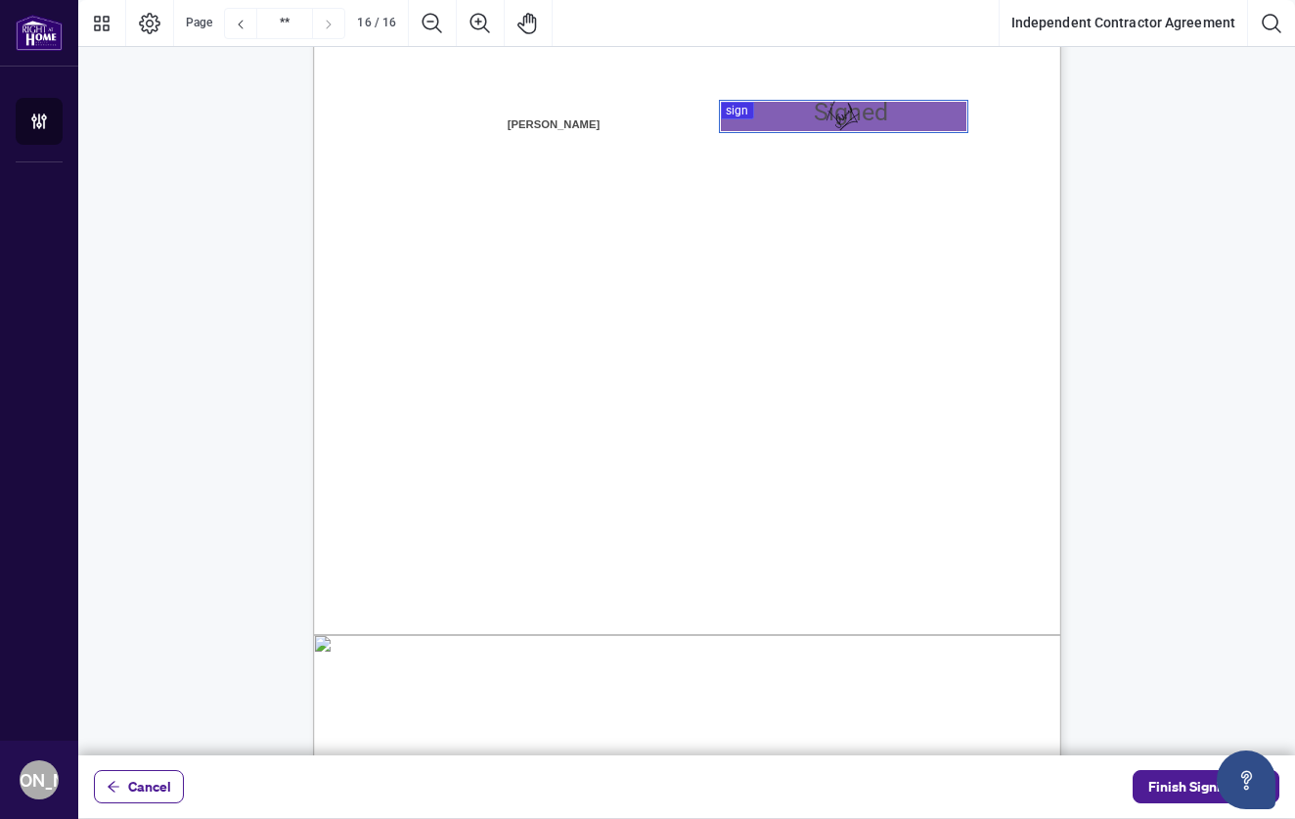
scroll to position [15135, 0]
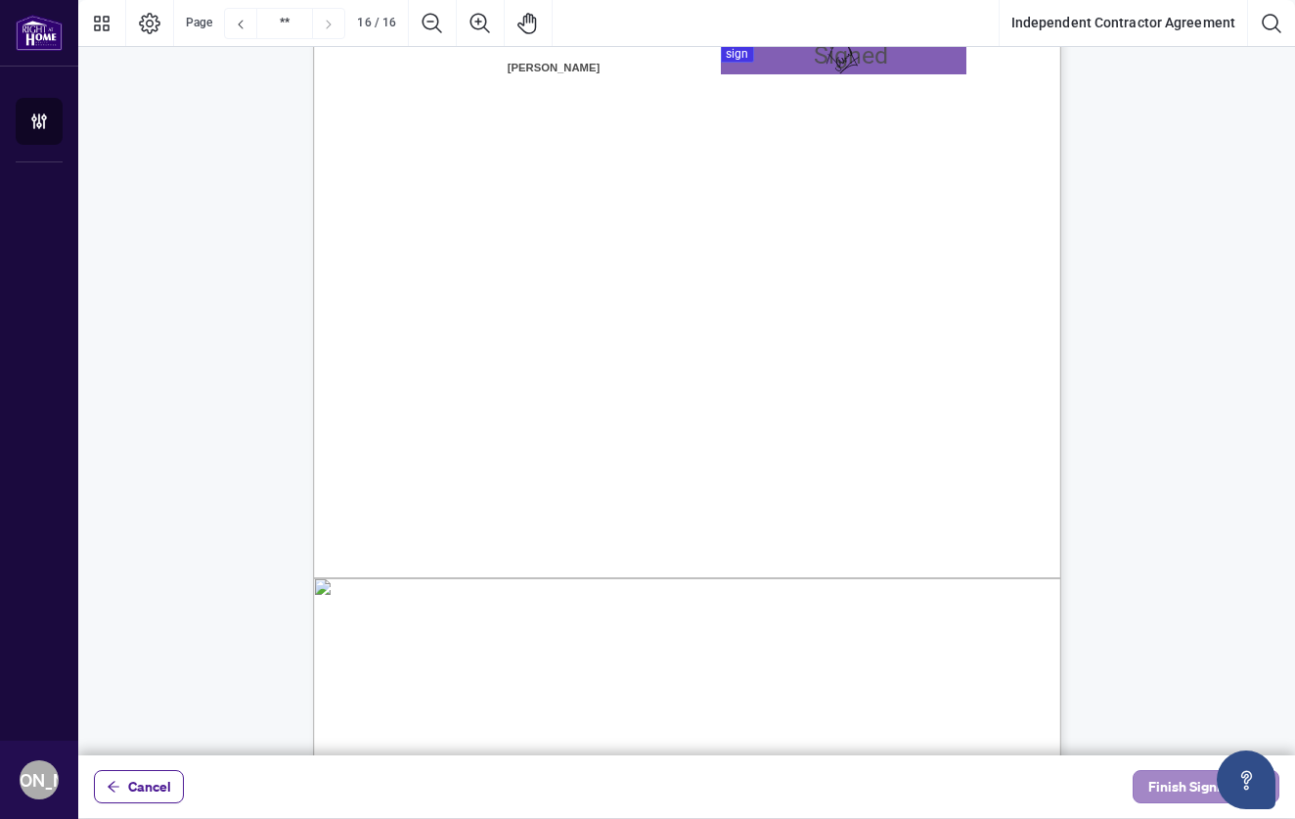
click at [1167, 787] on span "Finish Signing" at bounding box center [1193, 786] width 88 height 31
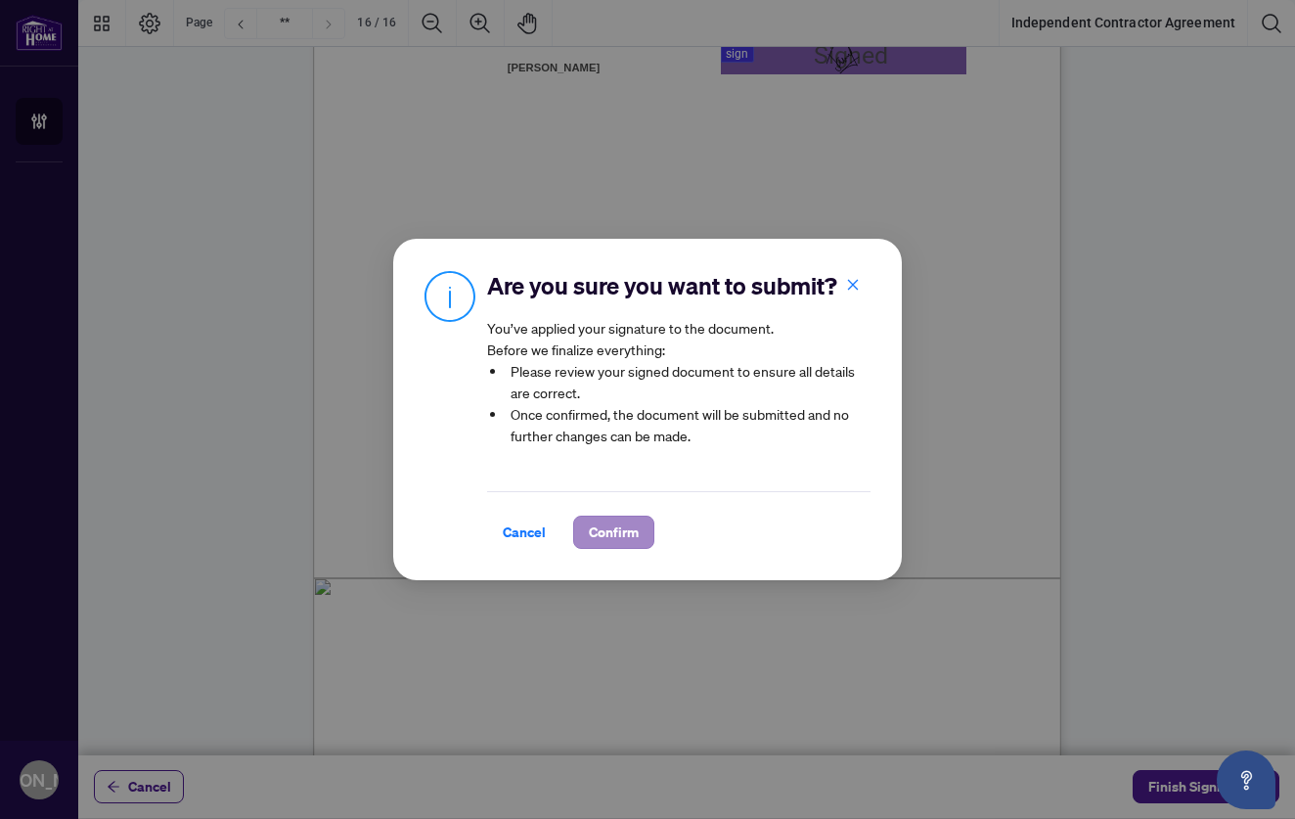
click at [614, 543] on span "Confirm" at bounding box center [614, 532] width 50 height 31
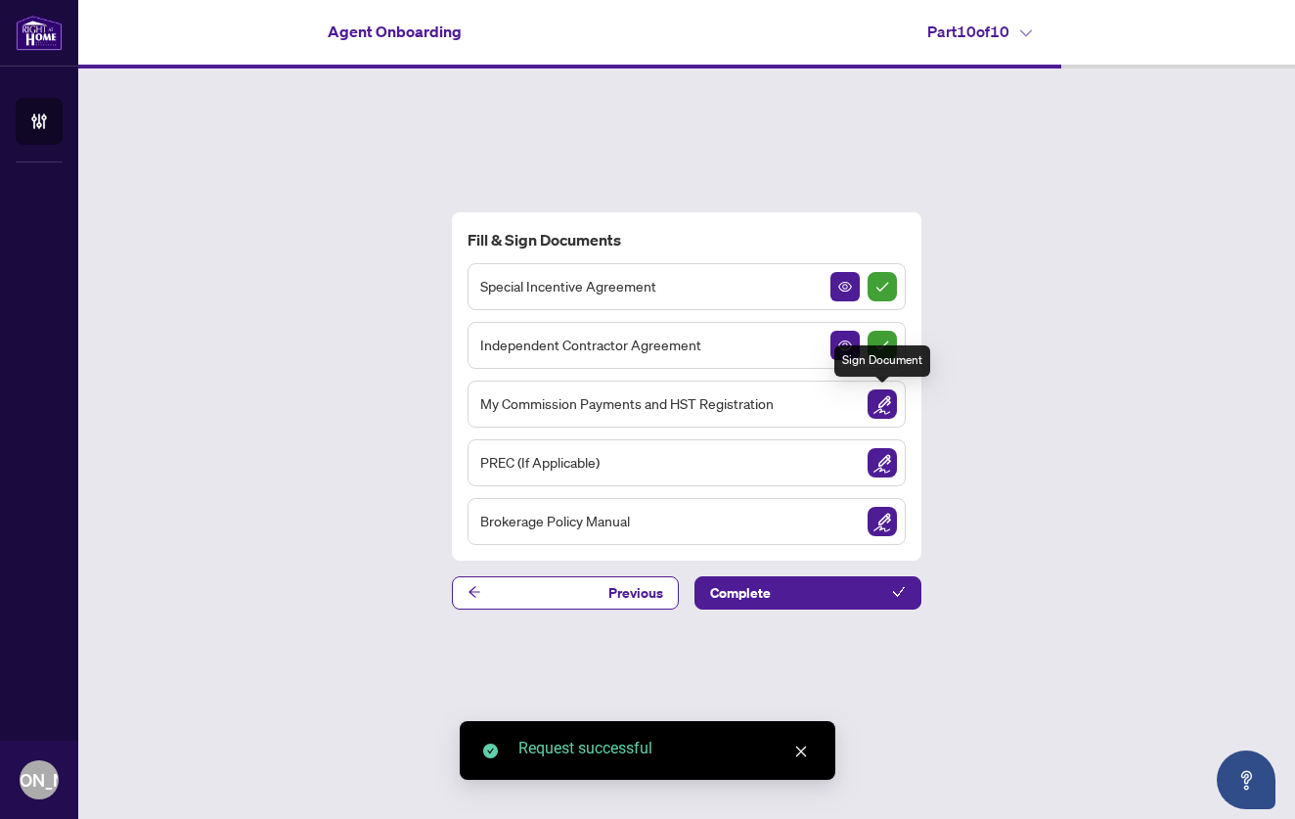
click at [879, 392] on img "Sign Document" at bounding box center [882, 403] width 29 height 29
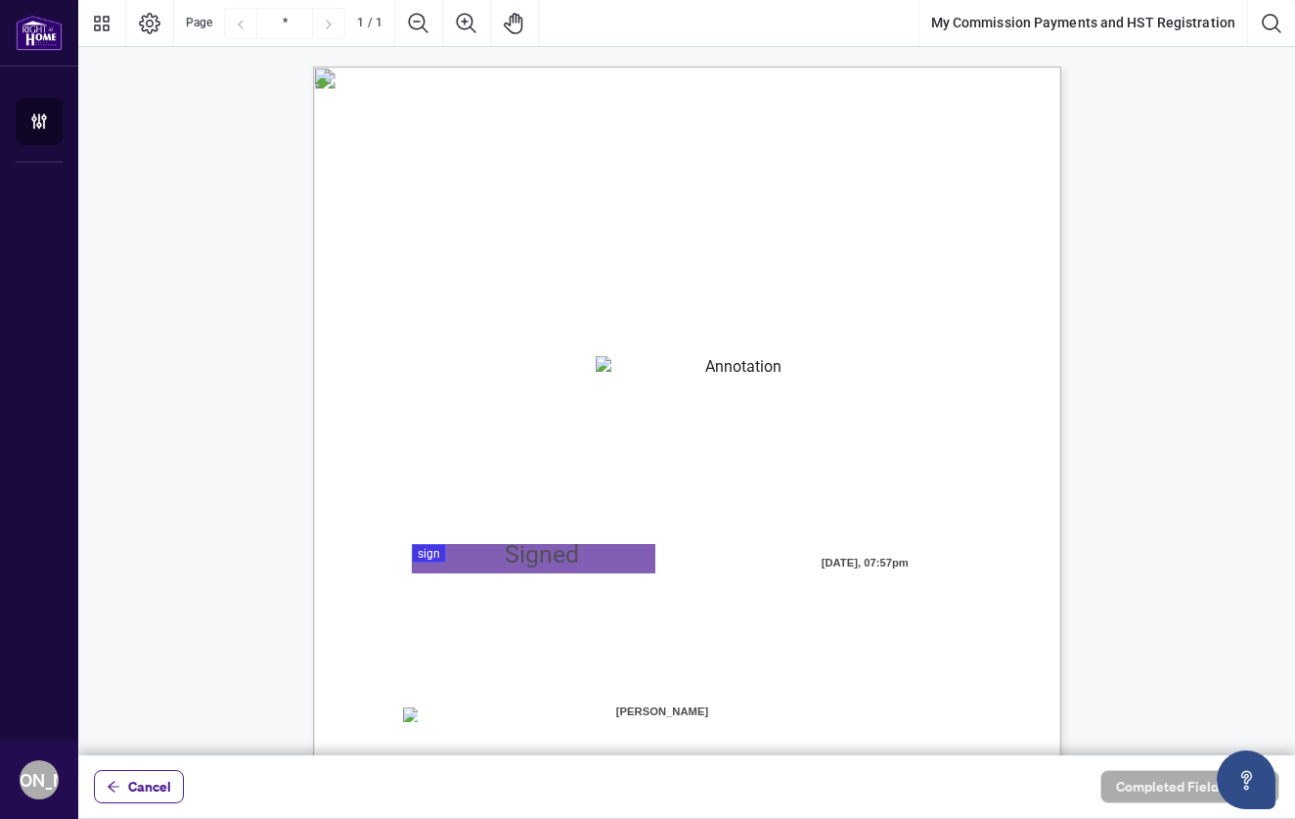
click at [674, 365] on textarea "01K2N82W0617PR3KA8X9DYAB9F" at bounding box center [736, 370] width 281 height 29
paste textarea "**********"
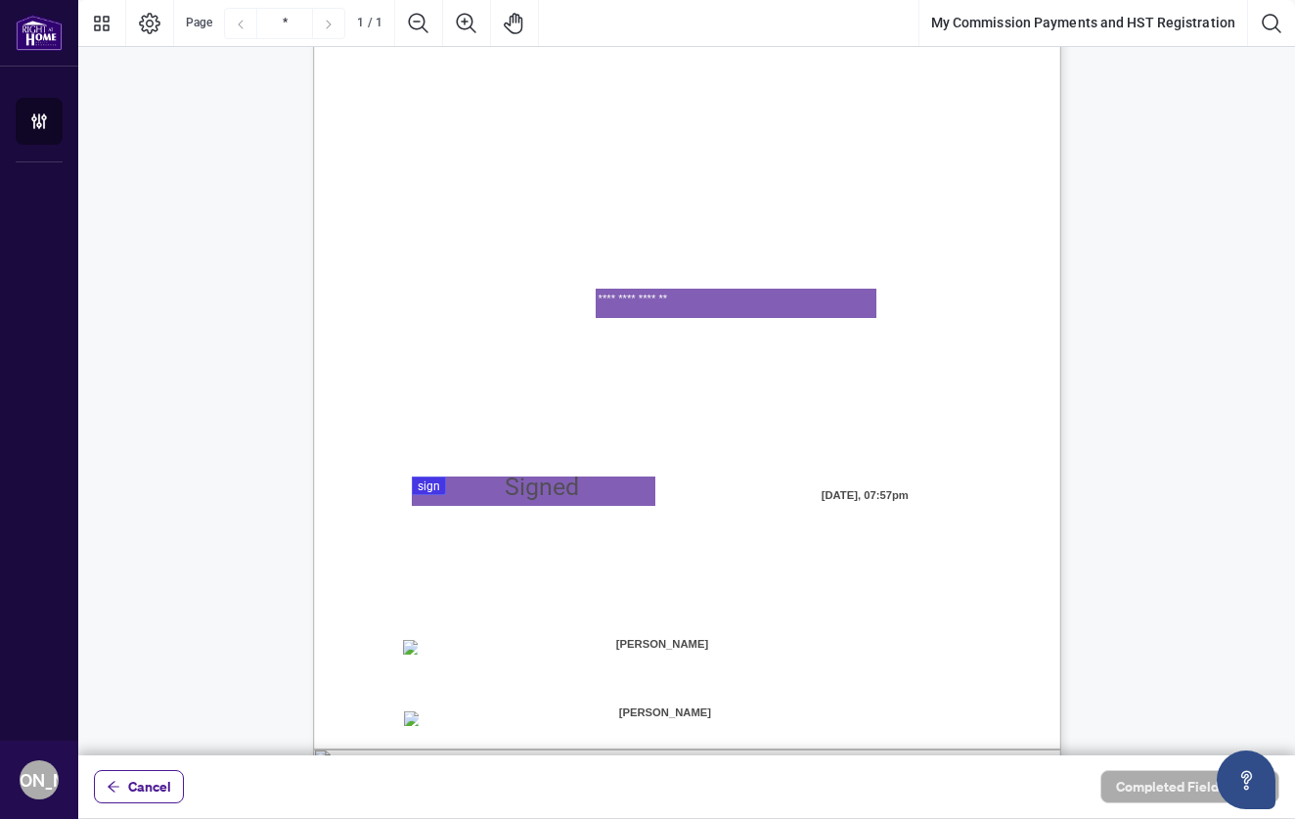
scroll to position [68, 0]
type textarea "**********"
click at [496, 487] on div at bounding box center [686, 377] width 1217 height 755
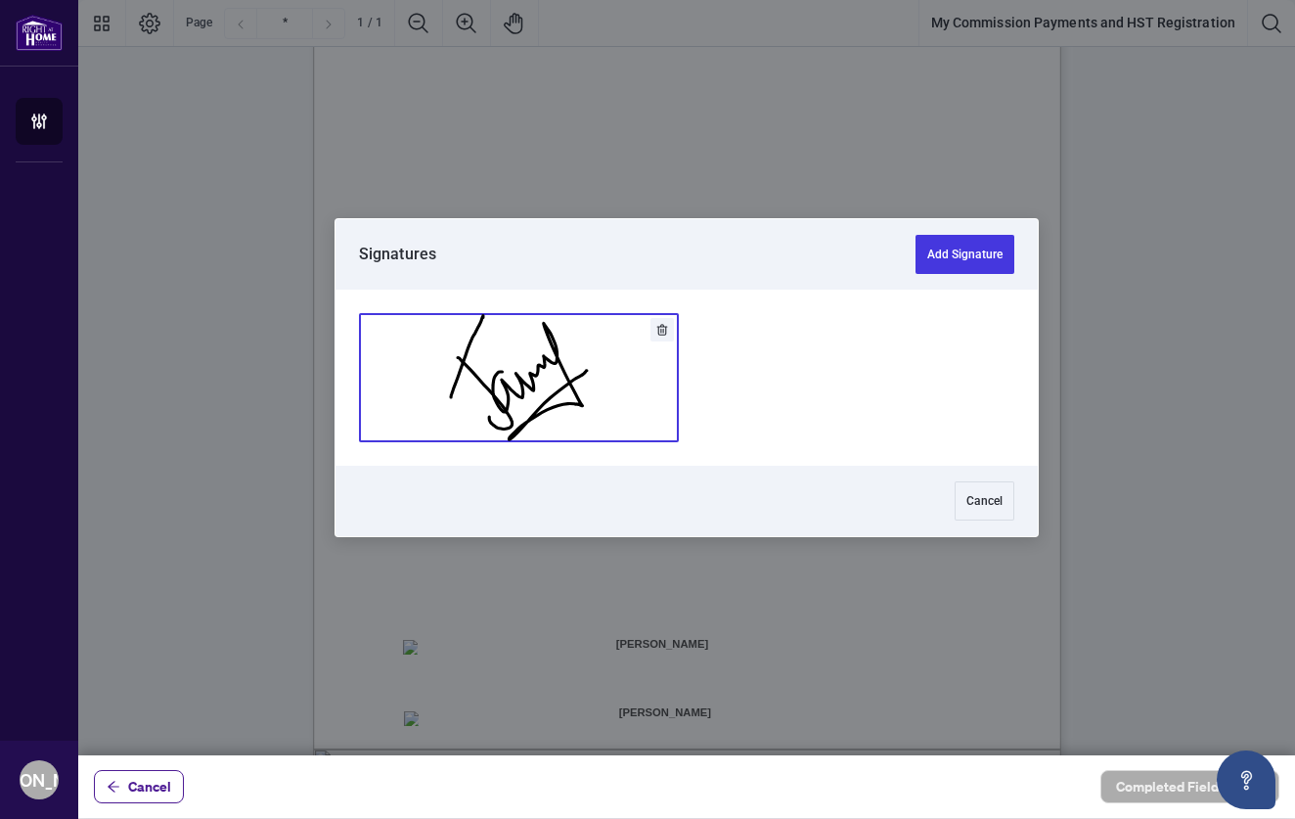
click at [597, 371] on button "Add Signature" at bounding box center [519, 377] width 318 height 127
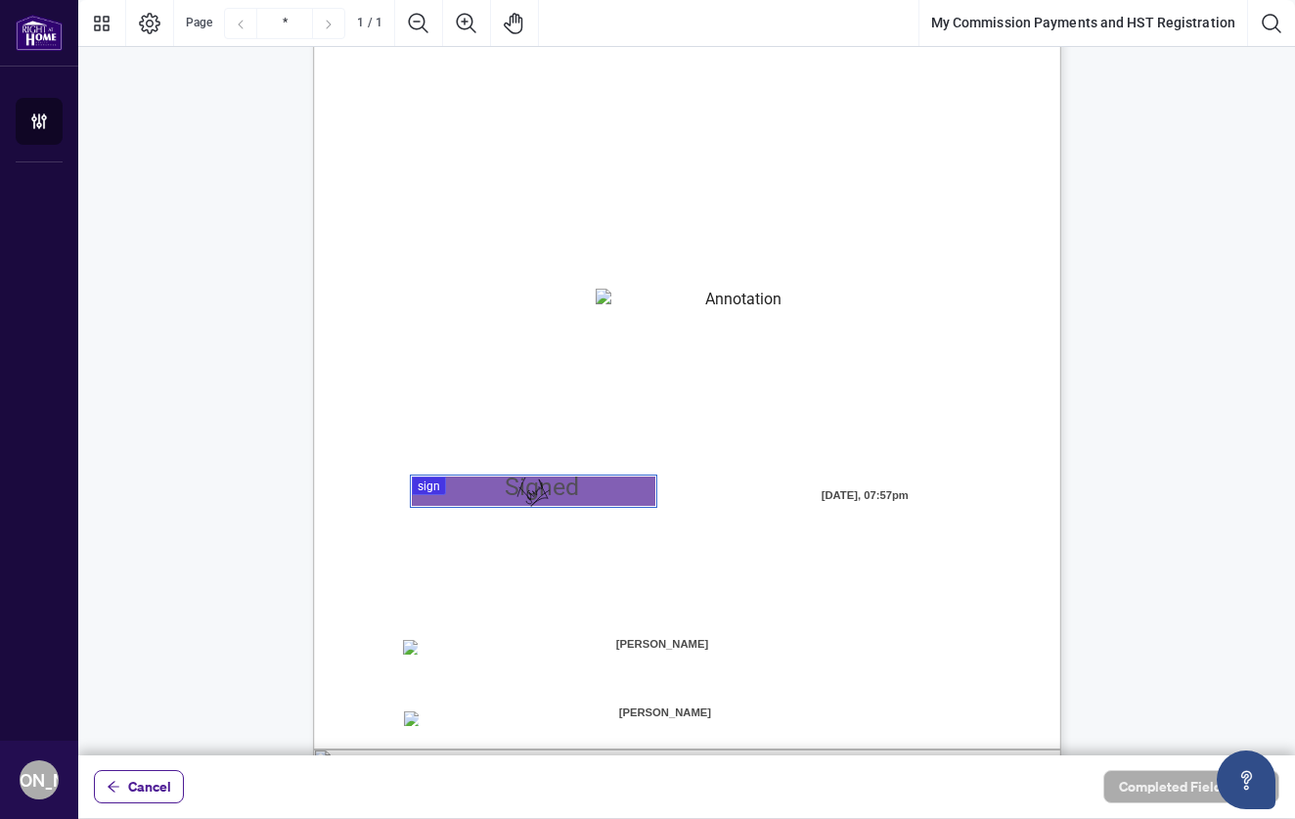
scroll to position [299, 0]
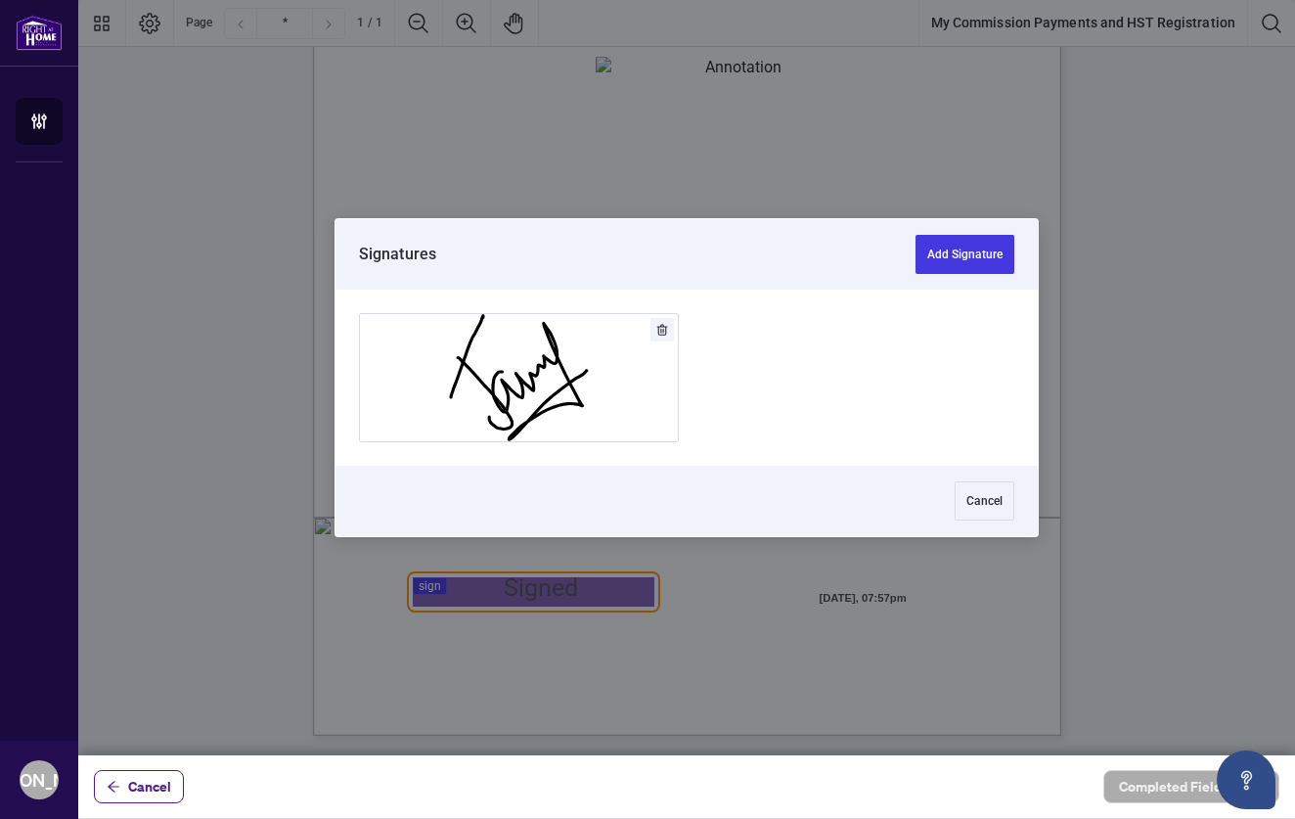
click at [521, 595] on div at bounding box center [686, 377] width 1217 height 755
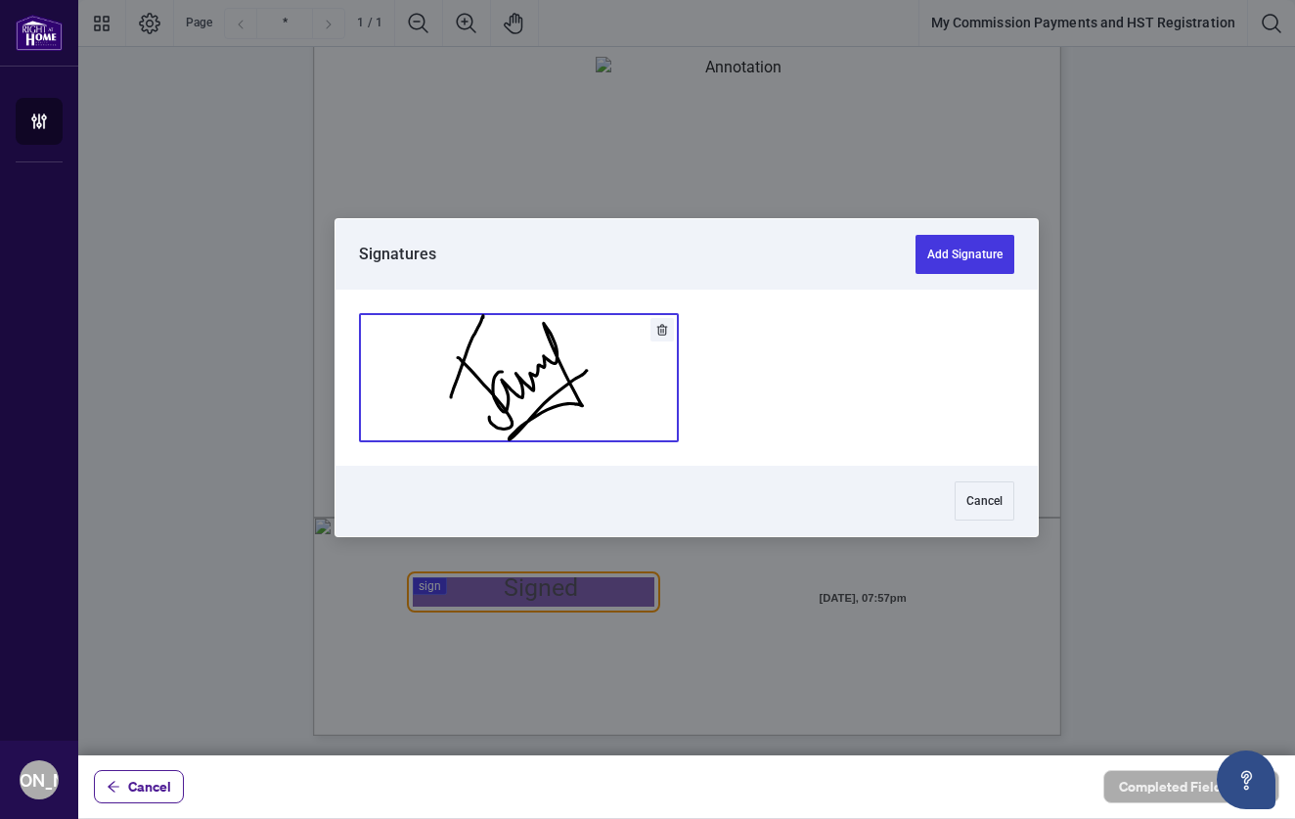
click at [532, 368] on button "Add Signature" at bounding box center [519, 377] width 318 height 127
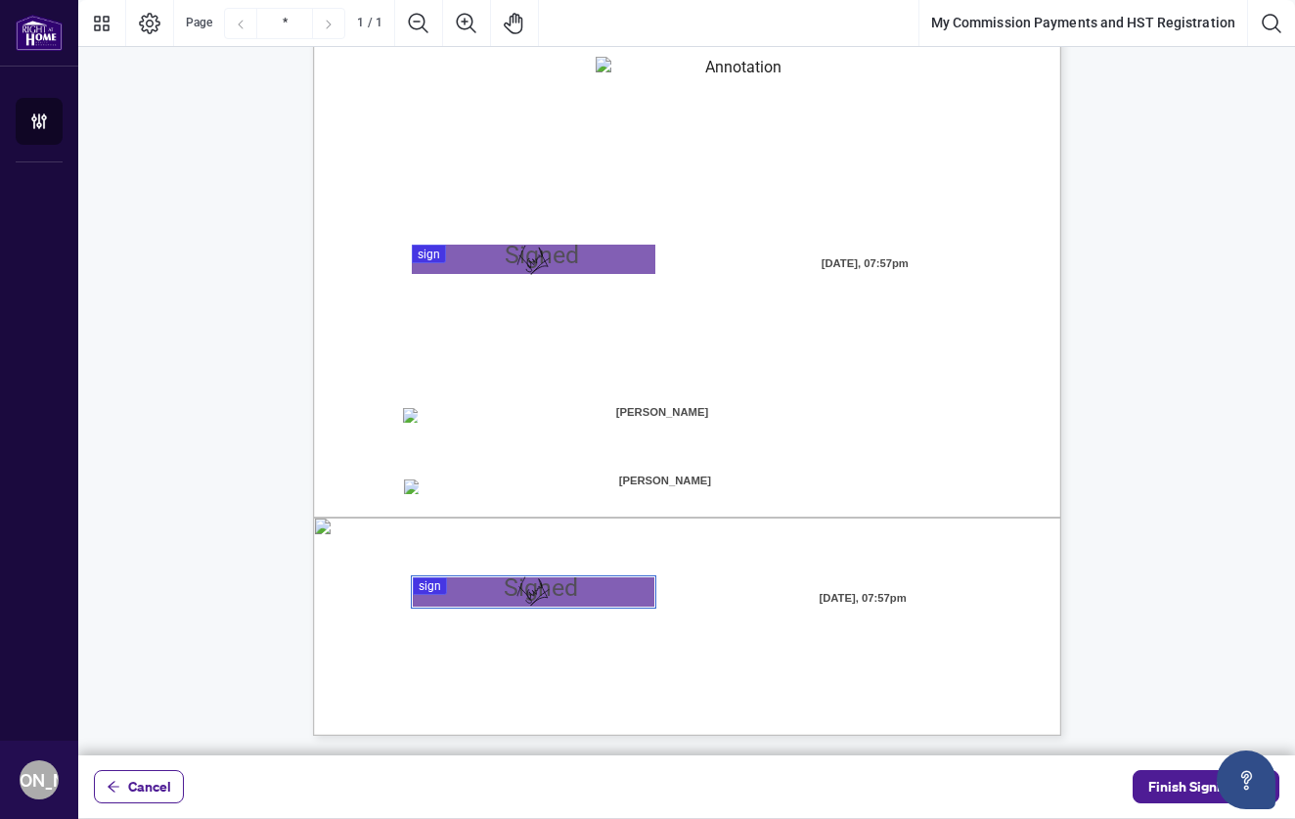
scroll to position [0, 0]
click at [1159, 787] on span "Finish Signing" at bounding box center [1193, 786] width 88 height 31
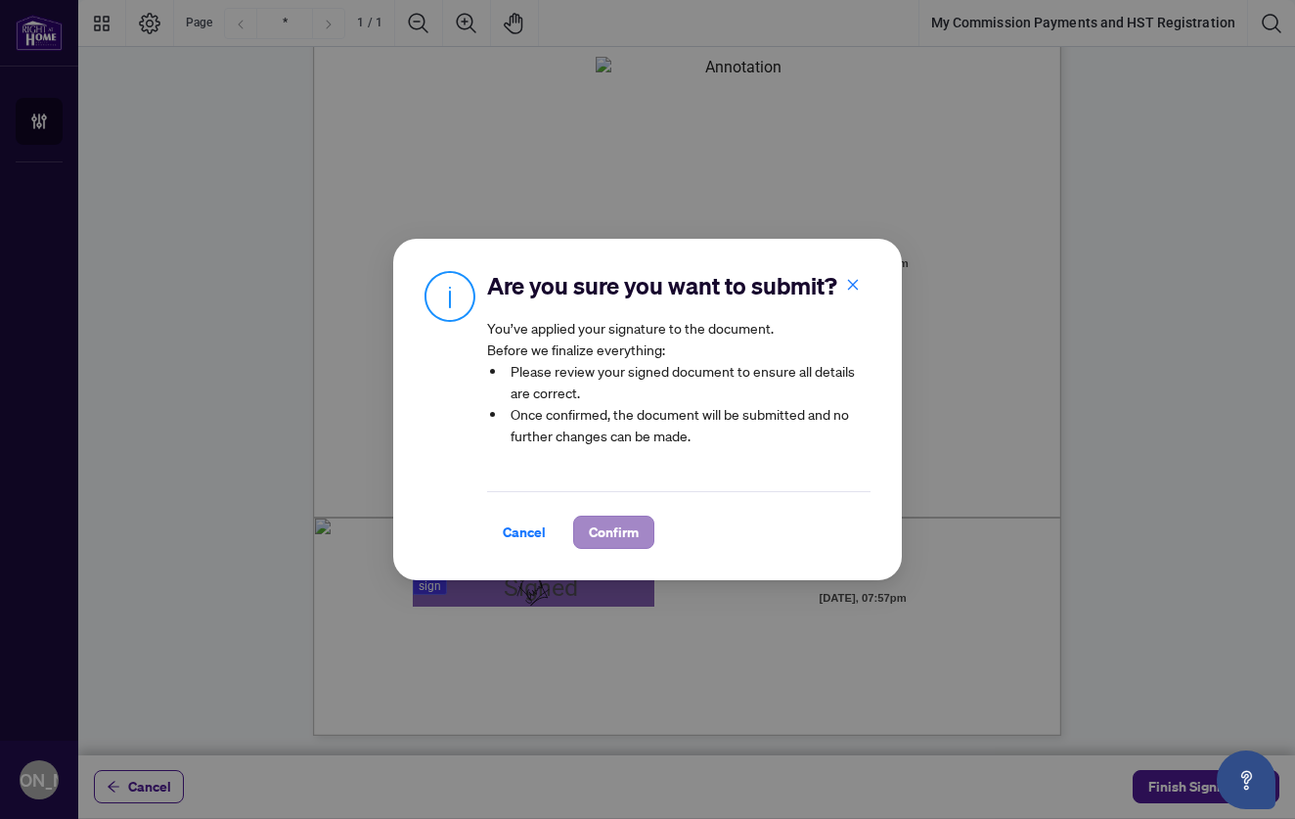
click at [604, 527] on span "Confirm" at bounding box center [614, 532] width 50 height 31
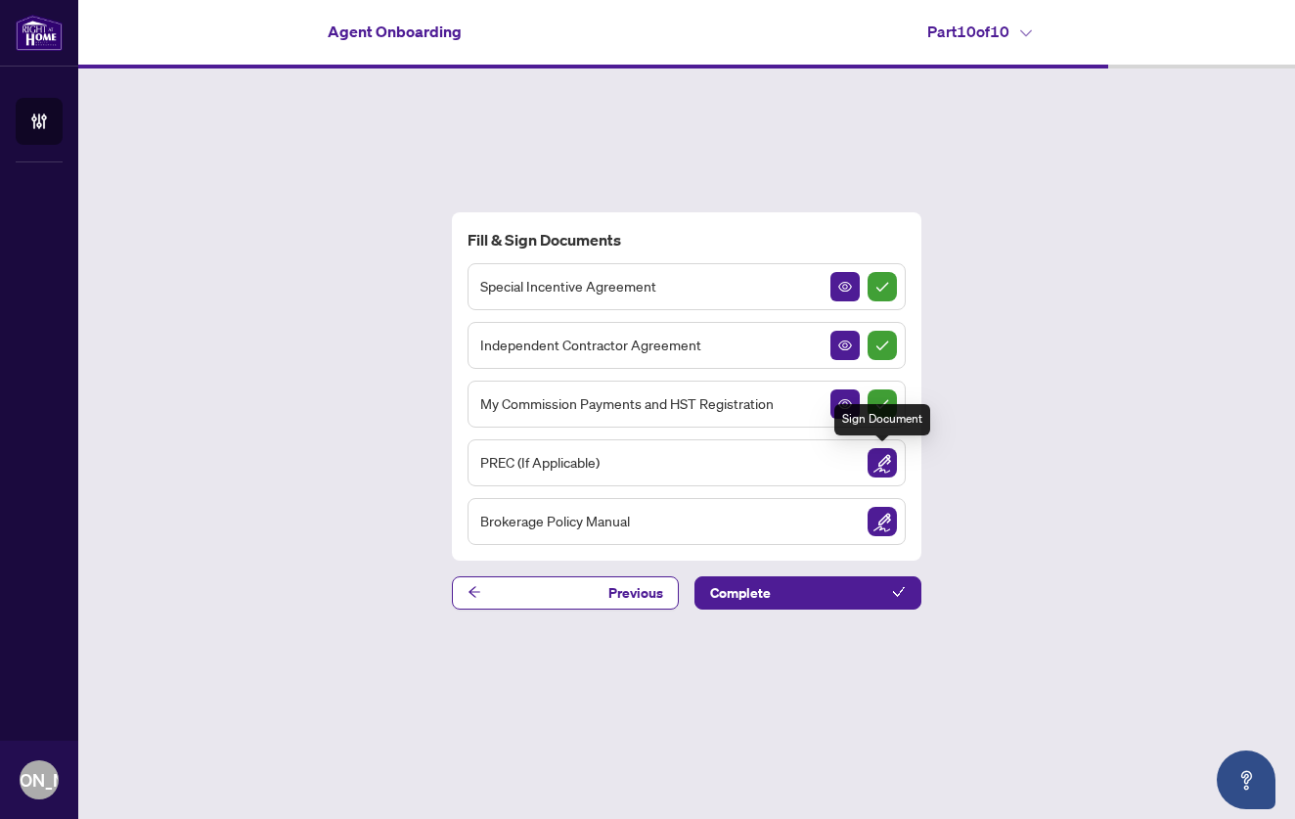
click at [883, 464] on img "Sign Document" at bounding box center [882, 462] width 29 height 29
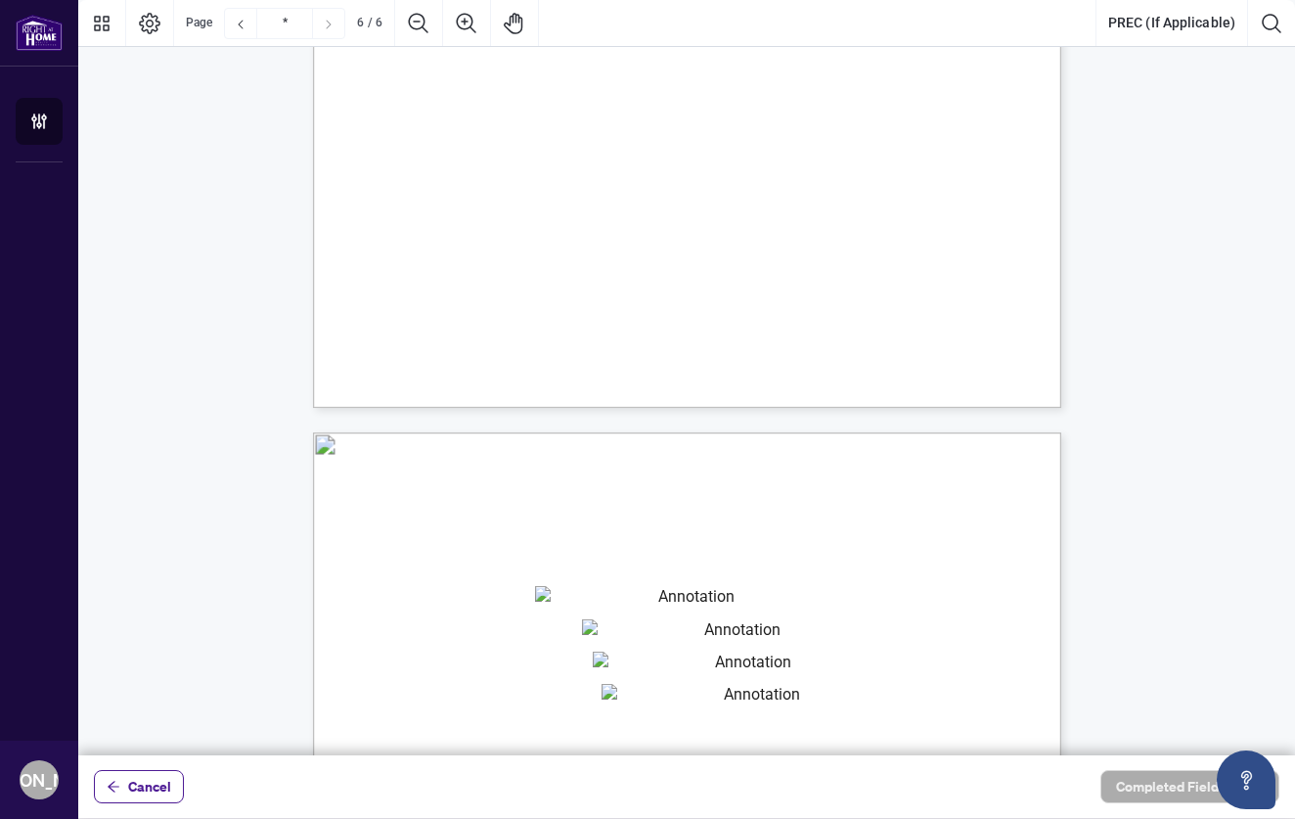
scroll to position [5265, 0]
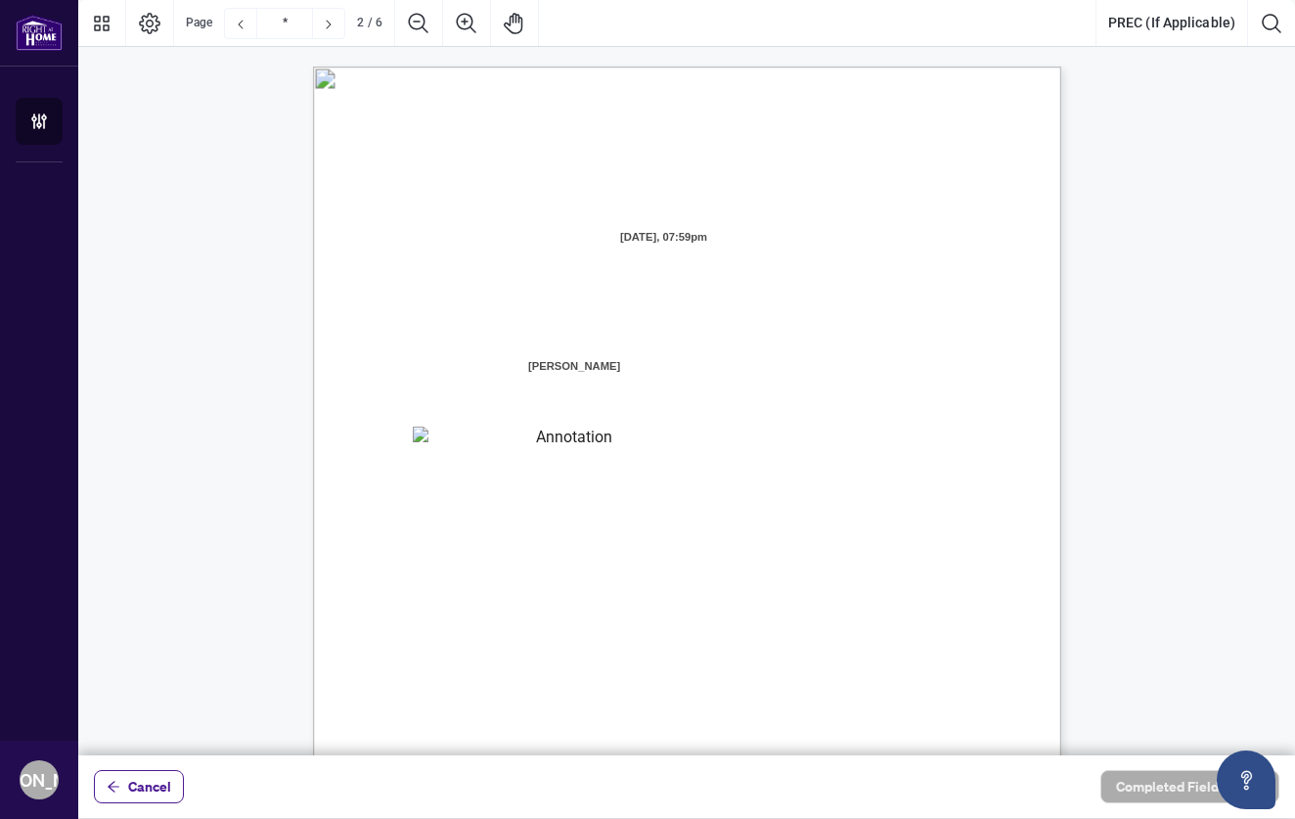
type input "*"
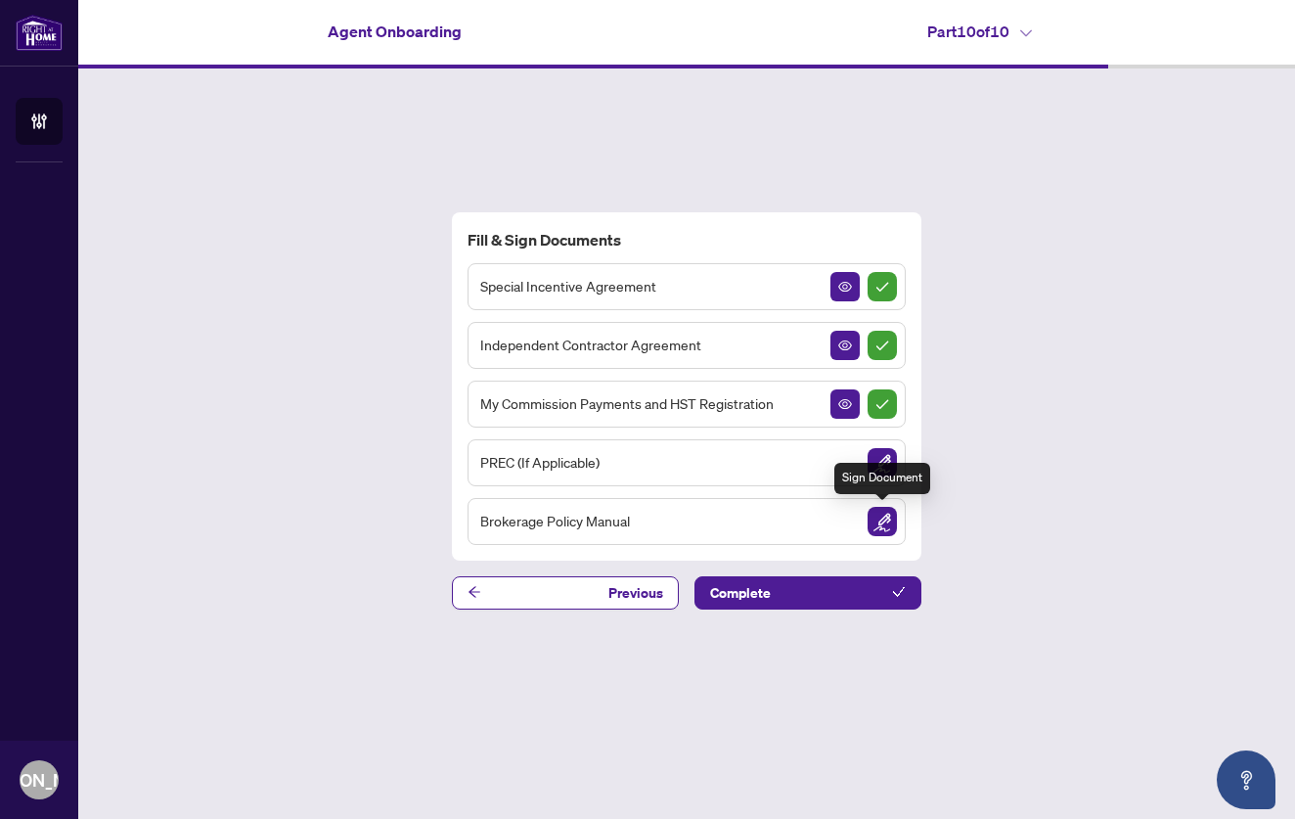
click at [886, 521] on img "Sign Document" at bounding box center [882, 521] width 29 height 29
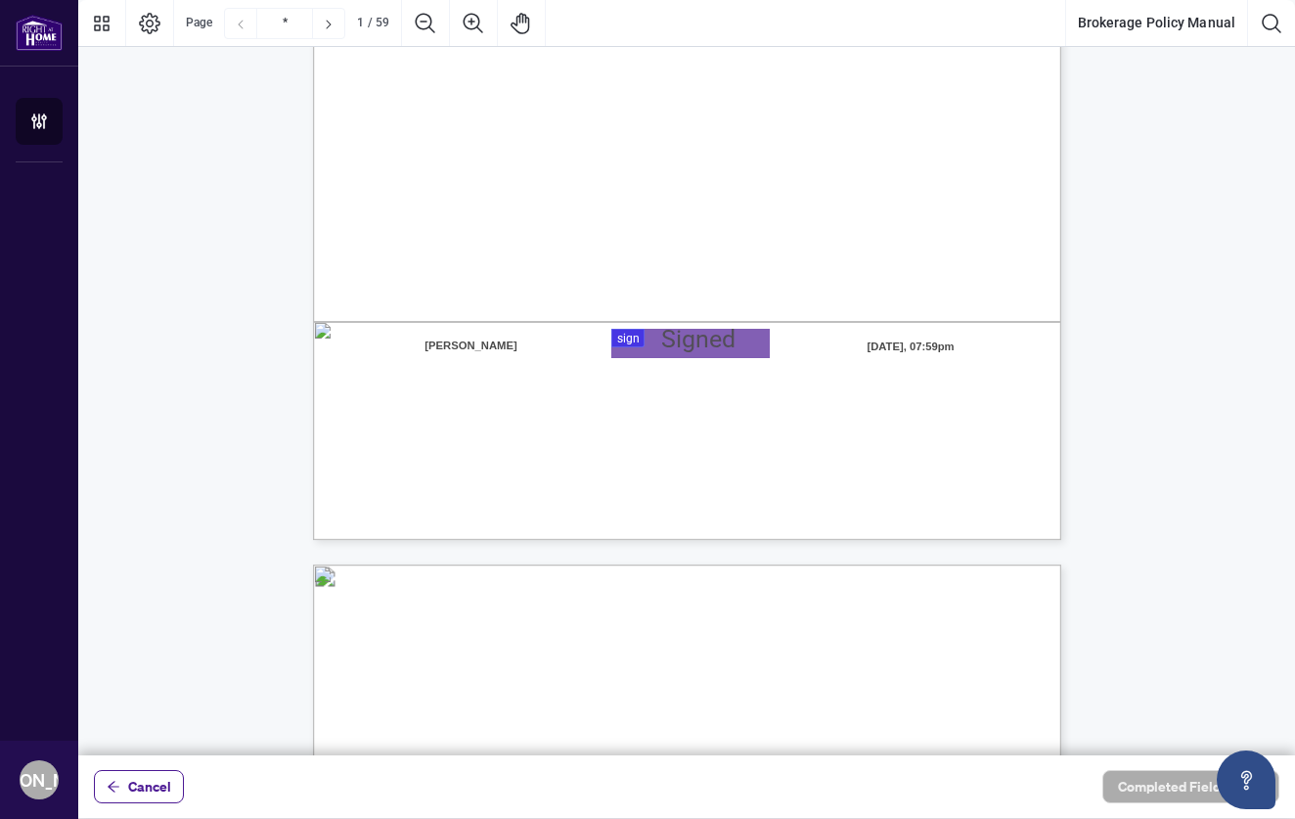
scroll to position [498, 0]
click at [670, 339] on div at bounding box center [686, 377] width 1217 height 755
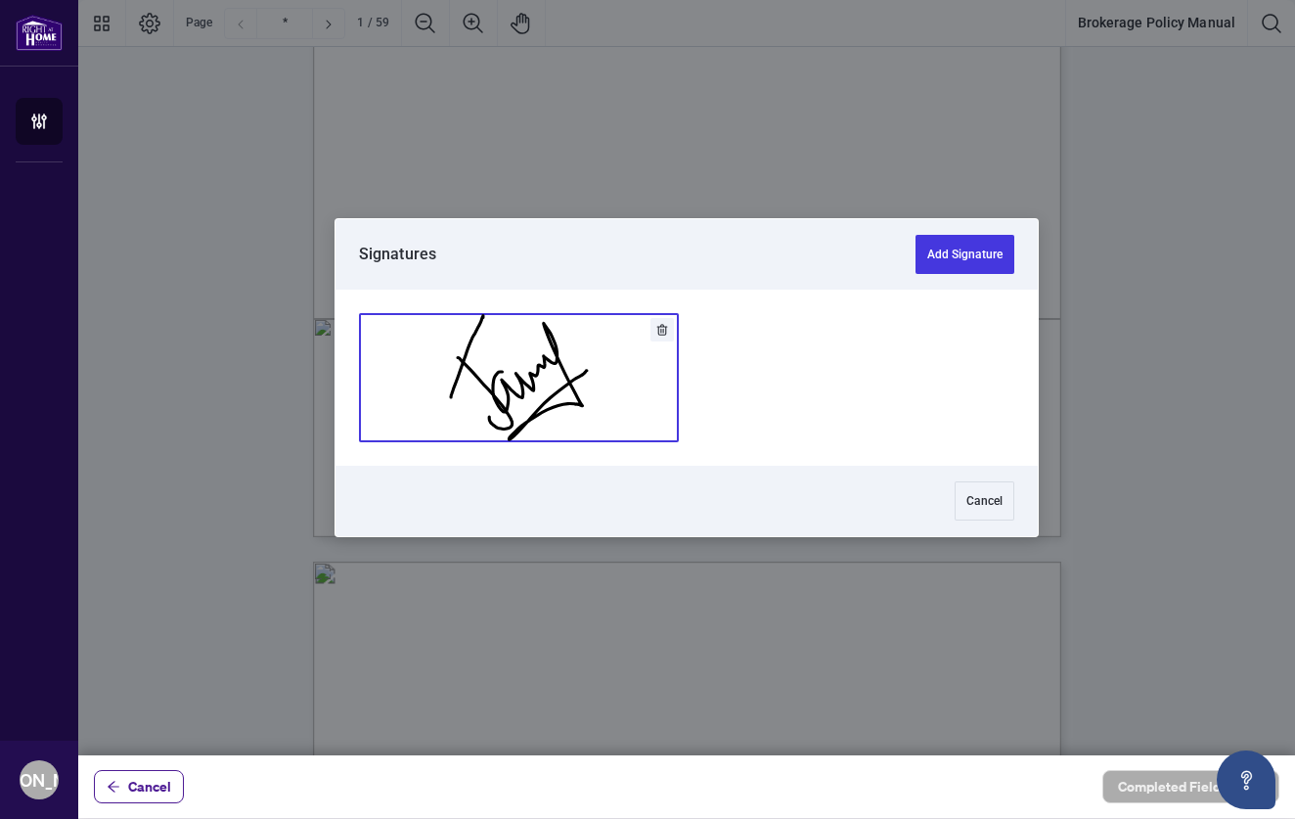
click at [527, 366] on button "Add Signature" at bounding box center [519, 377] width 318 height 127
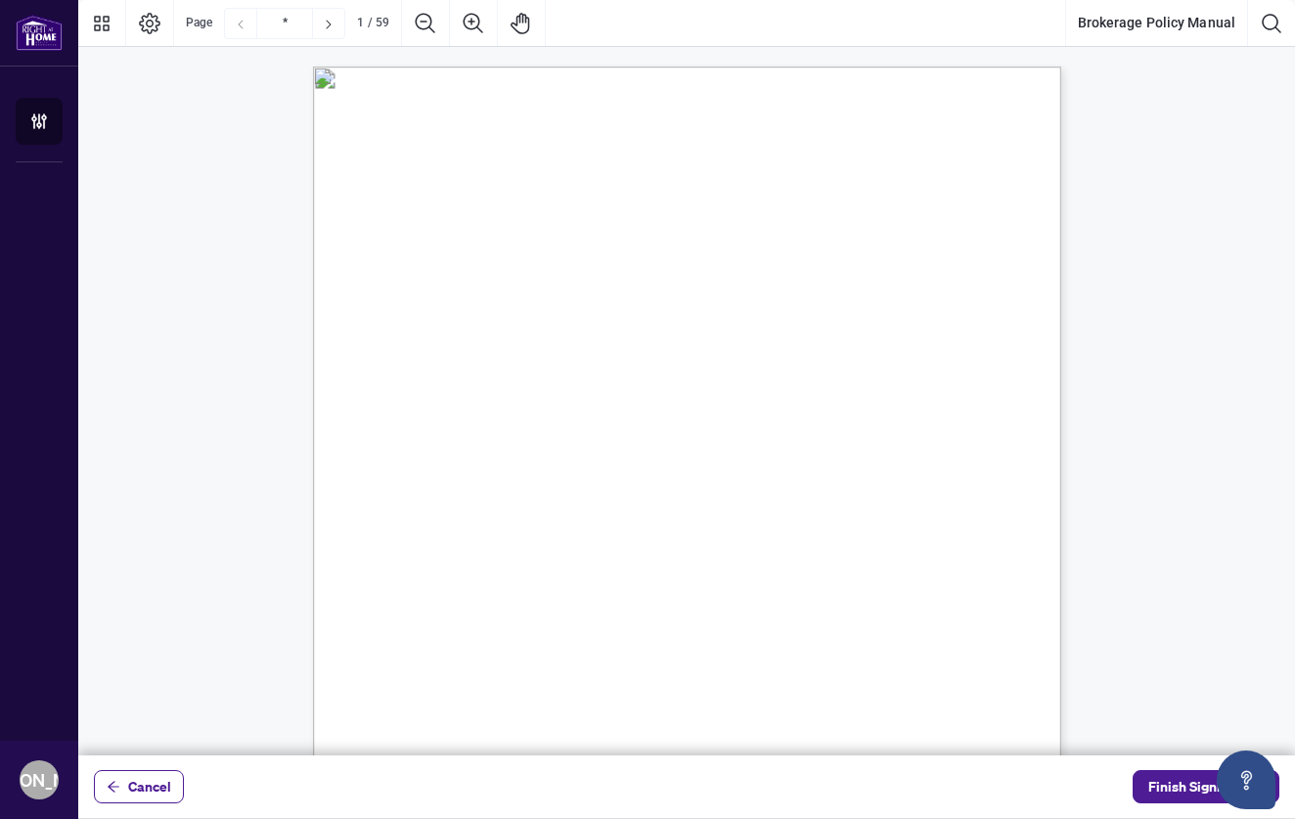
scroll to position [0, 0]
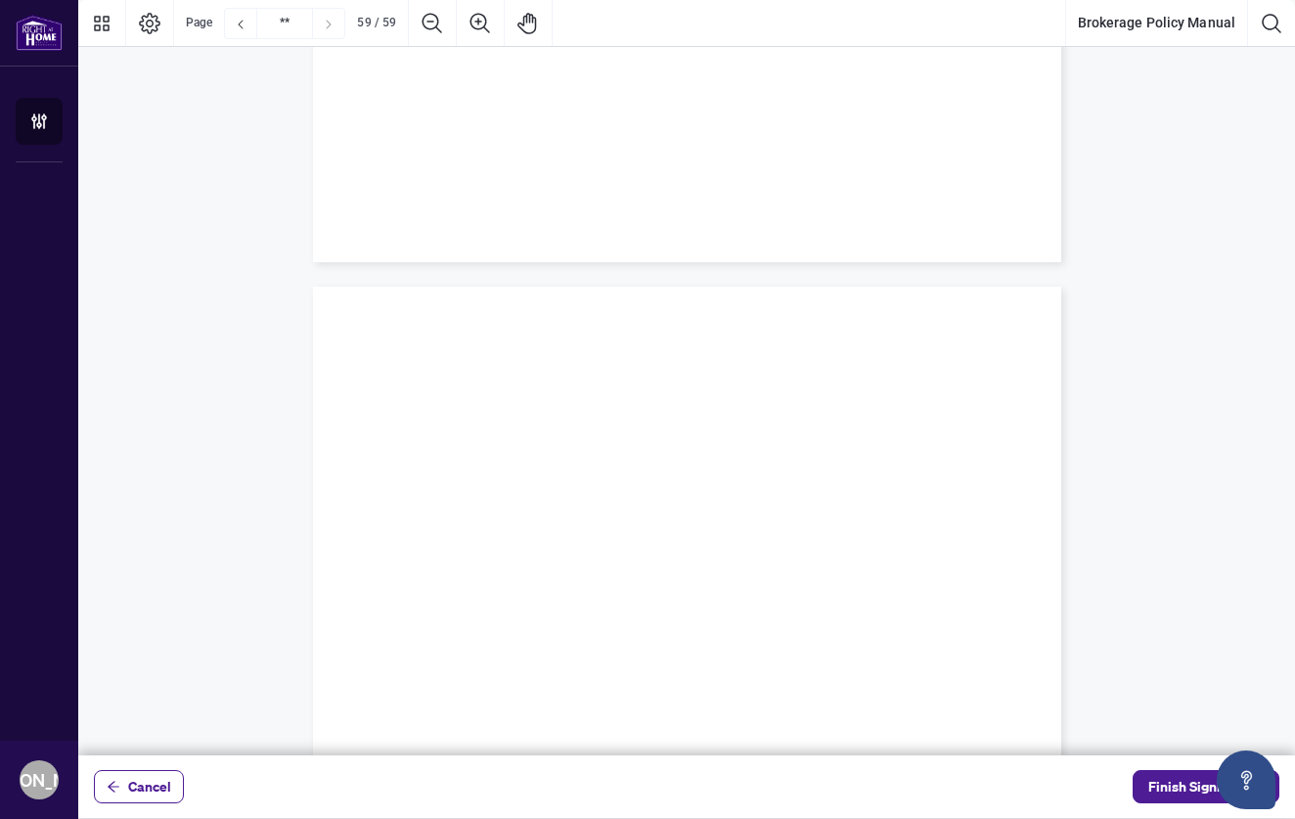
type input "**"
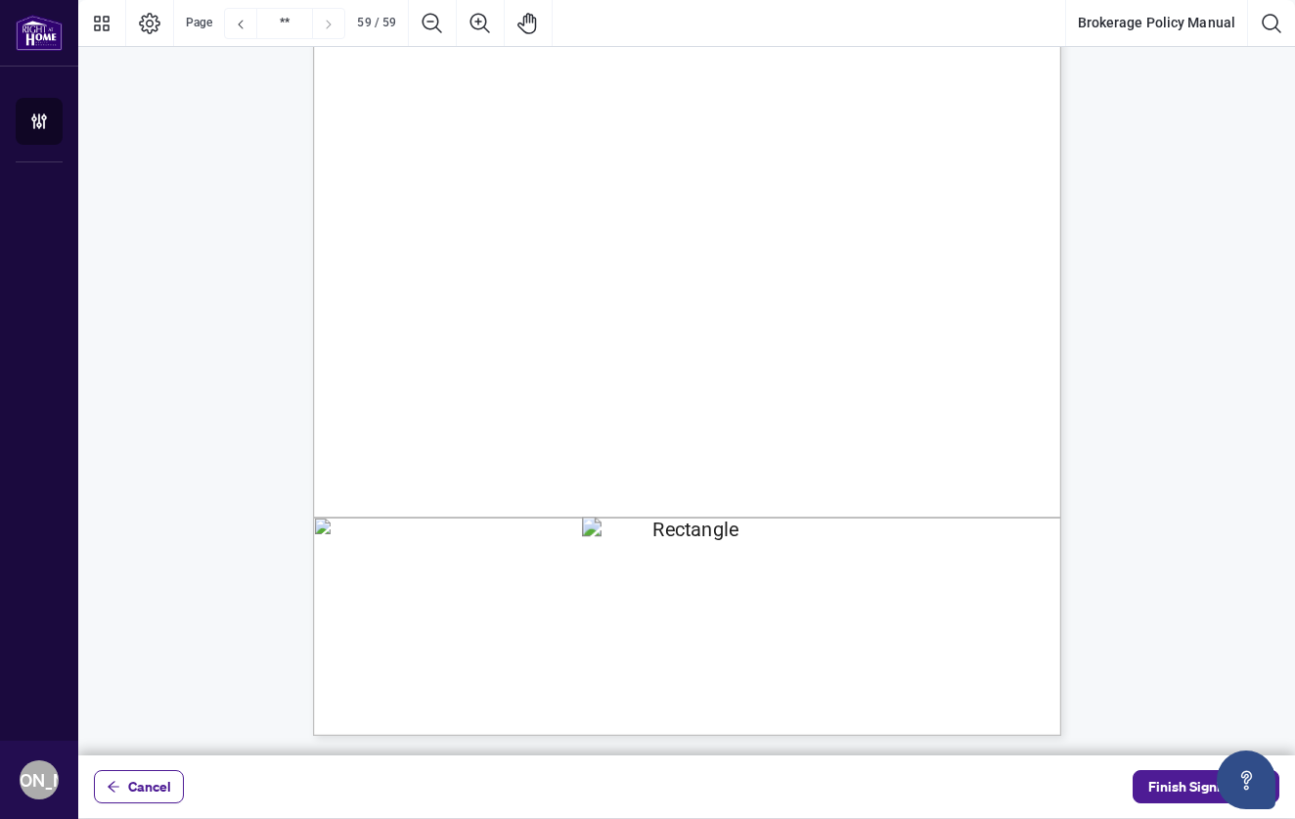
scroll to position [57898, 0]
click at [1166, 787] on span "Finish Signing" at bounding box center [1193, 786] width 88 height 31
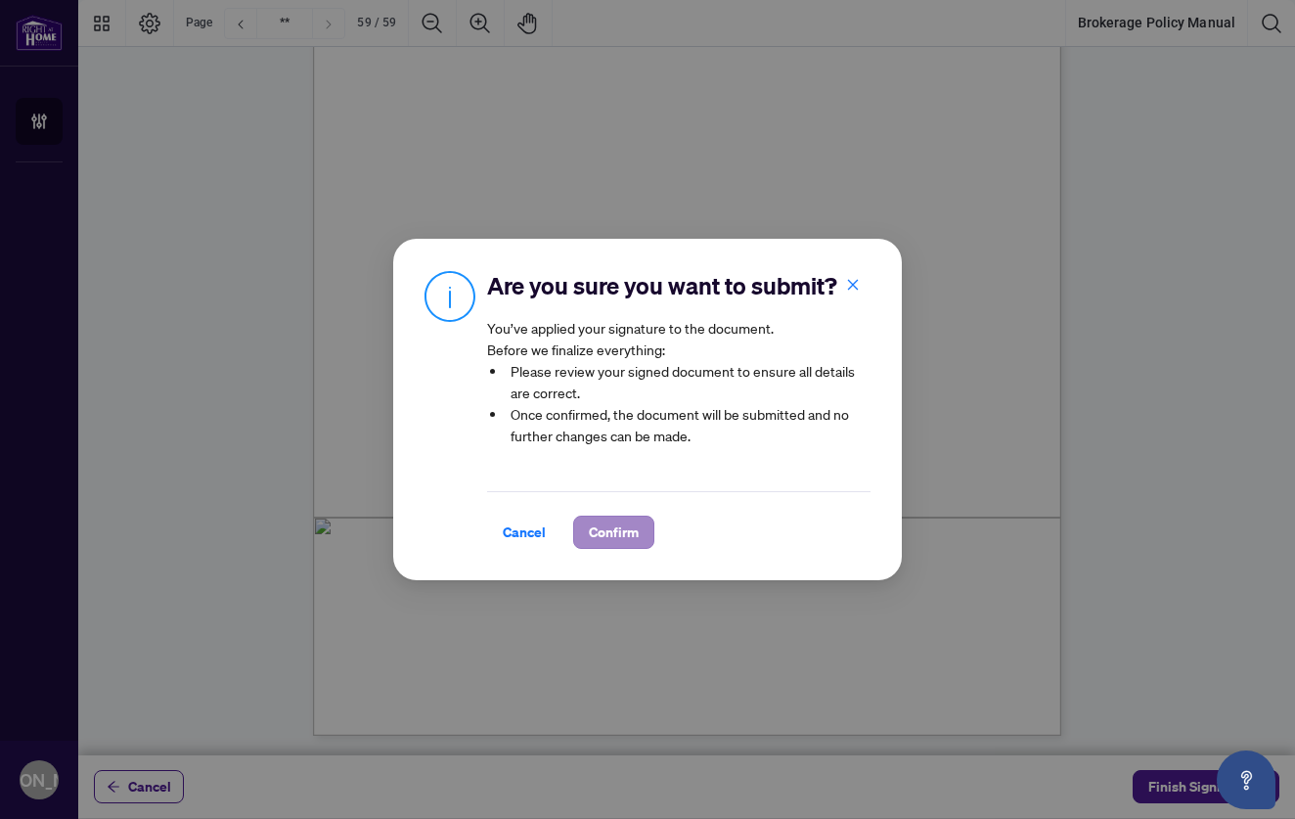
click at [600, 534] on span "Confirm" at bounding box center [614, 532] width 50 height 31
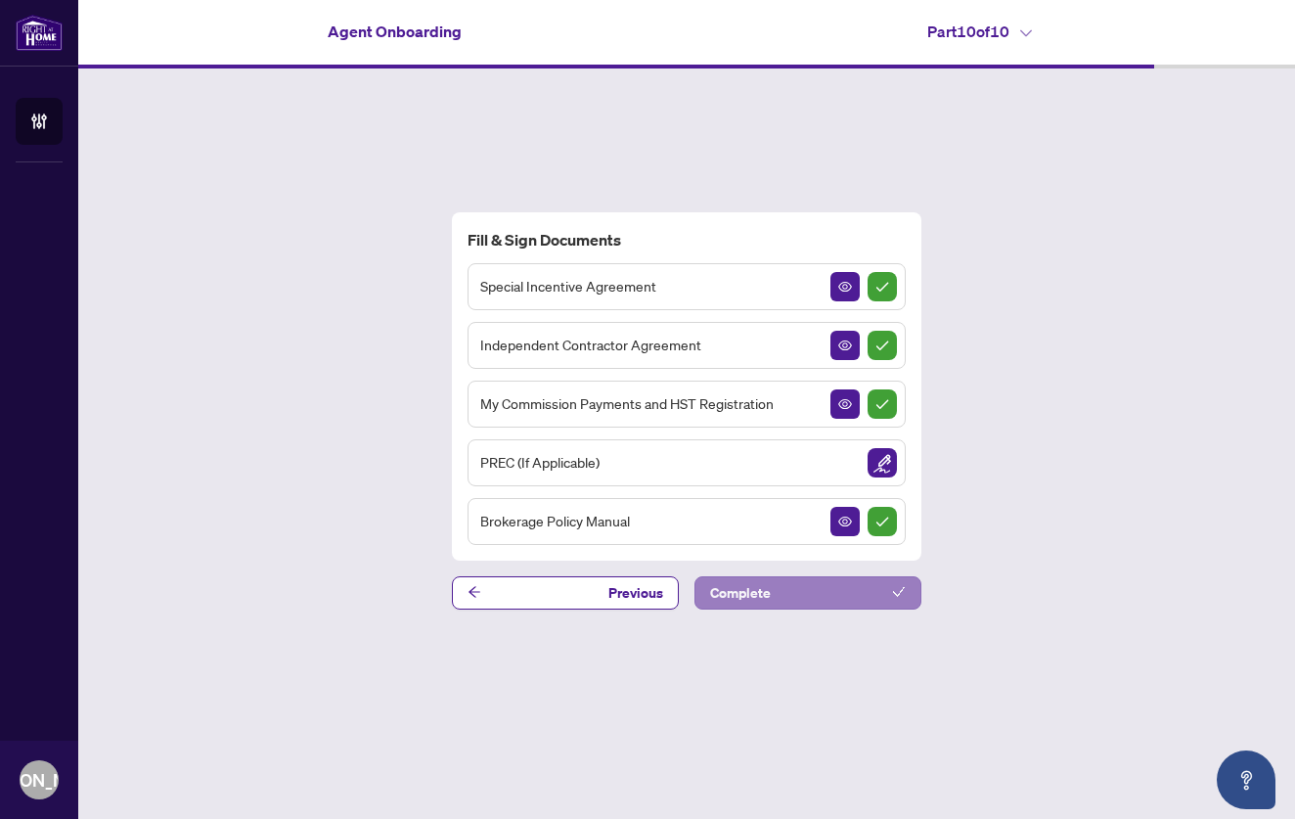
click at [814, 588] on button "Complete" at bounding box center [808, 592] width 227 height 33
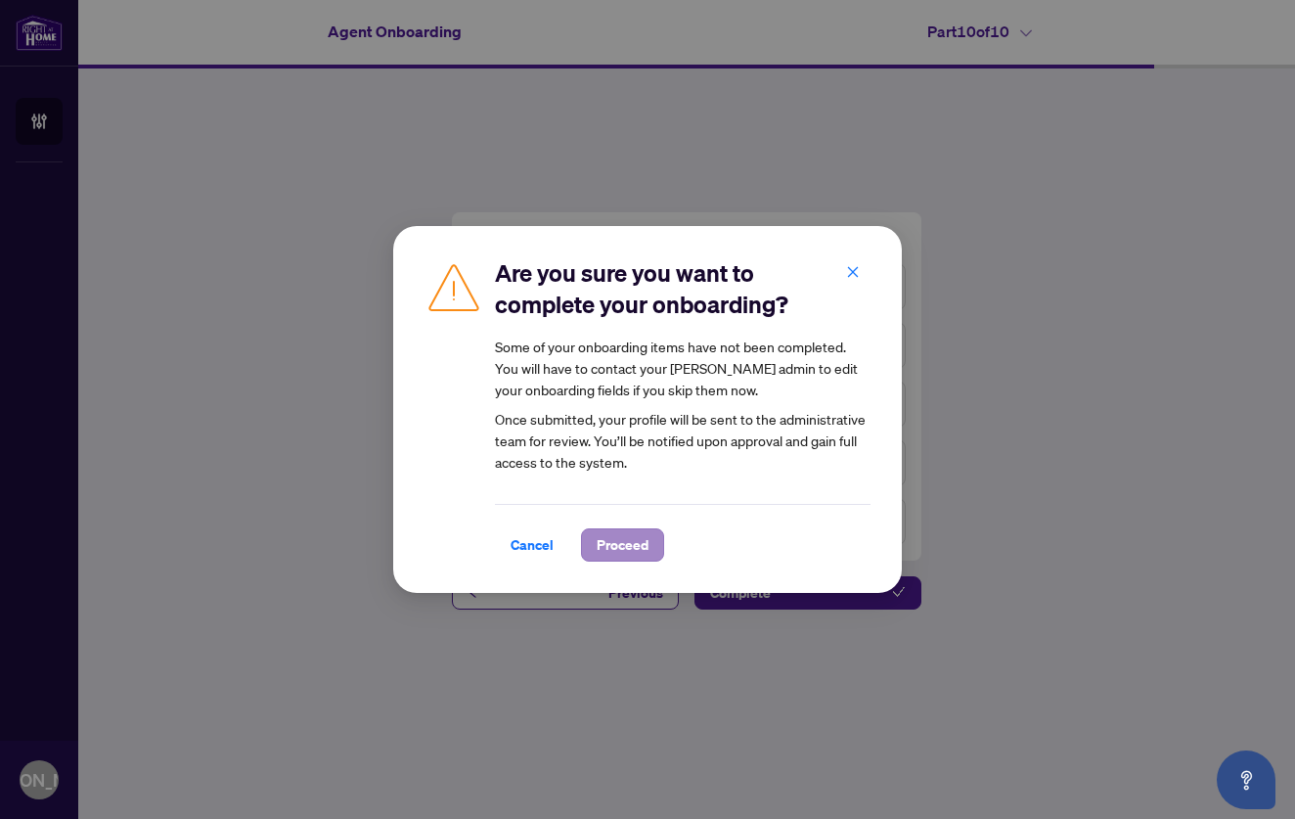
click at [635, 537] on span "Proceed" at bounding box center [623, 544] width 52 height 31
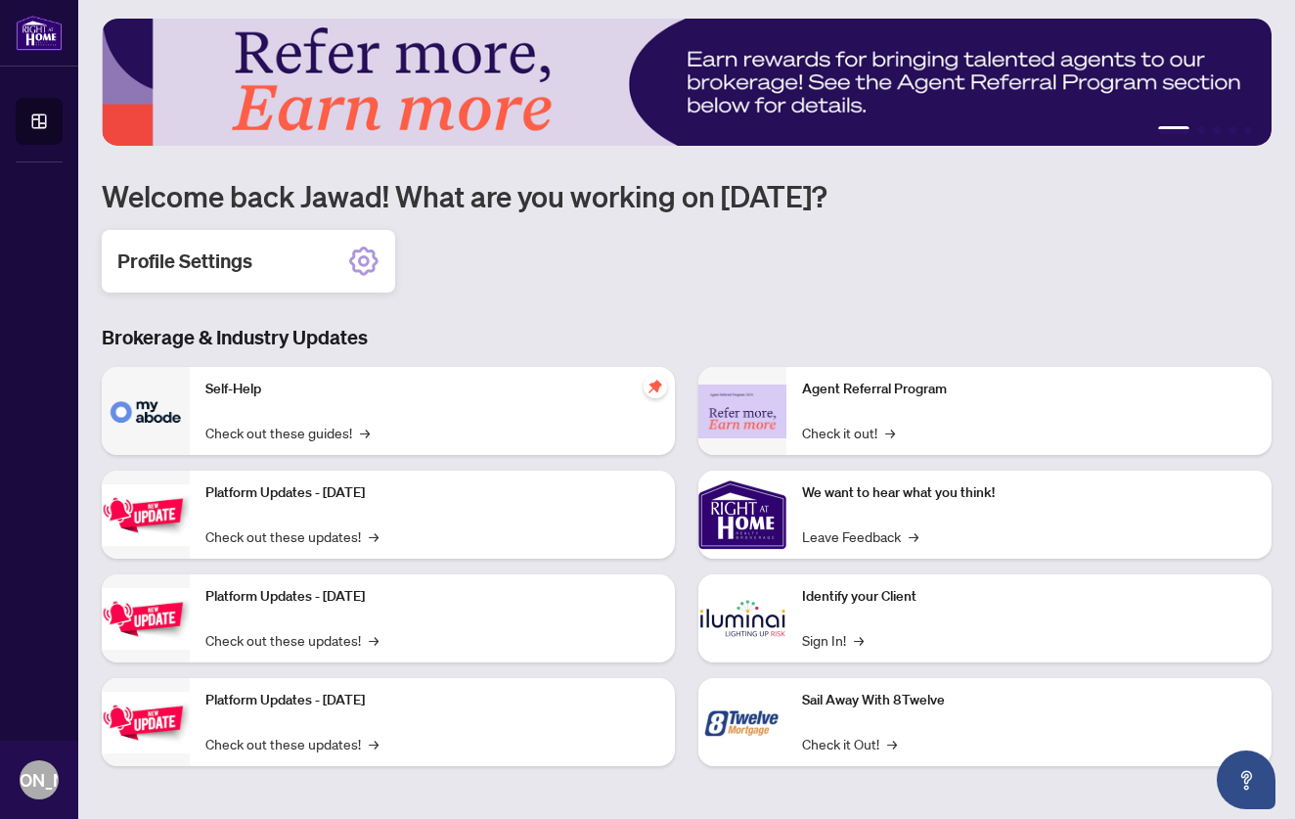
click at [241, 263] on h2 "Profile Settings" at bounding box center [184, 261] width 135 height 27
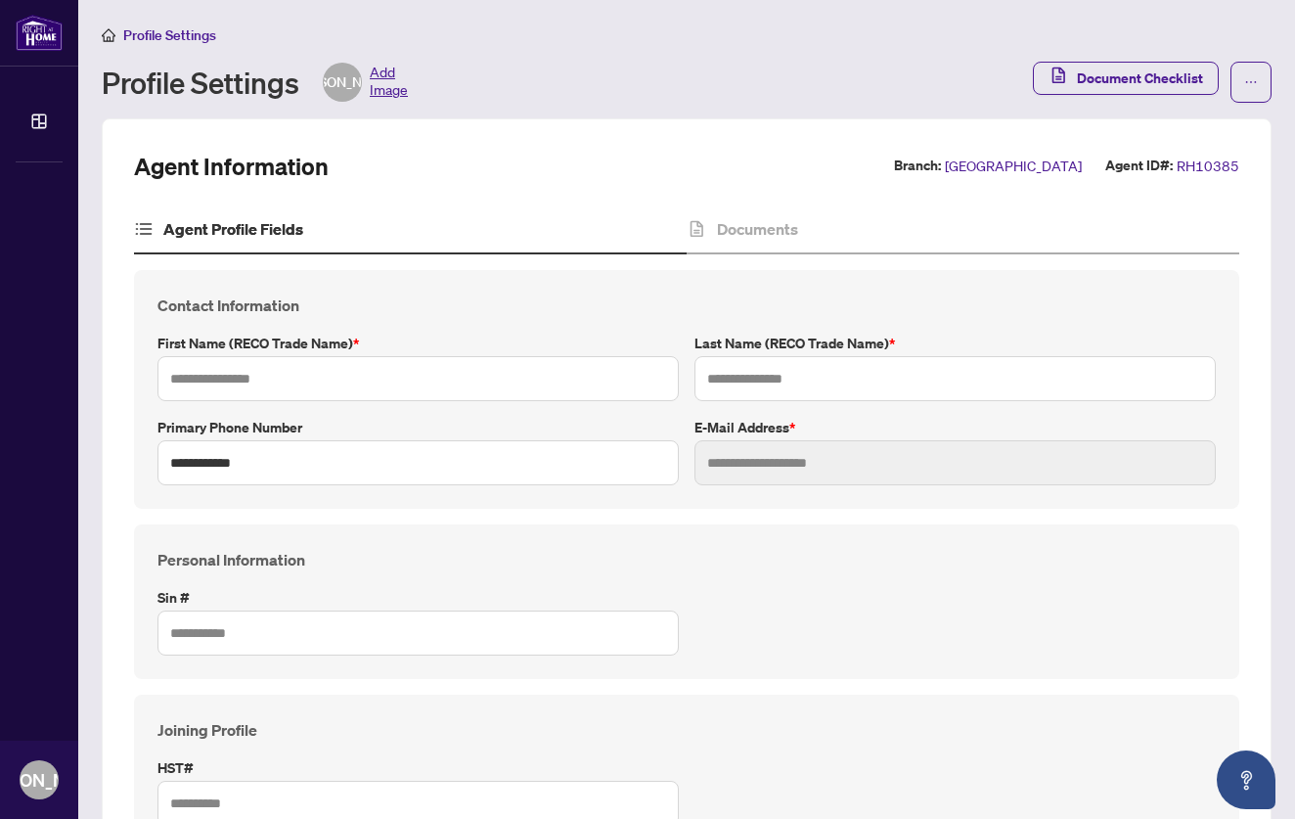
type input "*****"
type input "******"
type input "**********"
type input "*********"
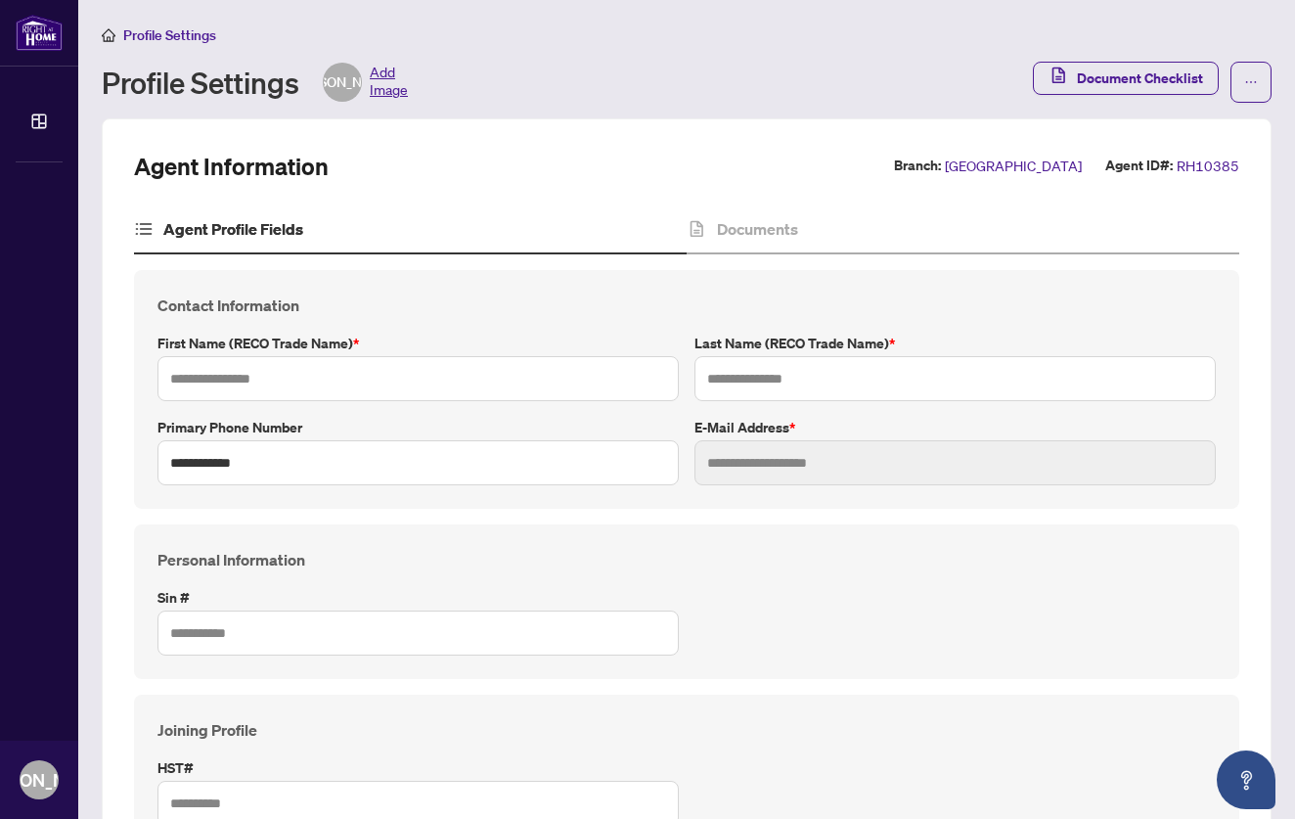
type input "******"
type input "**********"
type input "*******"
type input "****"
type input "**********"
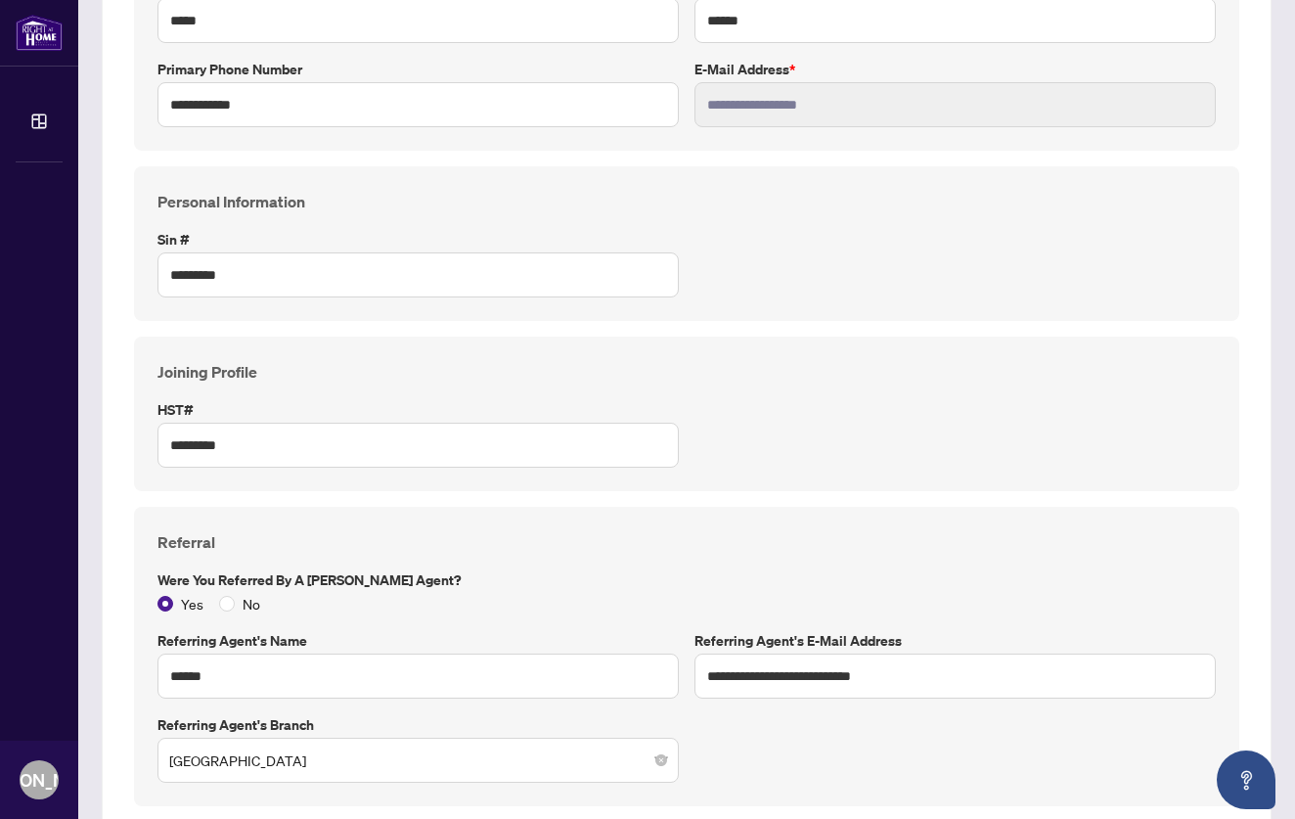
scroll to position [410, 0]
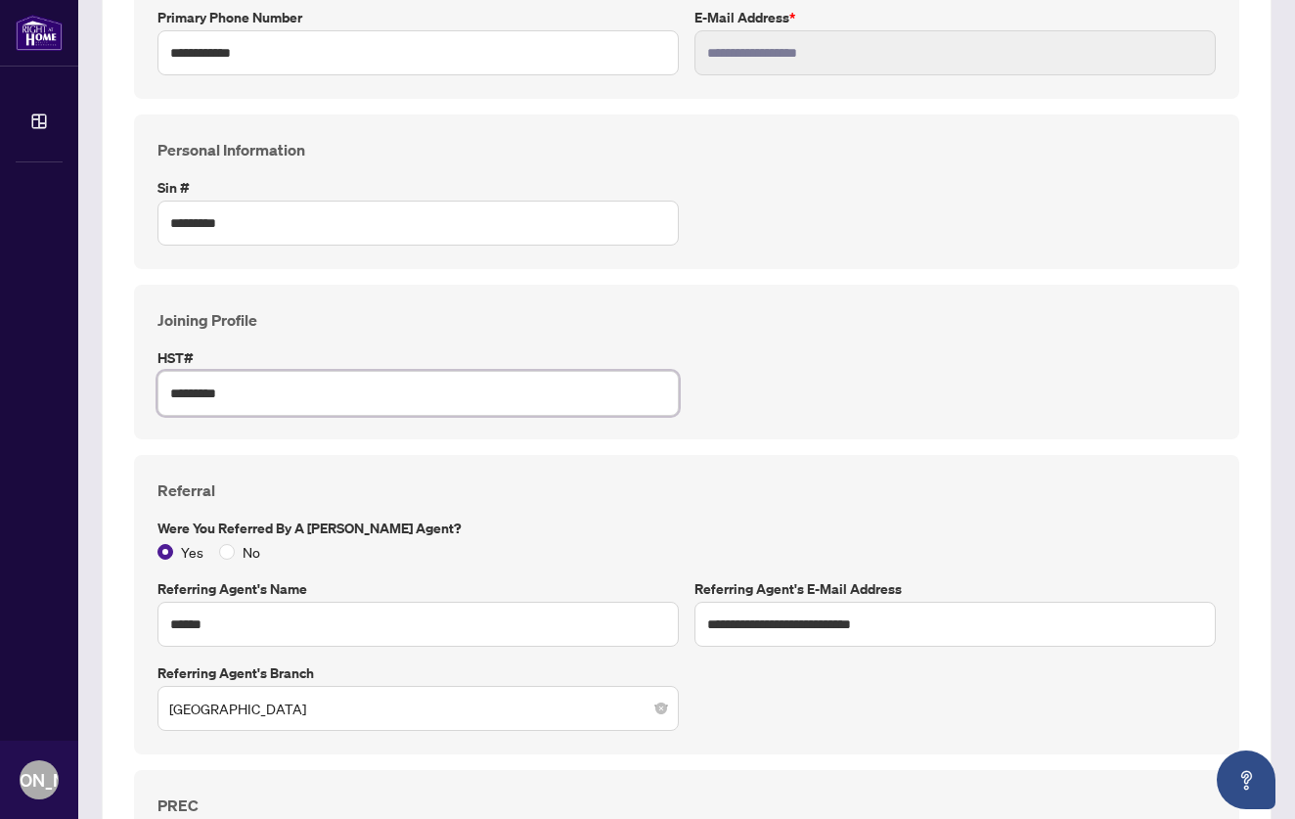
click at [320, 389] on input "*********" at bounding box center [418, 393] width 521 height 45
paste input "********"
type input "**********"
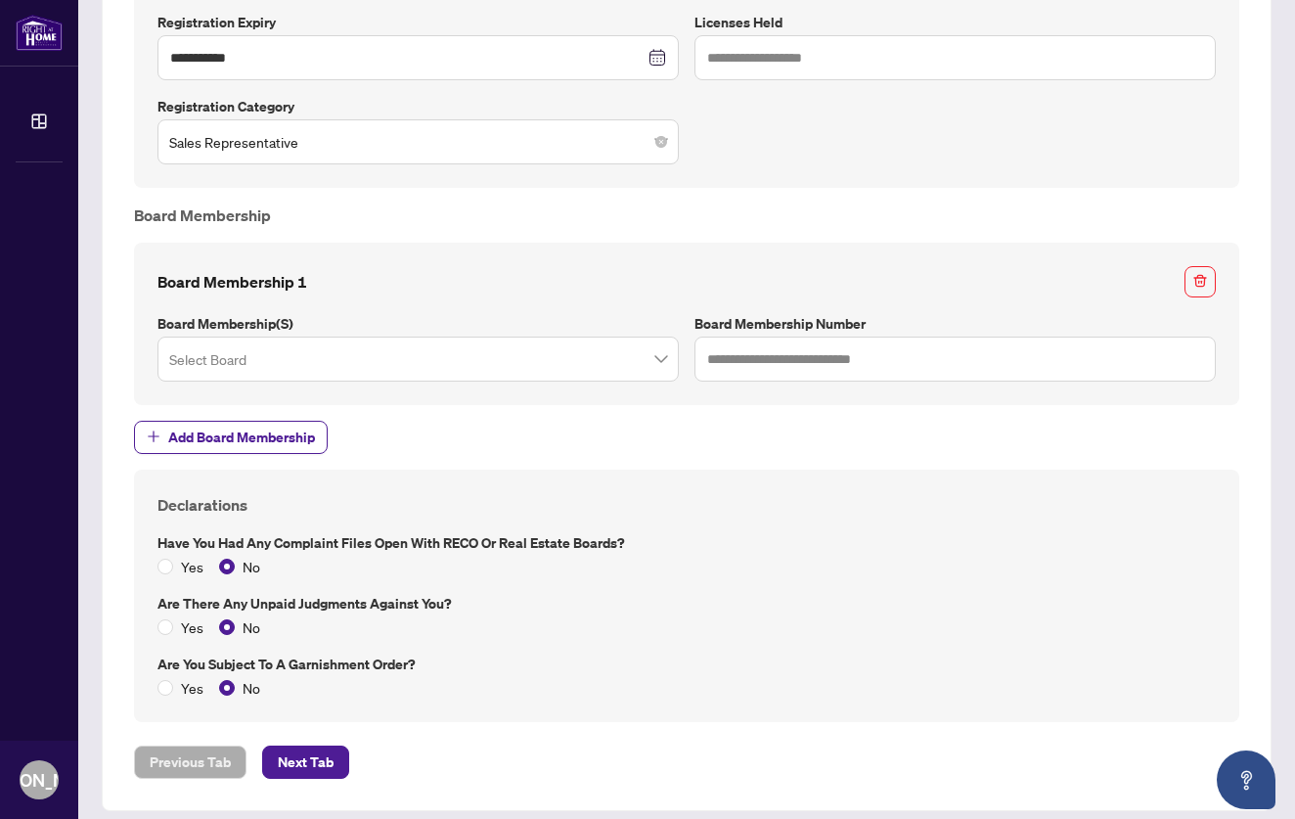
scroll to position [0, 0]
click at [309, 747] on span "Next Tab" at bounding box center [306, 762] width 56 height 31
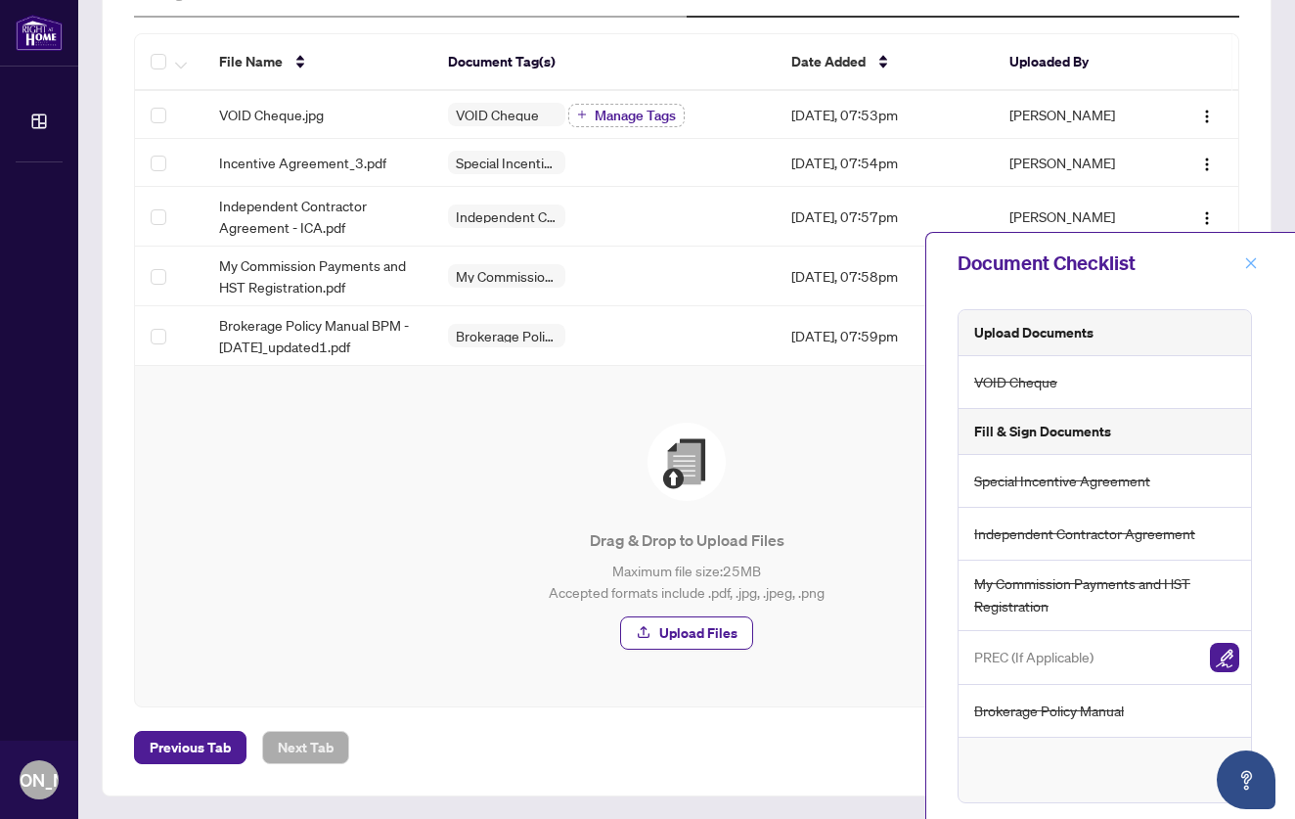
click at [1254, 262] on icon "close" at bounding box center [1252, 263] width 14 height 14
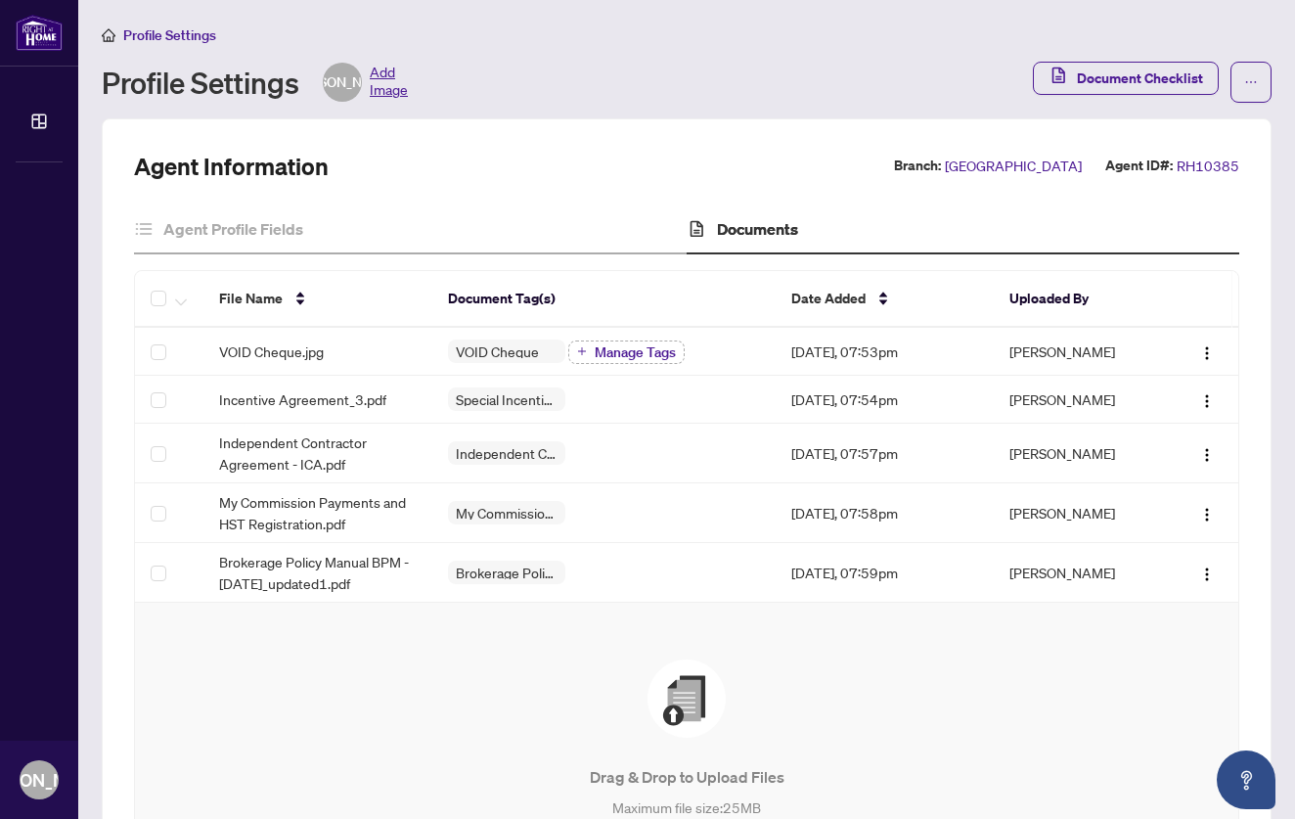
click at [392, 87] on span "Add Image" at bounding box center [389, 82] width 38 height 39
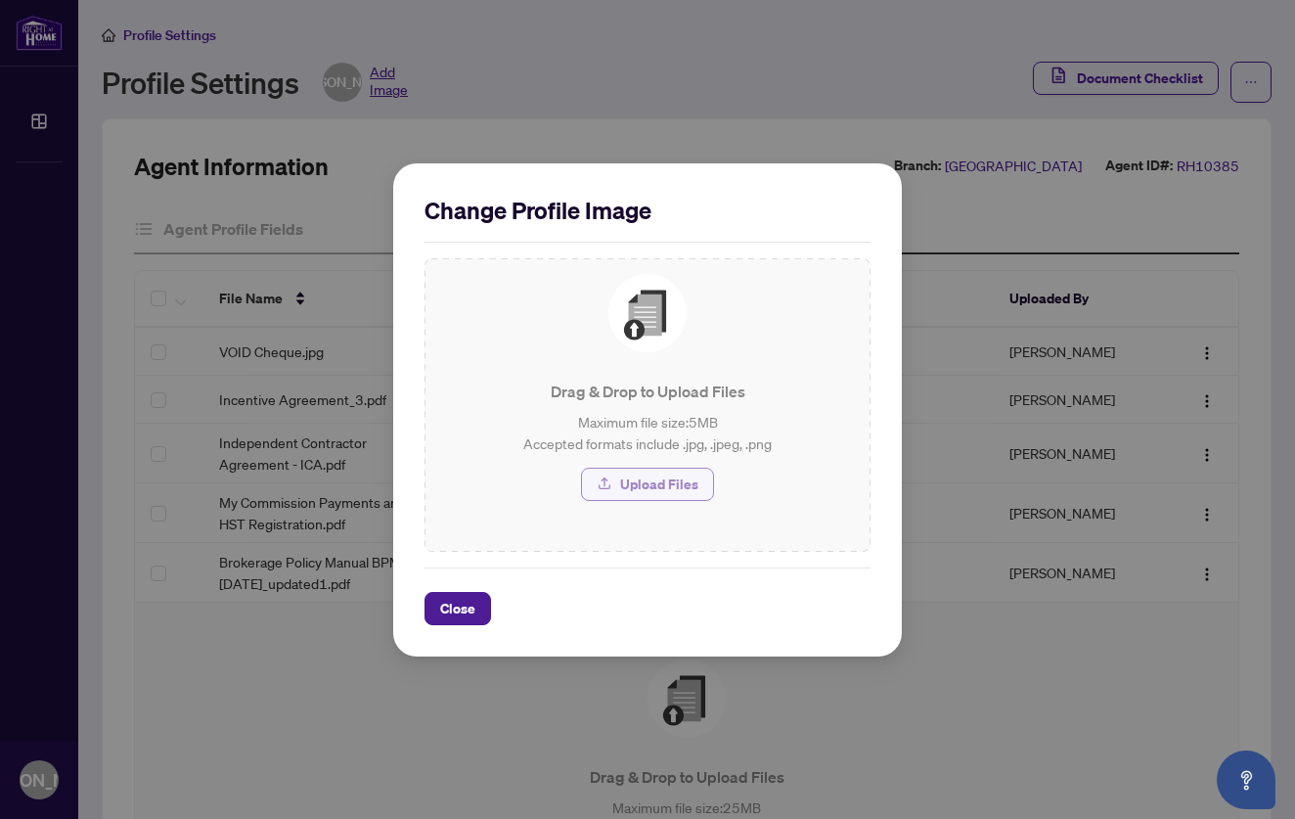
click at [624, 482] on span "Upload Files" at bounding box center [659, 484] width 78 height 31
click at [666, 484] on span "Upload Files" at bounding box center [659, 484] width 78 height 31
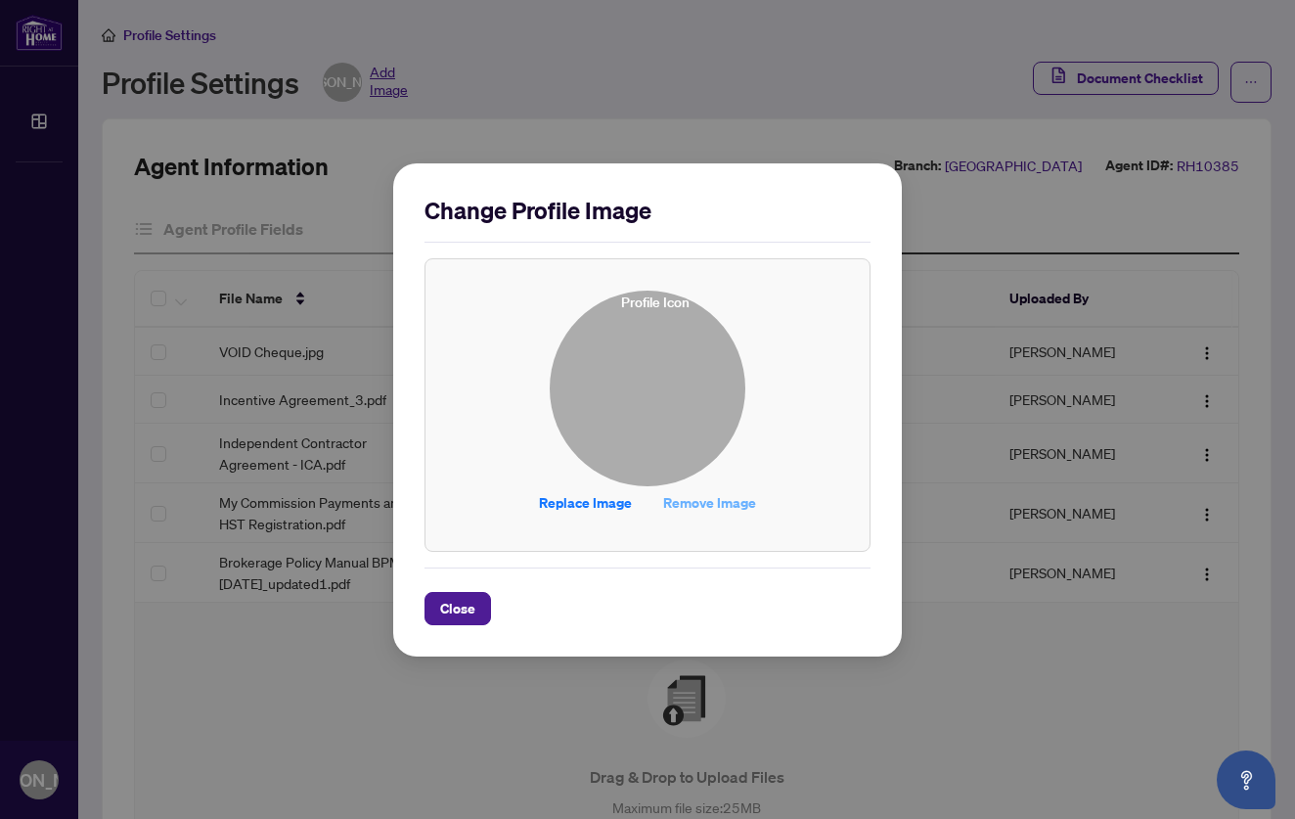
click at [688, 505] on span "Remove Image" at bounding box center [709, 502] width 93 height 31
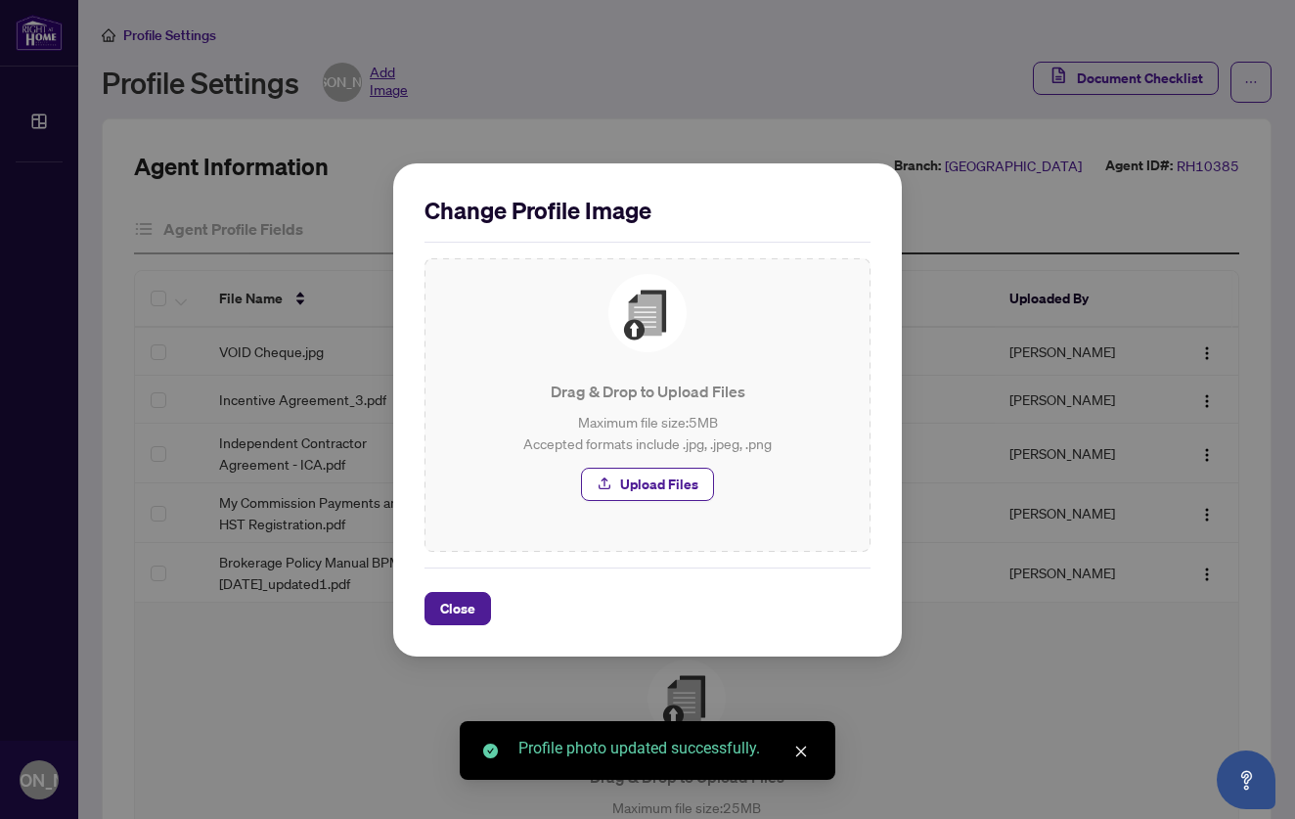
click at [653, 465] on div "Drag & Drop to Upload Files Maximum file size: 5 MB Accepted formats include .j…" at bounding box center [647, 387] width 415 height 227
click at [650, 487] on span "Upload Files" at bounding box center [659, 484] width 78 height 31
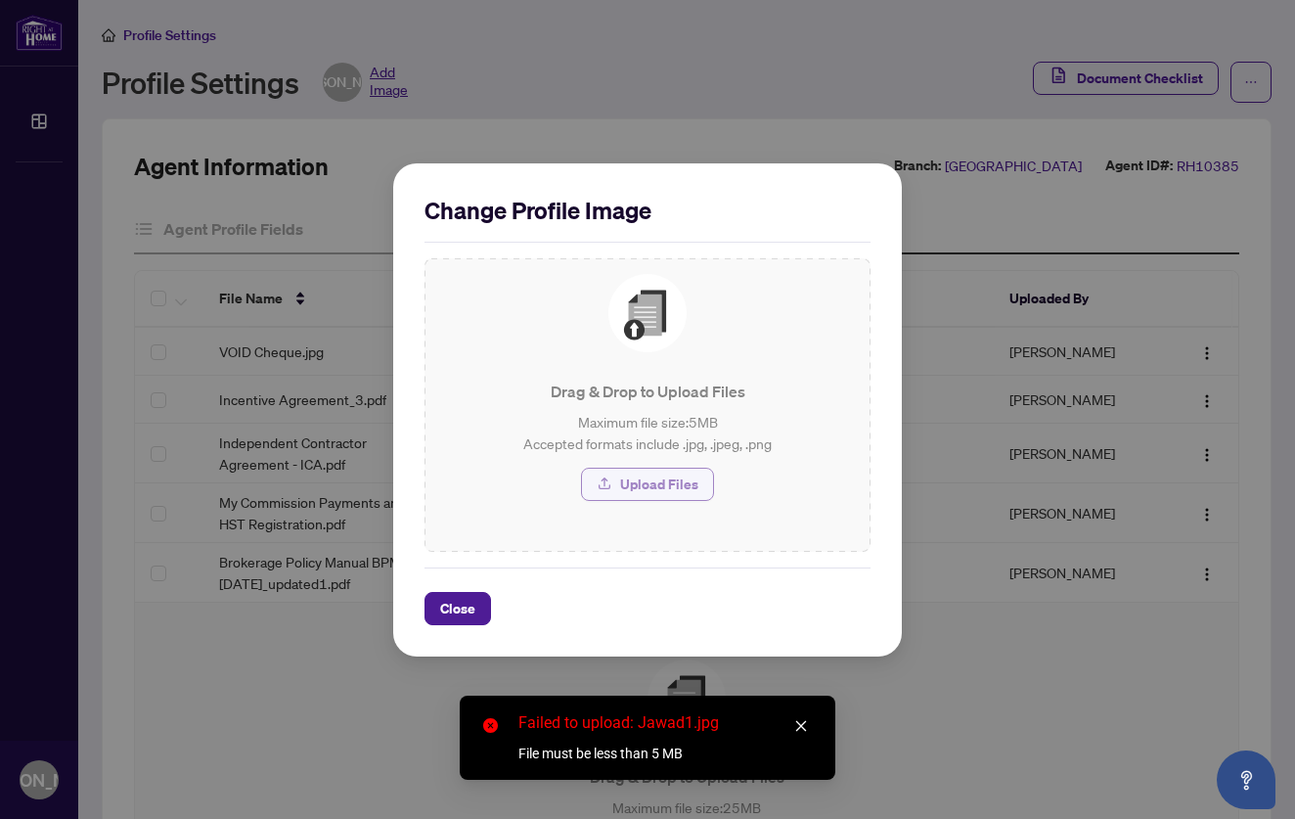
click at [655, 476] on span "Upload Files" at bounding box center [659, 484] width 78 height 31
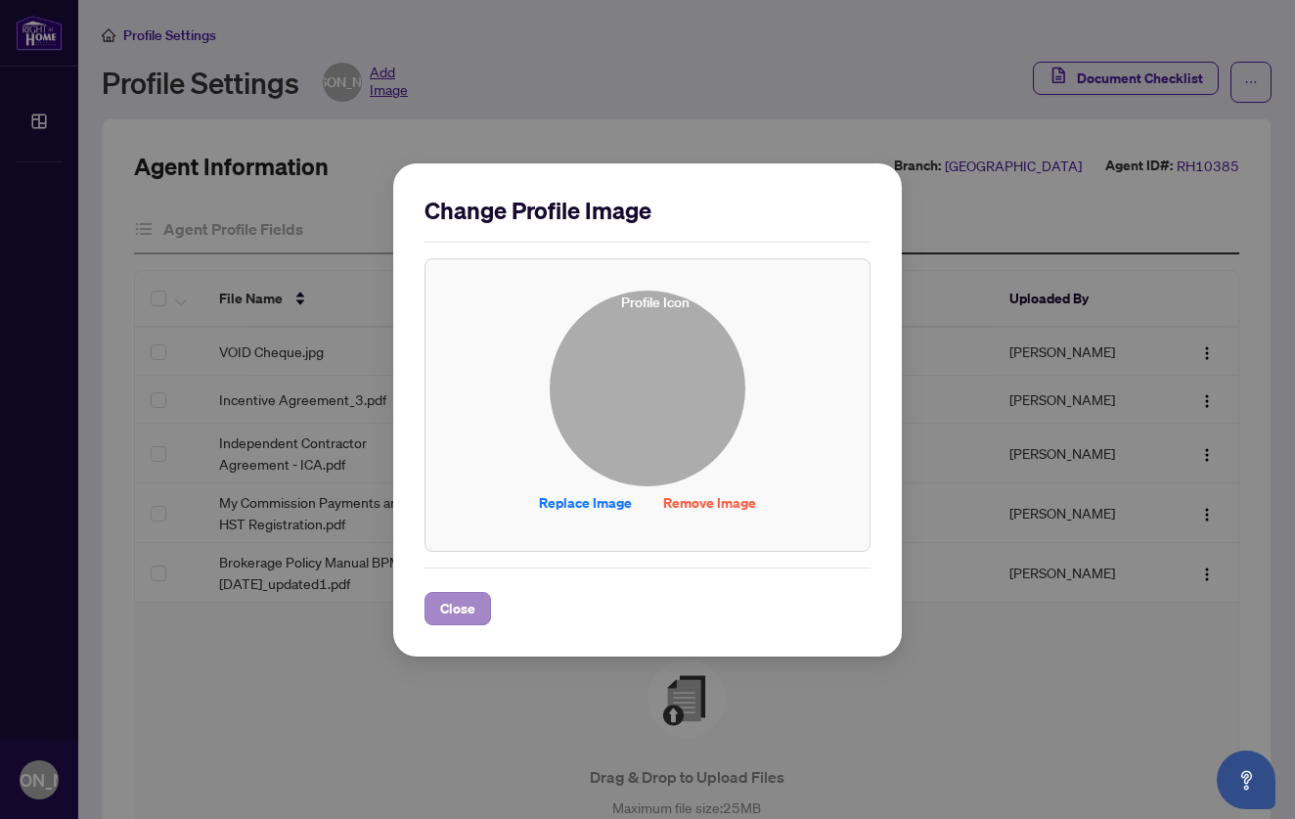
click at [462, 606] on span "Close" at bounding box center [457, 608] width 35 height 31
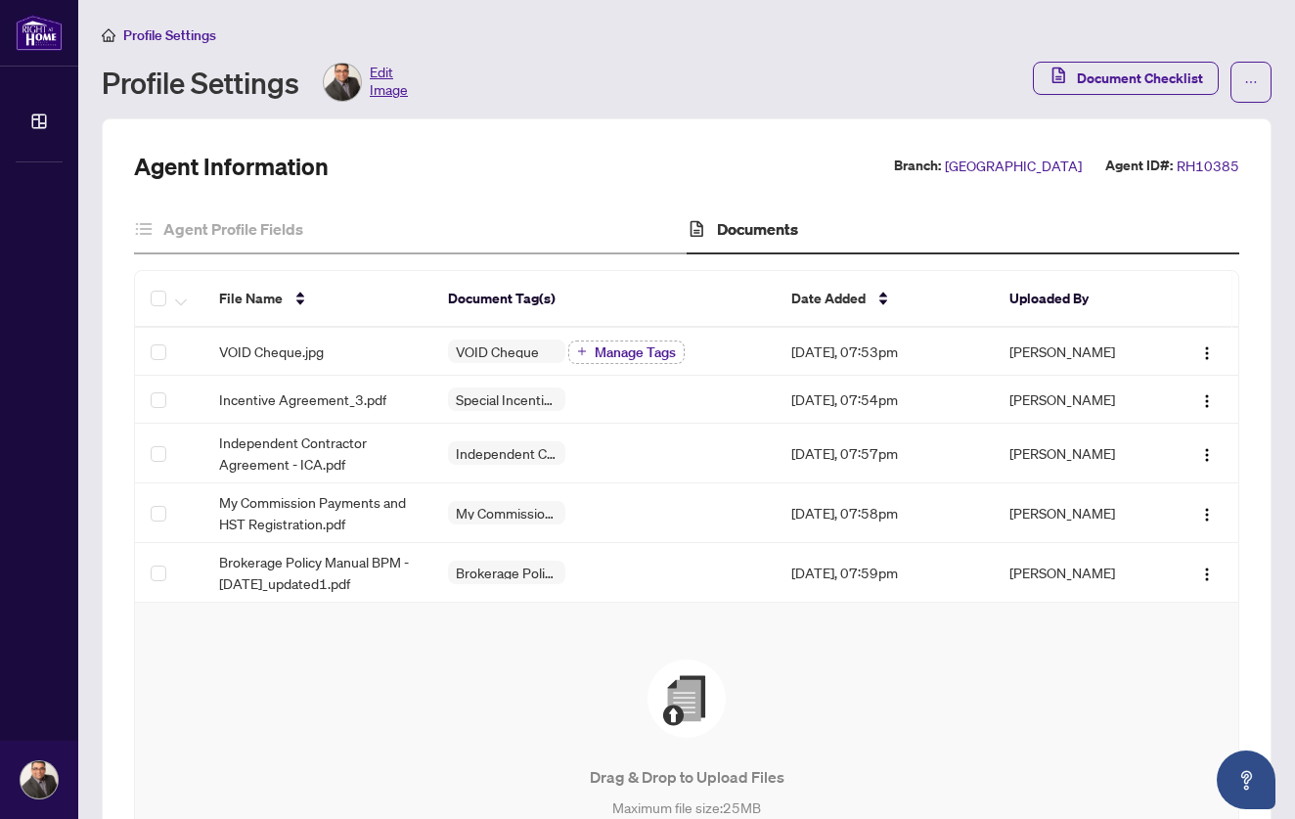
click at [348, 76] on img at bounding box center [342, 82] width 37 height 37
click at [1249, 87] on icon "ellipsis" at bounding box center [1252, 82] width 14 height 14
click at [1179, 123] on span "Agent Activity History" at bounding box center [1189, 125] width 134 height 22
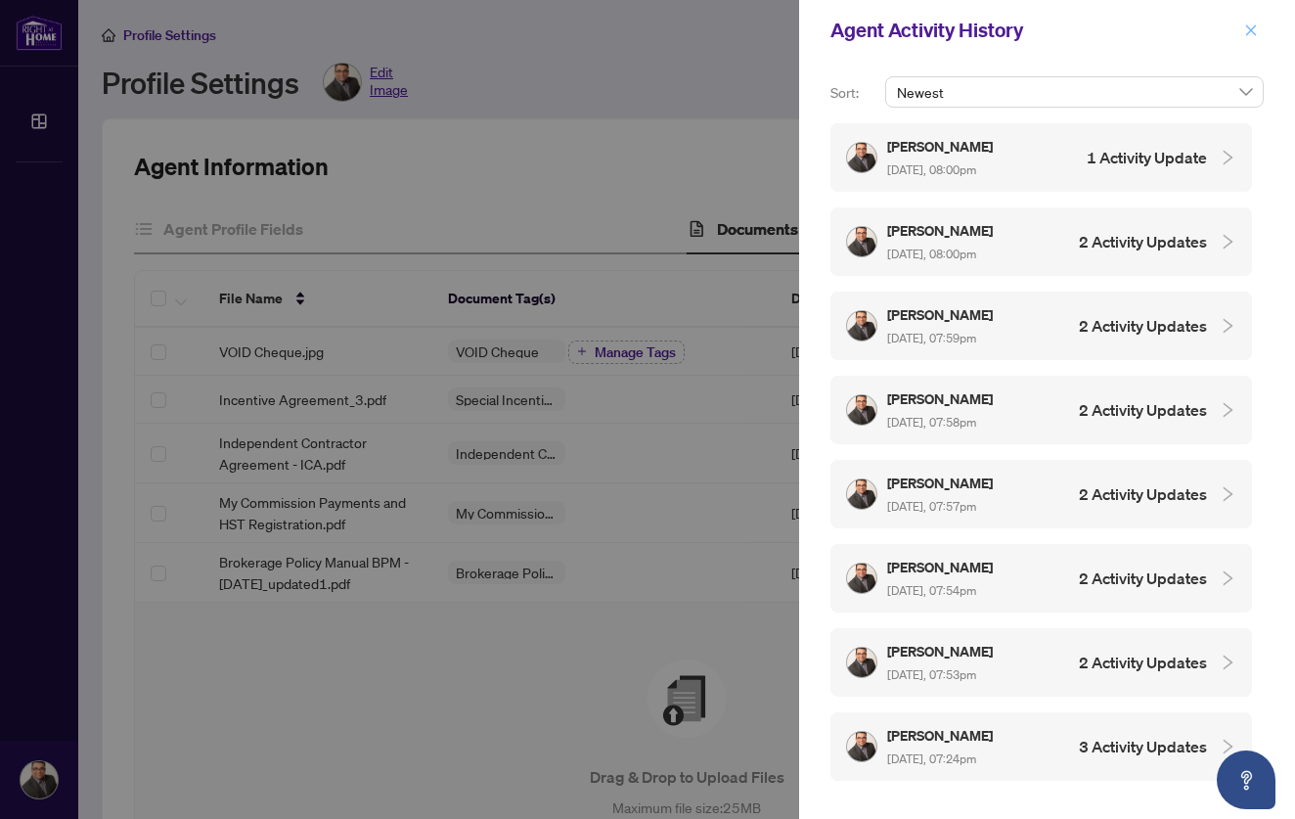
click at [1252, 30] on icon "close" at bounding box center [1251, 29] width 11 height 11
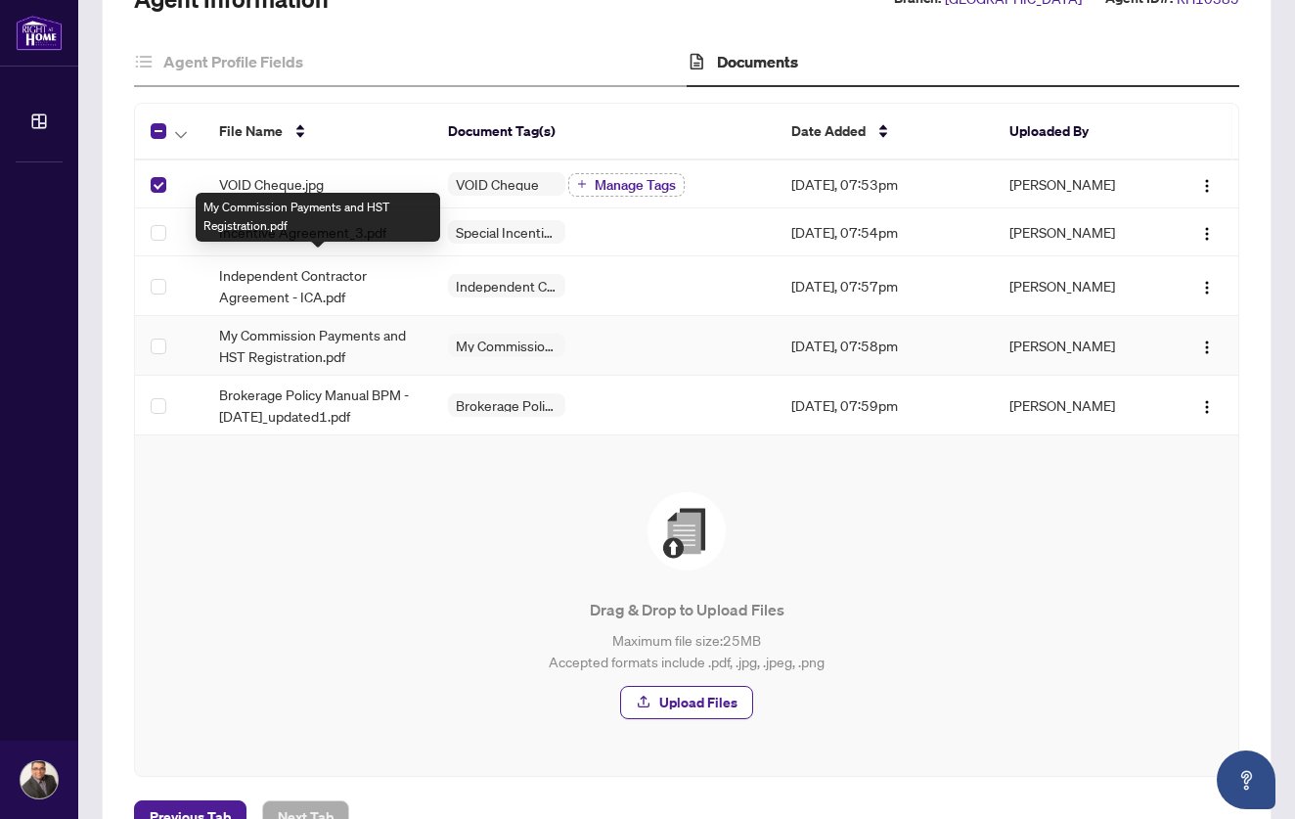
scroll to position [164, 0]
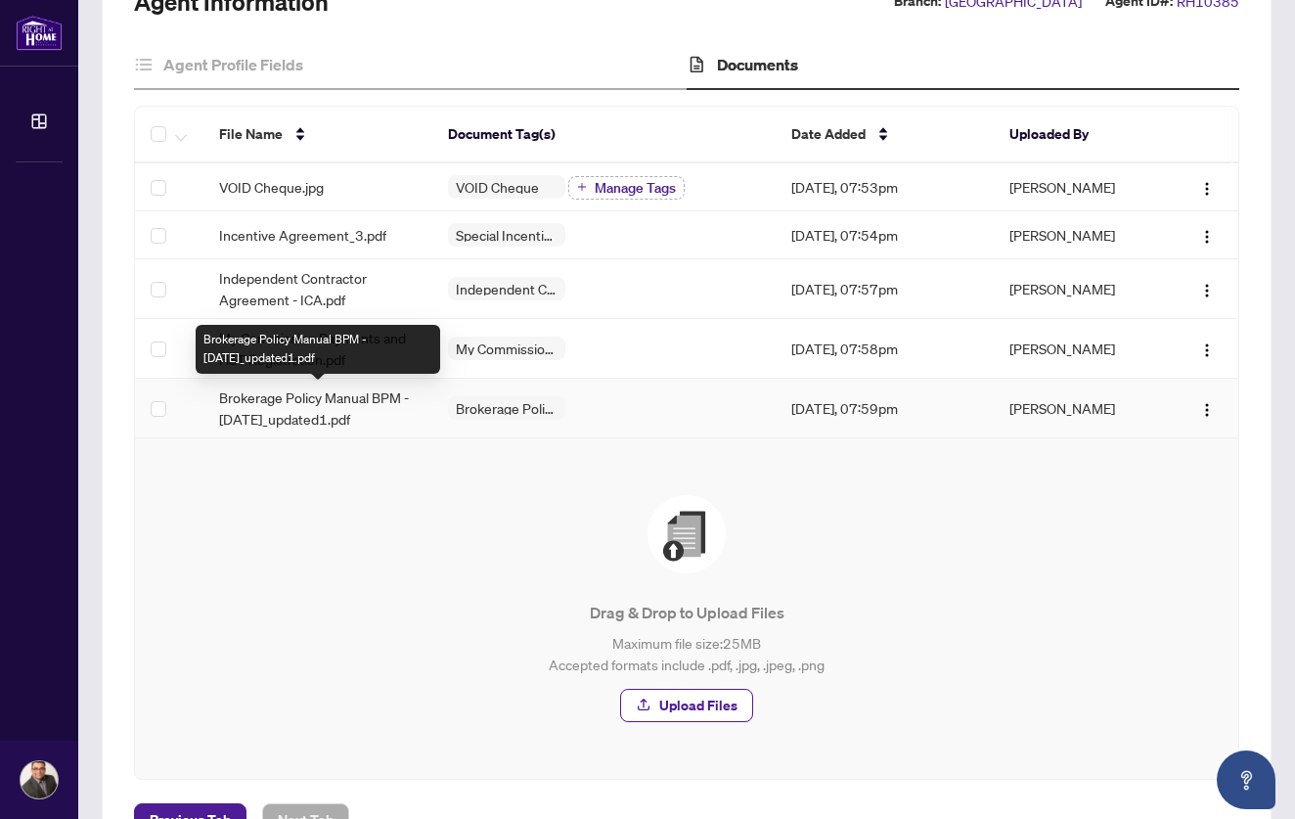
click at [357, 399] on span "Brokerage Policy Manual BPM - [DATE]_updated1.pdf" at bounding box center [318, 407] width 198 height 43
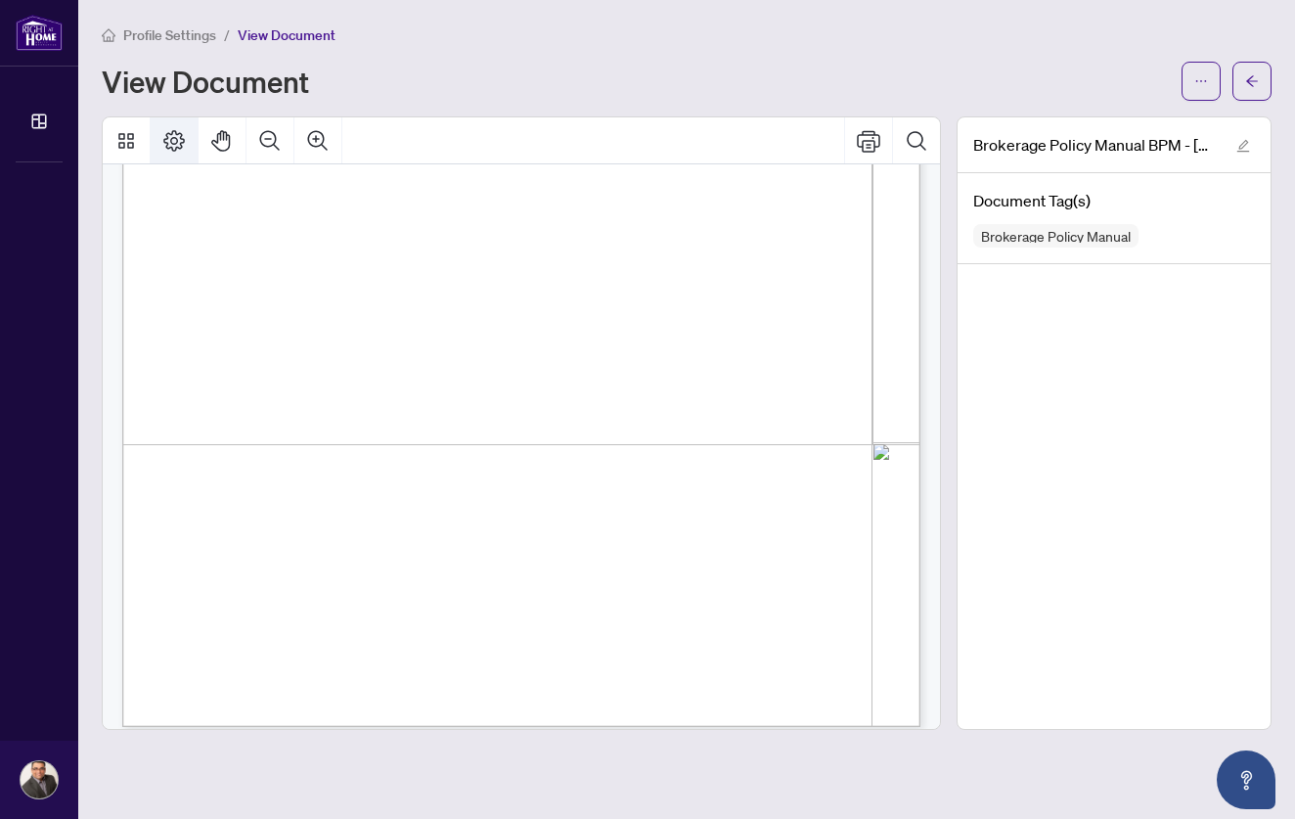
scroll to position [11308, 0]
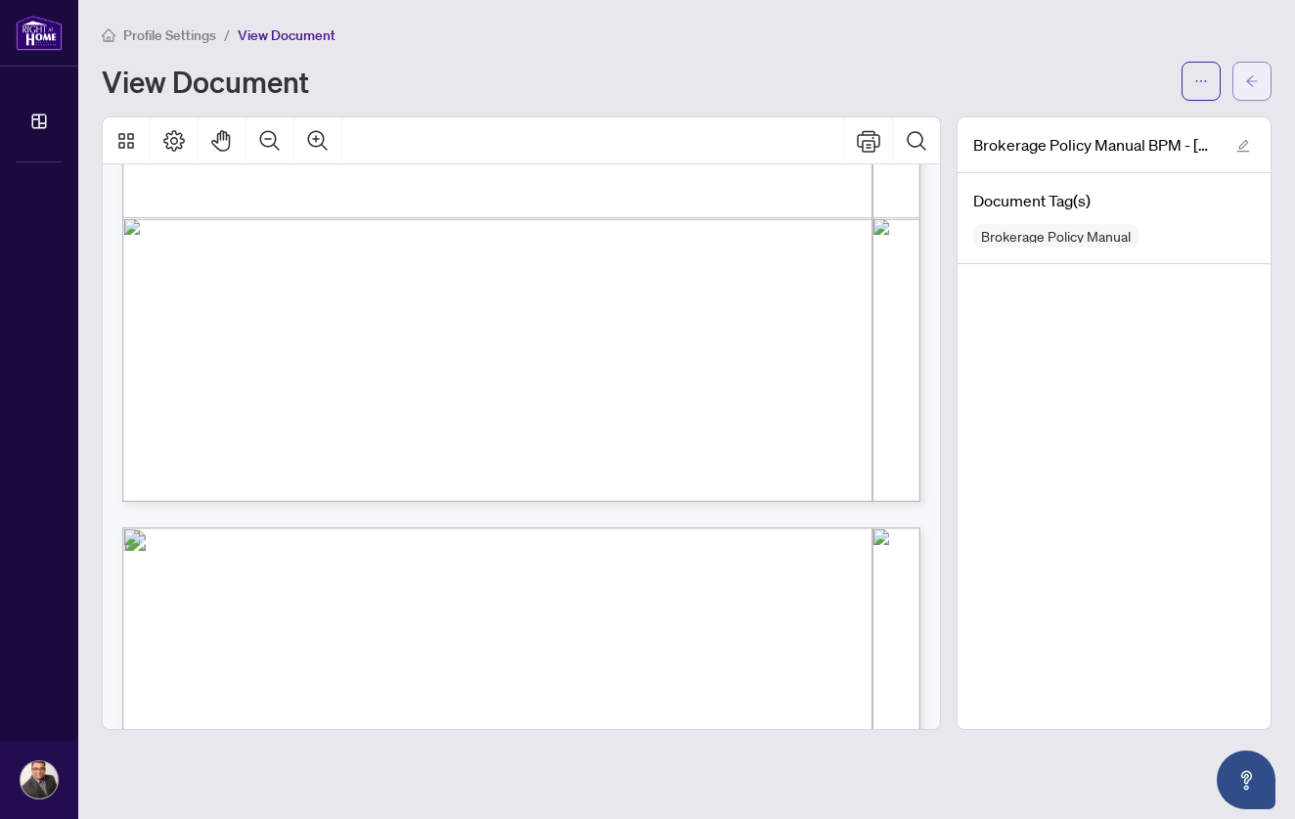
click at [1248, 74] on icon "arrow-left" at bounding box center [1252, 81] width 14 height 14
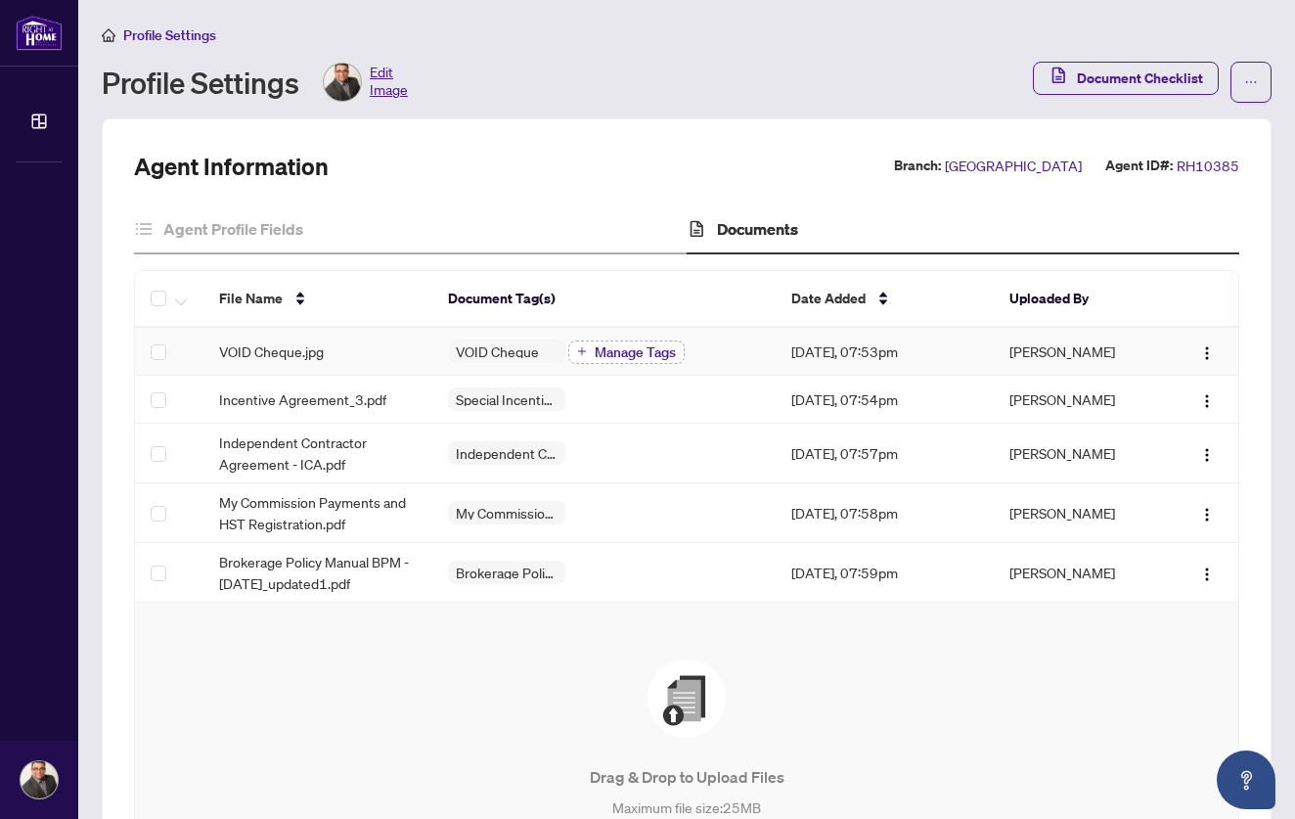
click at [640, 352] on span "Manage Tags" at bounding box center [635, 352] width 81 height 14
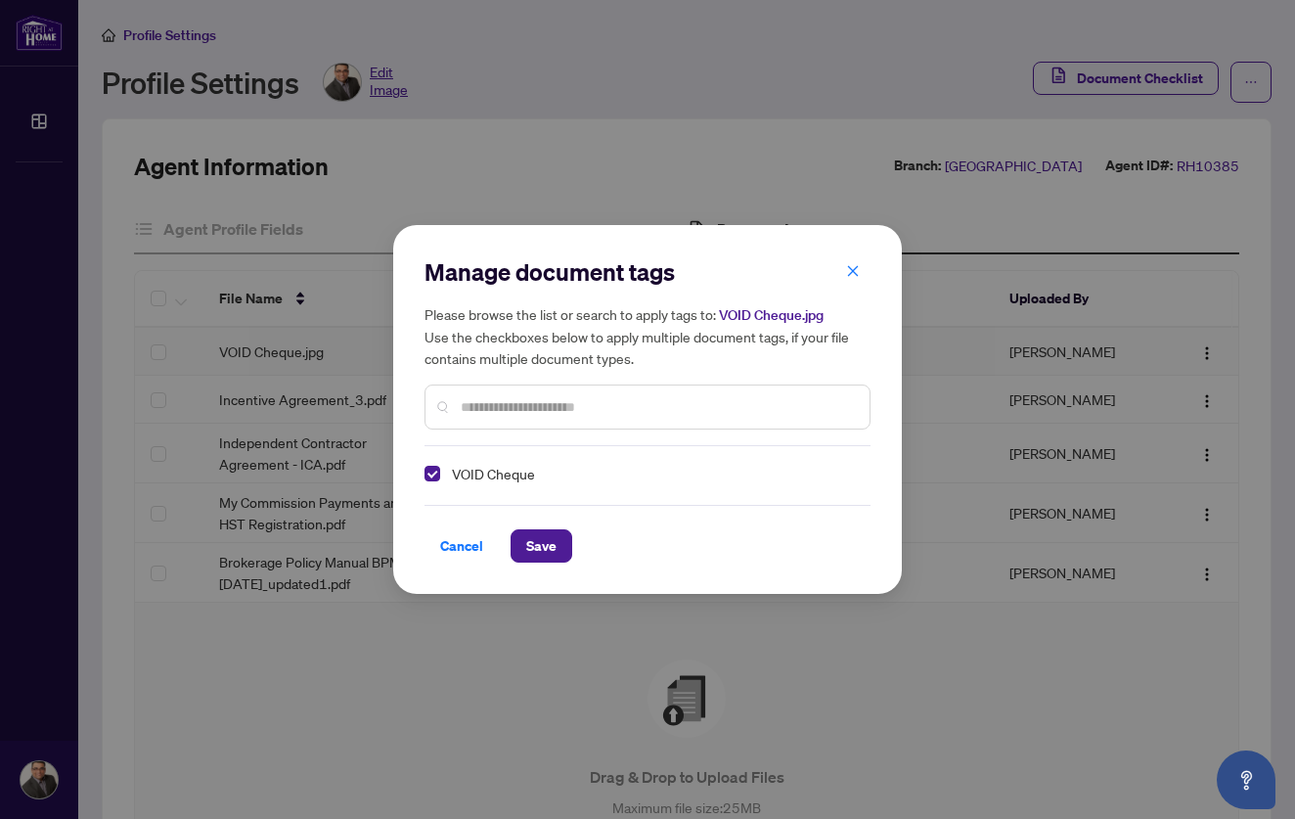
click at [778, 319] on span "VOID Cheque.jpg" at bounding box center [771, 315] width 105 height 18
click at [478, 473] on span "VOID Cheque" at bounding box center [493, 473] width 83 height 23
click at [479, 545] on span "Cancel" at bounding box center [461, 545] width 43 height 31
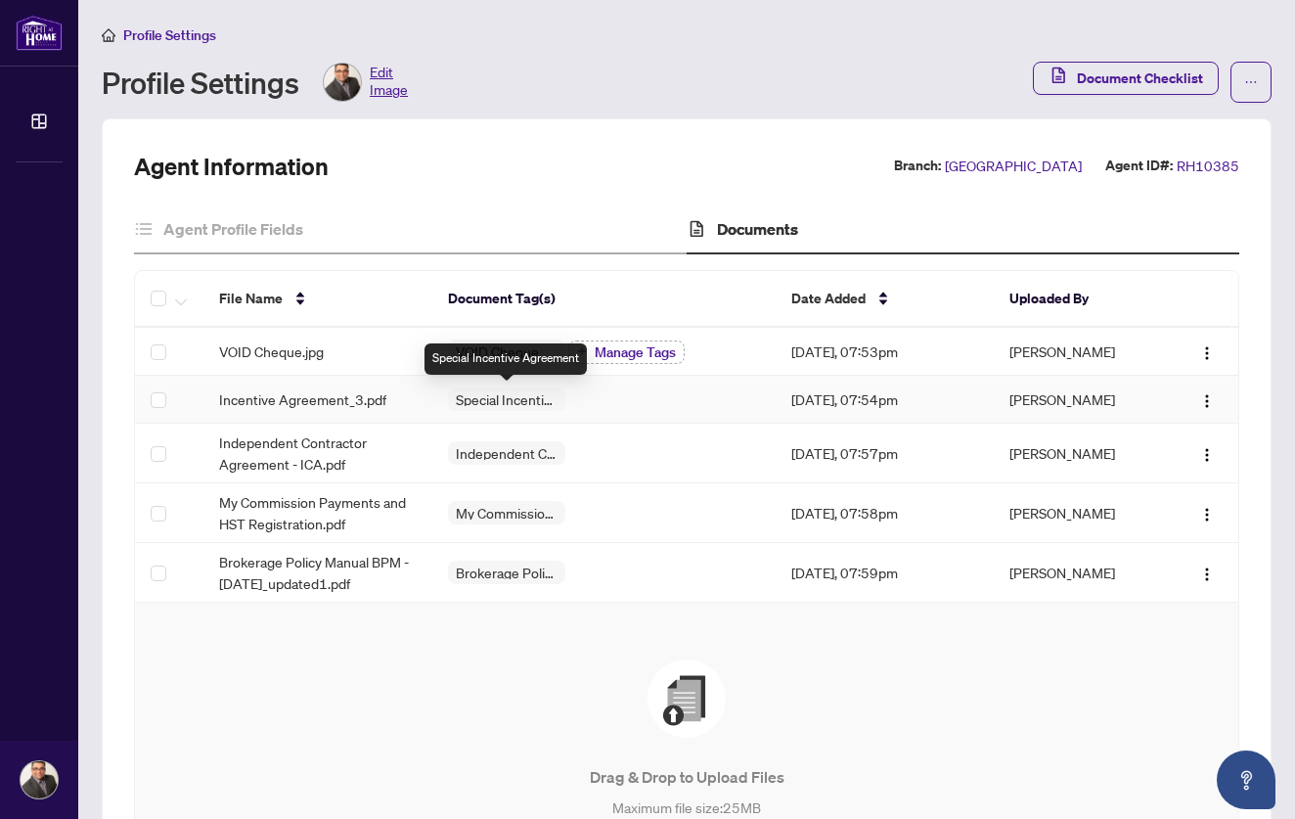
click at [462, 401] on span "Special Incentive Agreement" at bounding box center [506, 399] width 117 height 14
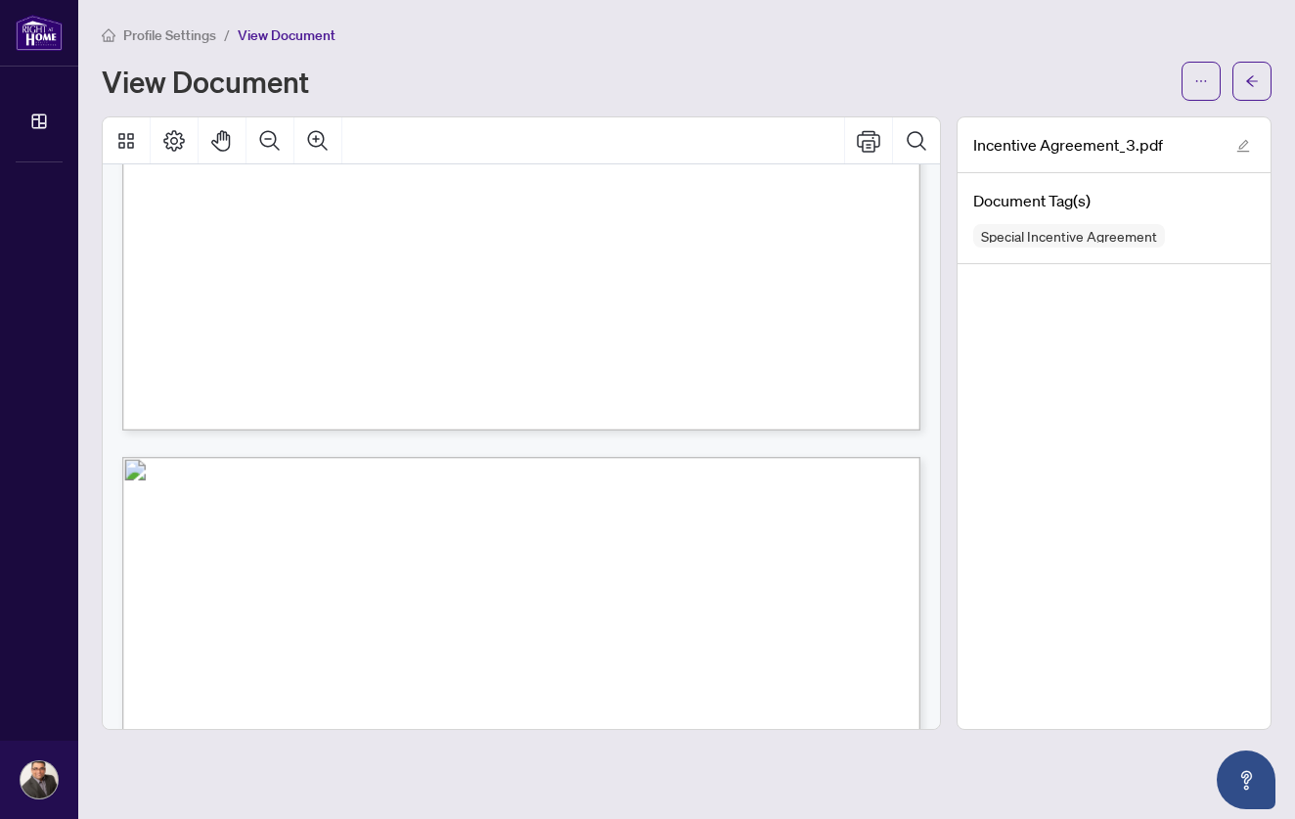
scroll to position [483, 0]
click at [1253, 82] on icon "arrow-left" at bounding box center [1252, 81] width 14 height 14
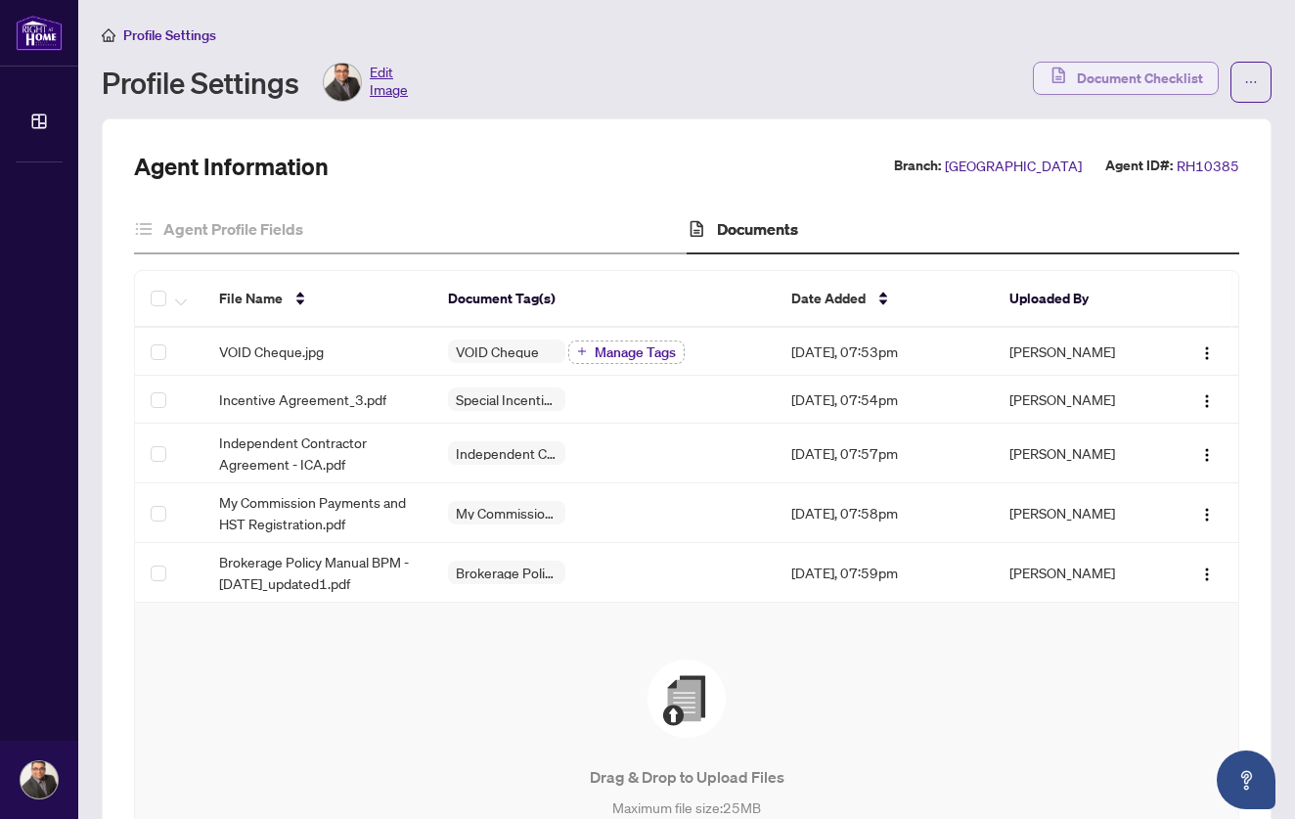
click at [1132, 70] on span "Document Checklist" at bounding box center [1140, 78] width 126 height 31
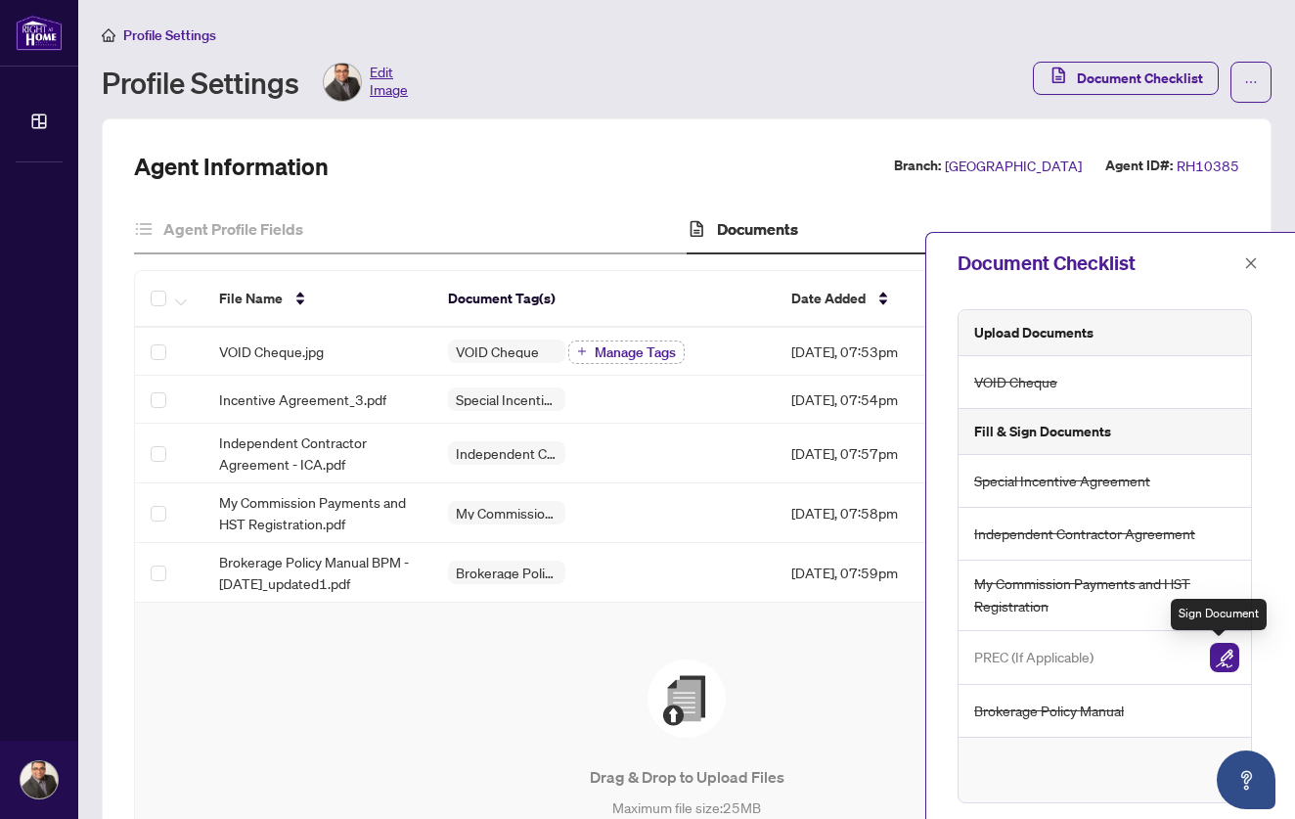
click at [1222, 657] on img "button" at bounding box center [1224, 657] width 29 height 29
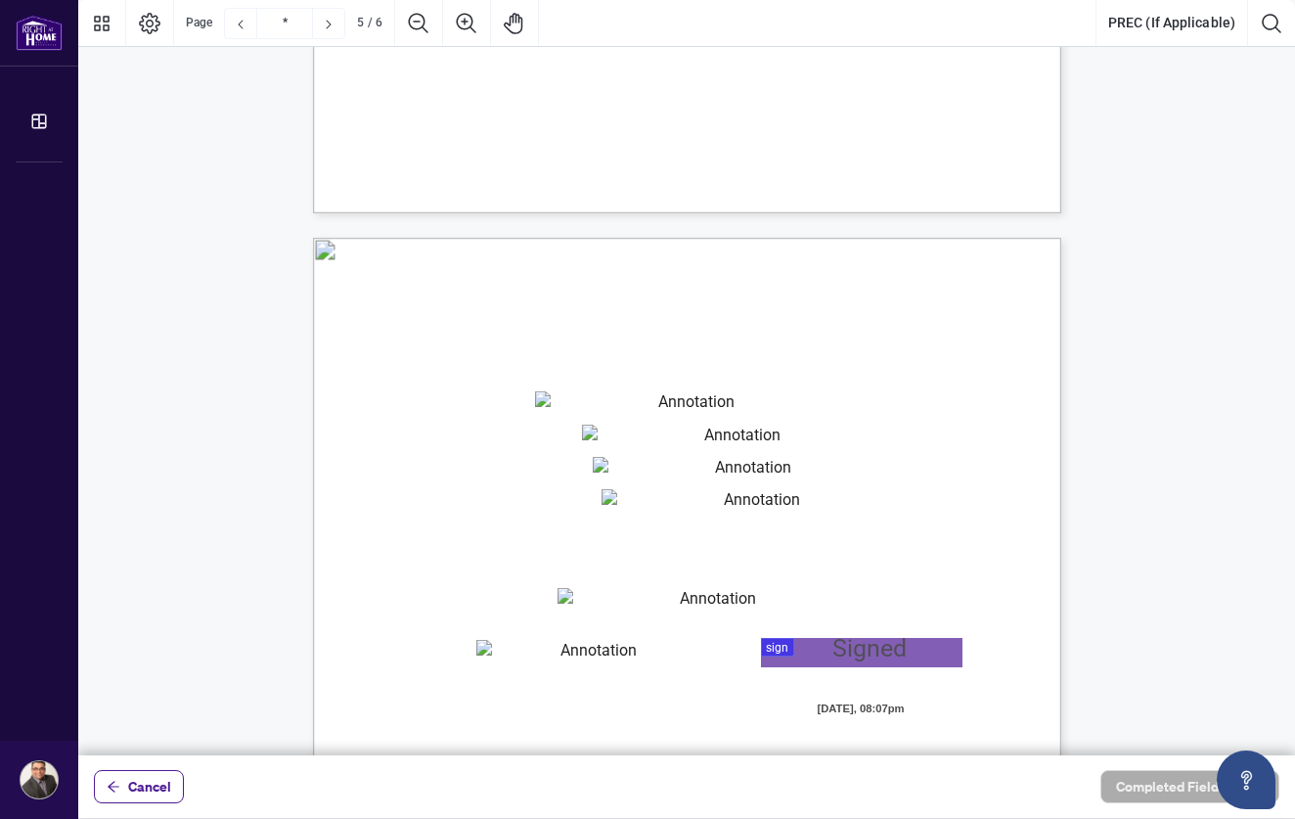
scroll to position [3718, 0]
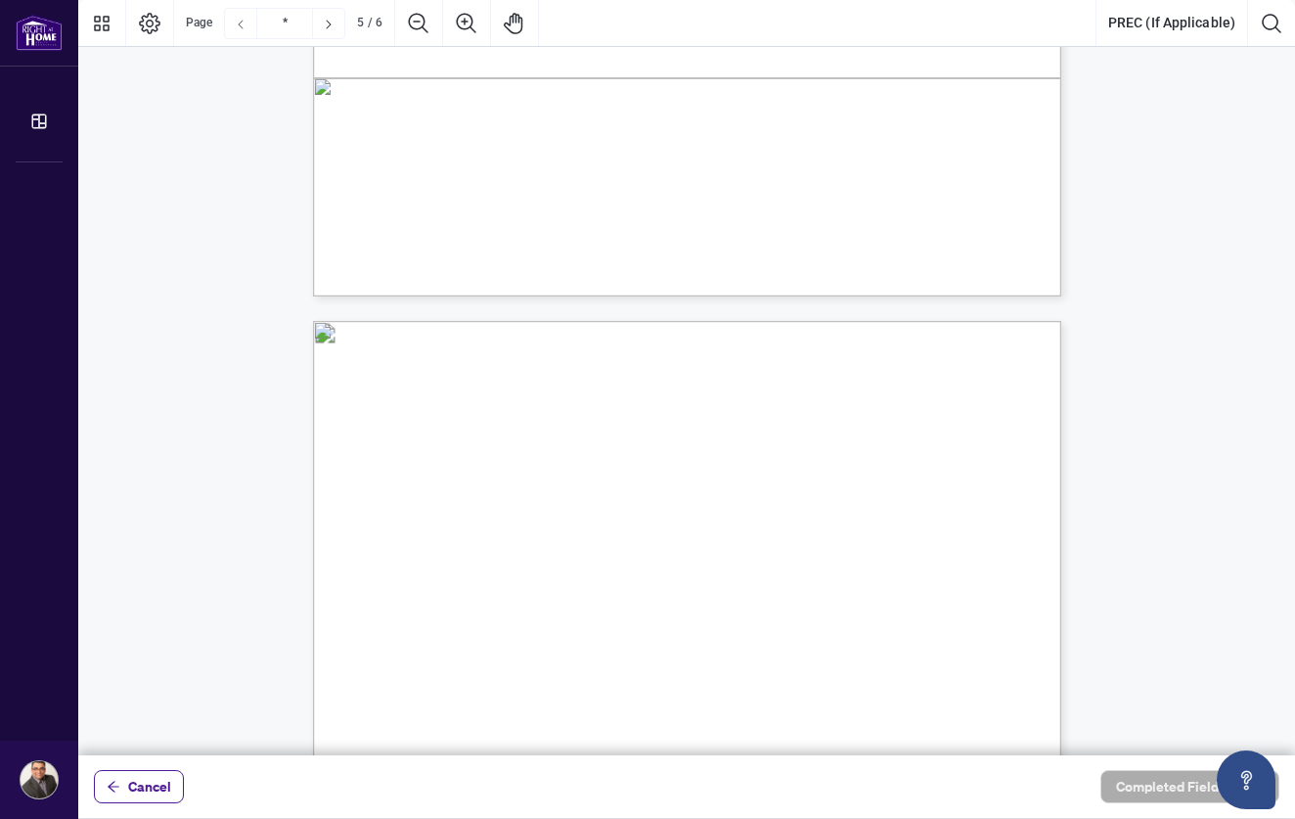
click at [238, 25] on icon "Previous Page" at bounding box center [241, 25] width 16 height 16
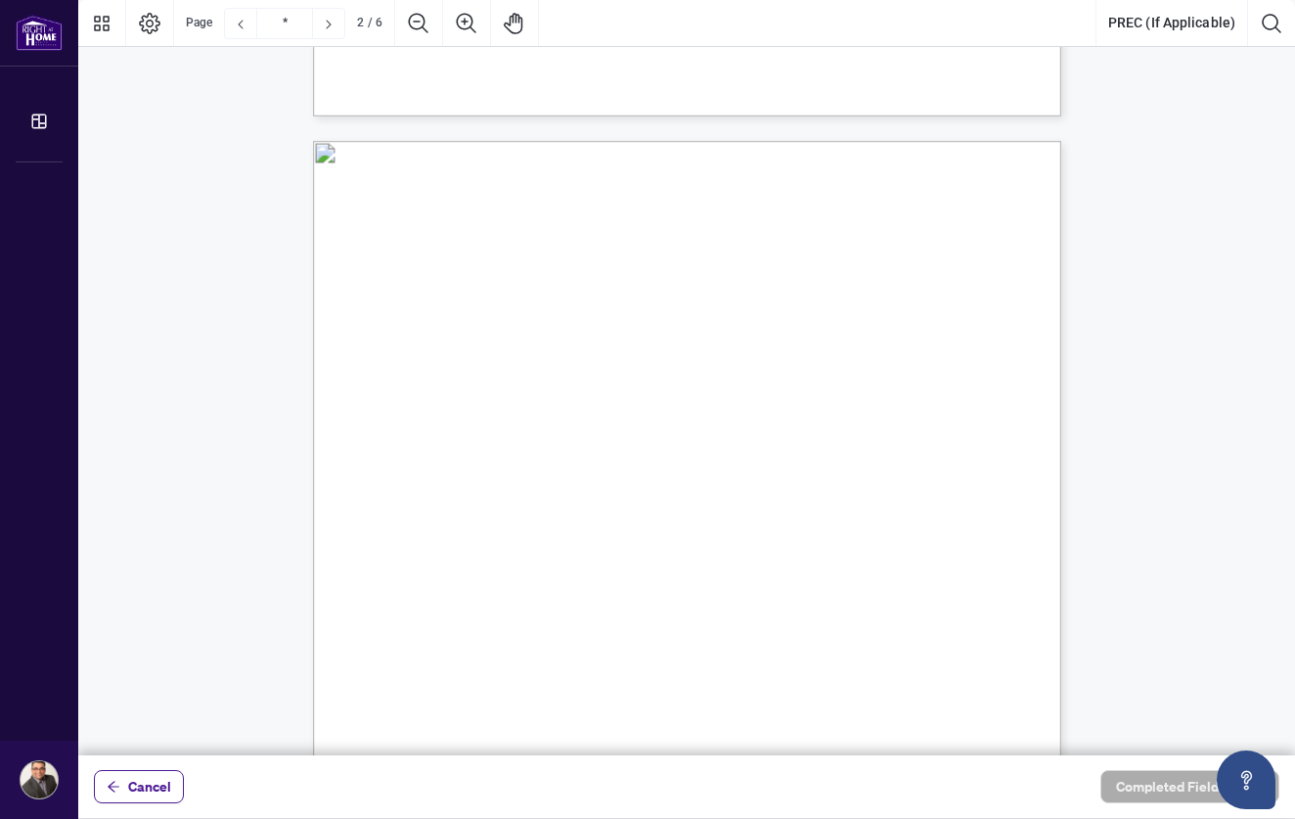
type input "*"
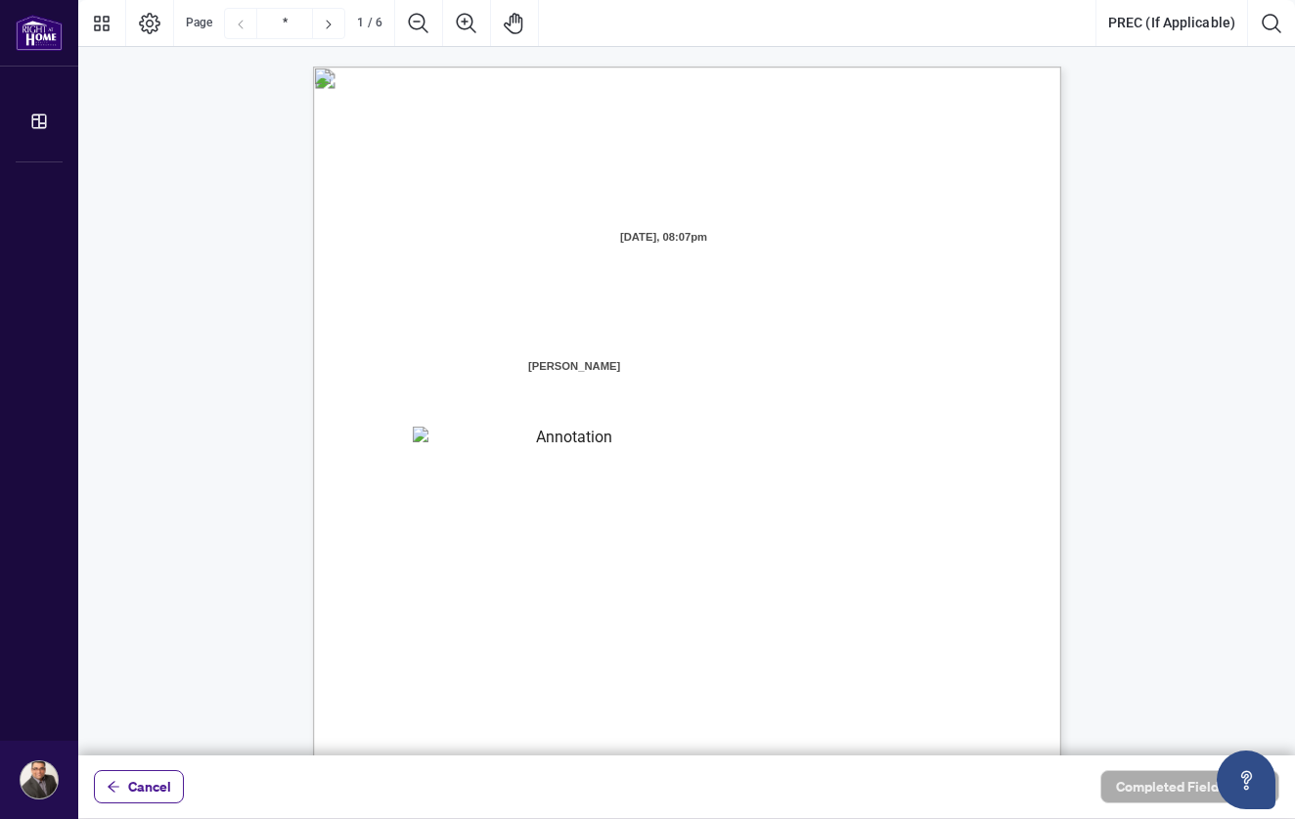
scroll to position [0, 0]
click at [159, 786] on span "Cancel" at bounding box center [149, 786] width 43 height 31
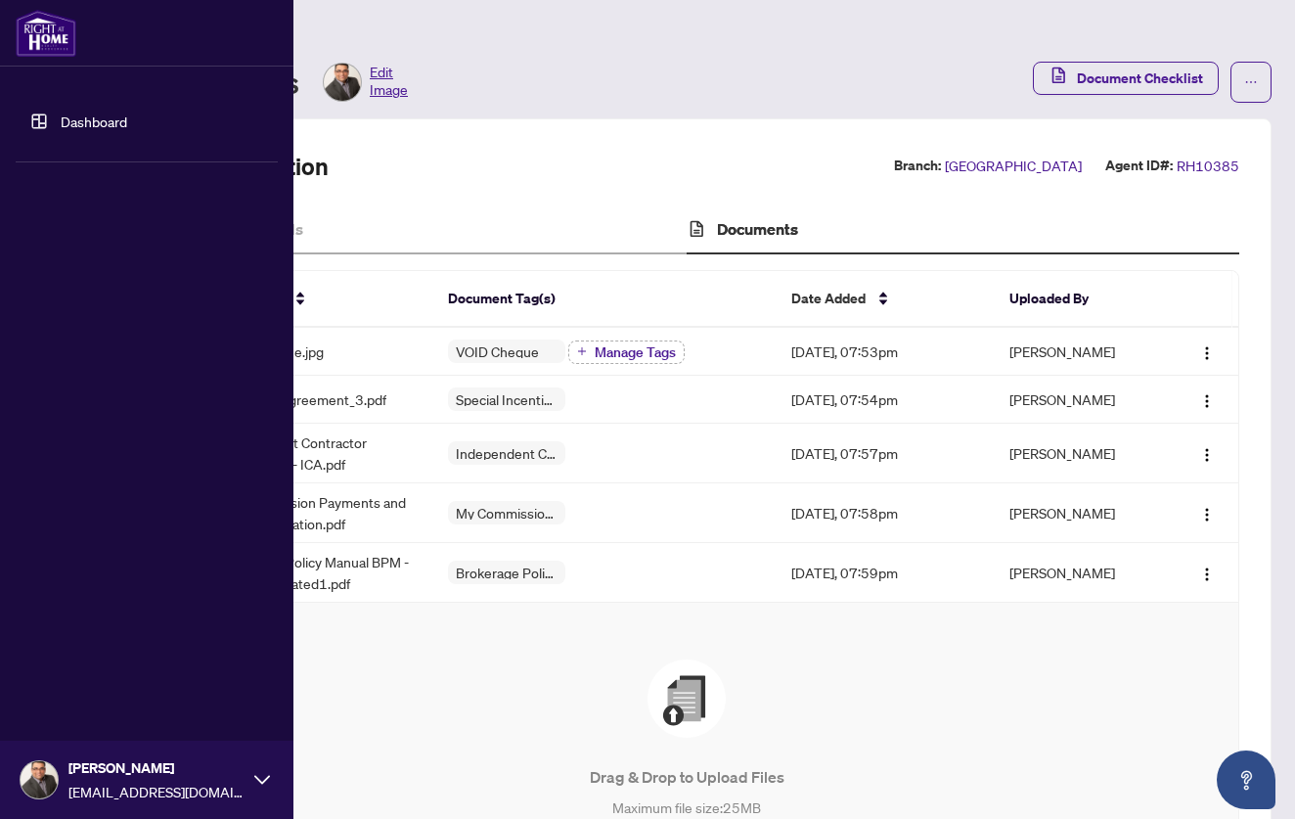
click at [43, 38] on img at bounding box center [46, 33] width 61 height 47
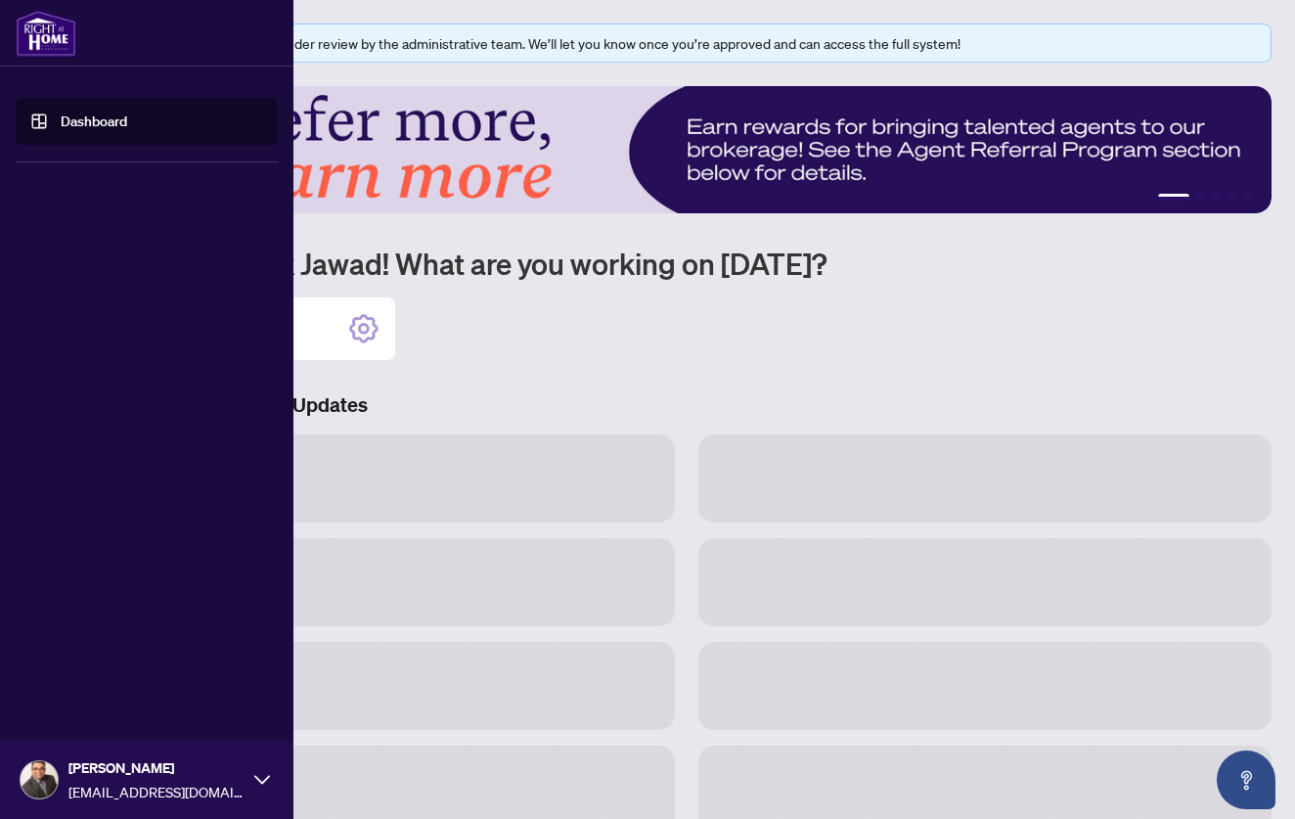
click at [70, 126] on link "Dashboard" at bounding box center [94, 122] width 67 height 18
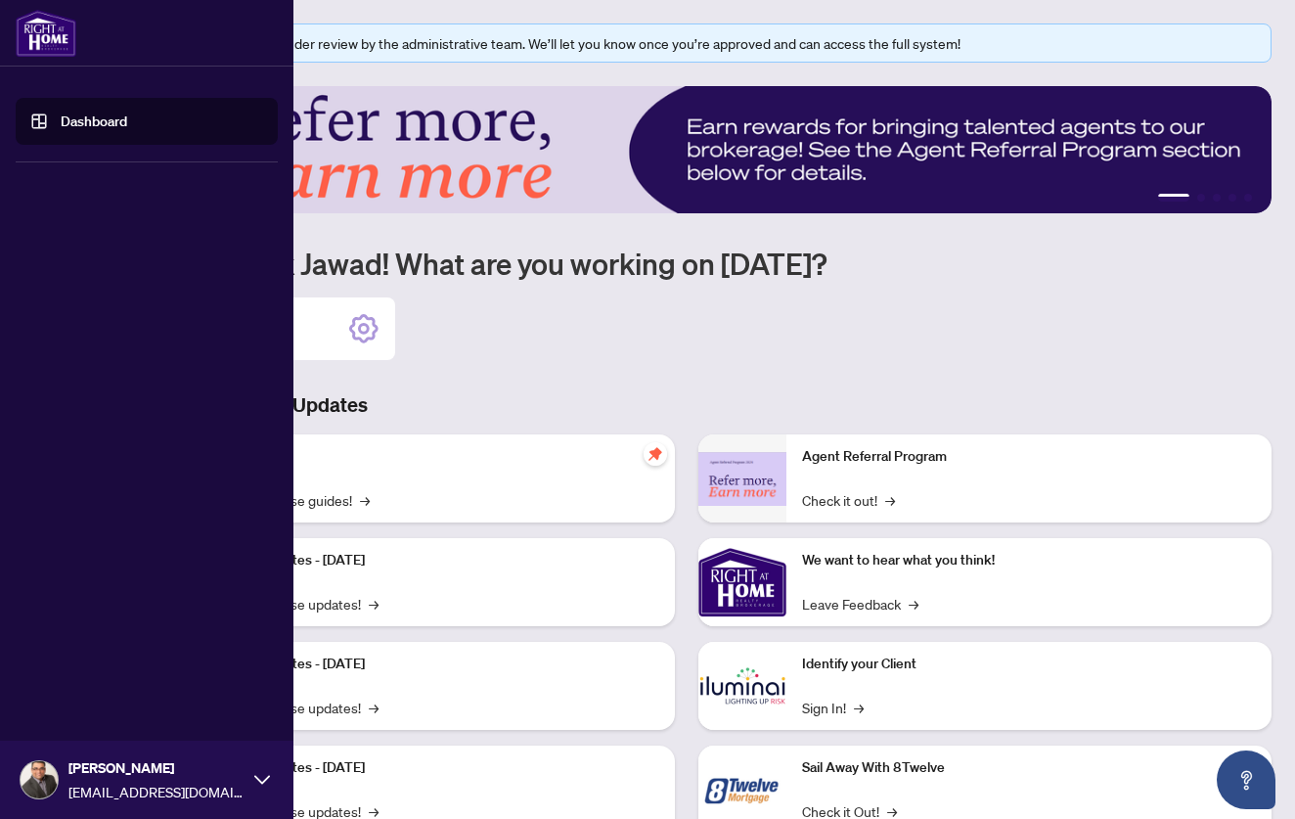
click at [95, 113] on link "Dashboard" at bounding box center [94, 122] width 67 height 18
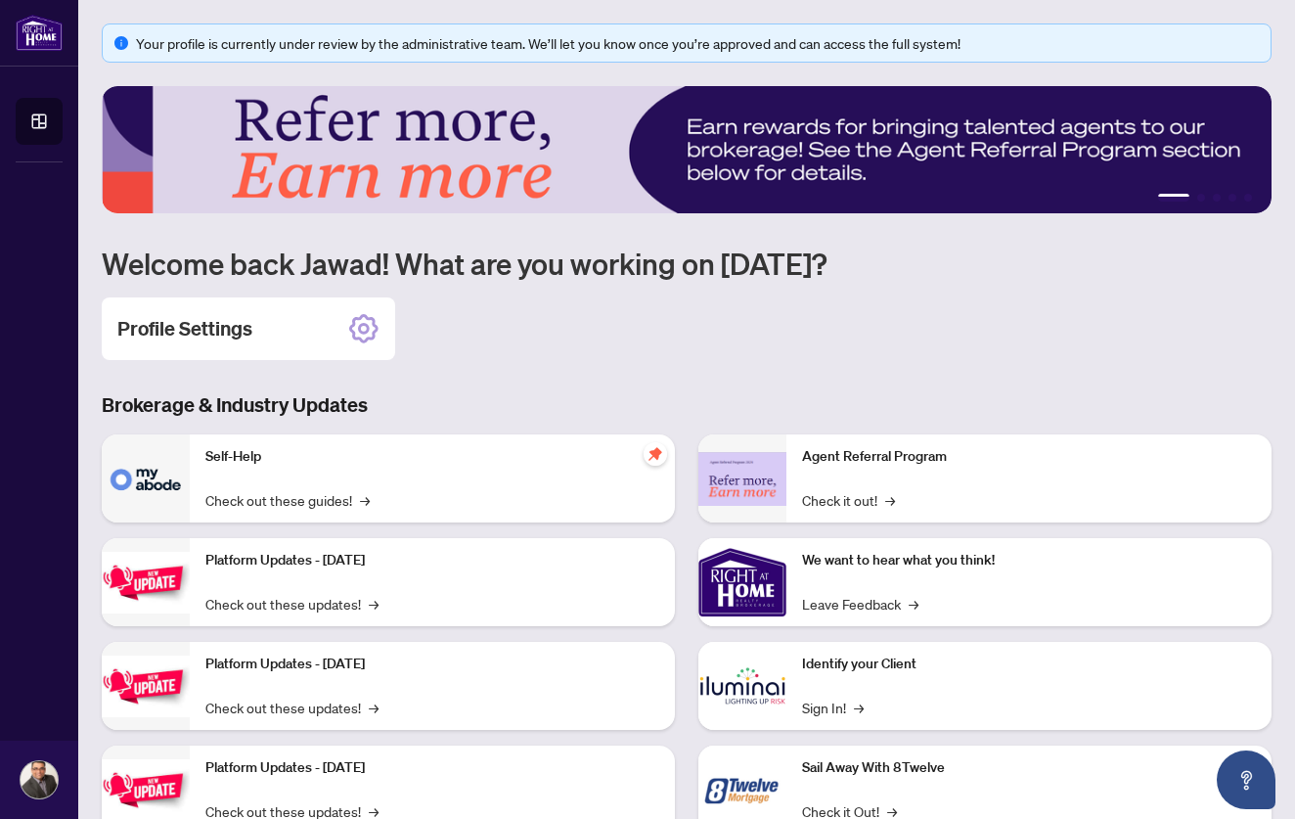
click at [952, 333] on div "Profile Settings" at bounding box center [687, 328] width 1170 height 63
